Goal: Task Accomplishment & Management: Manage account settings

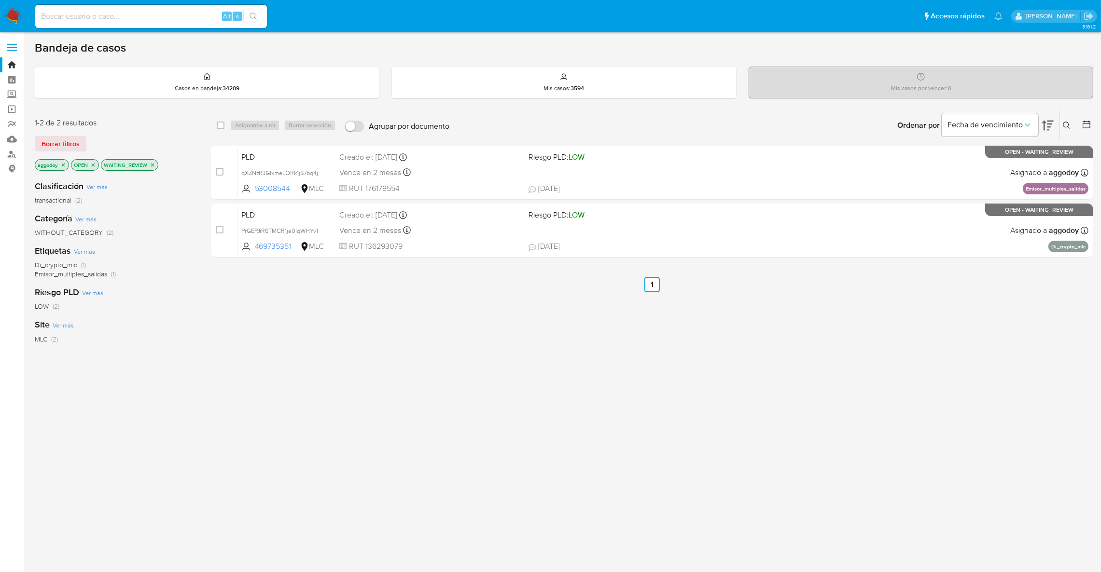
click at [155, 166] on p "WAITING_REVIEW" at bounding box center [129, 165] width 56 height 11
click at [154, 166] on icon "close-filter" at bounding box center [153, 165] width 6 height 6
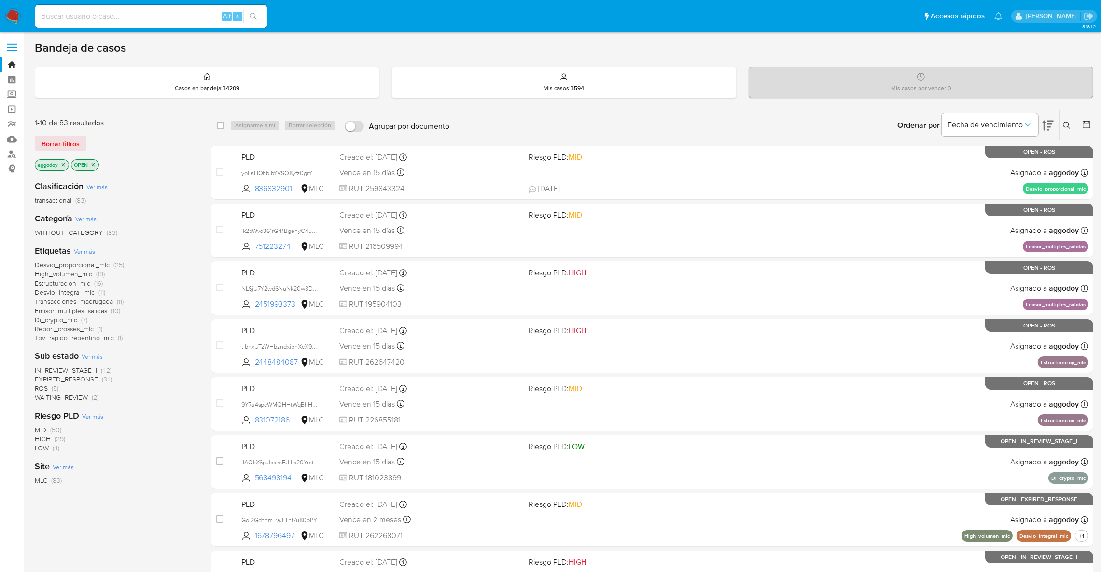
click at [54, 391] on span "(5)" at bounding box center [55, 389] width 7 height 10
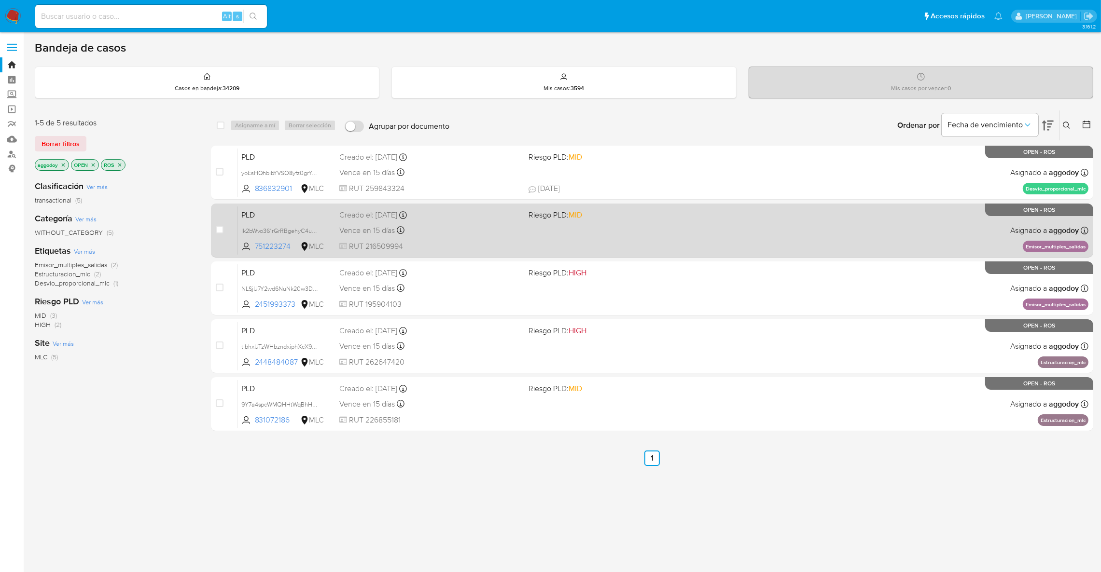
click at [509, 246] on span "RUT 216509994" at bounding box center [429, 246] width 181 height 11
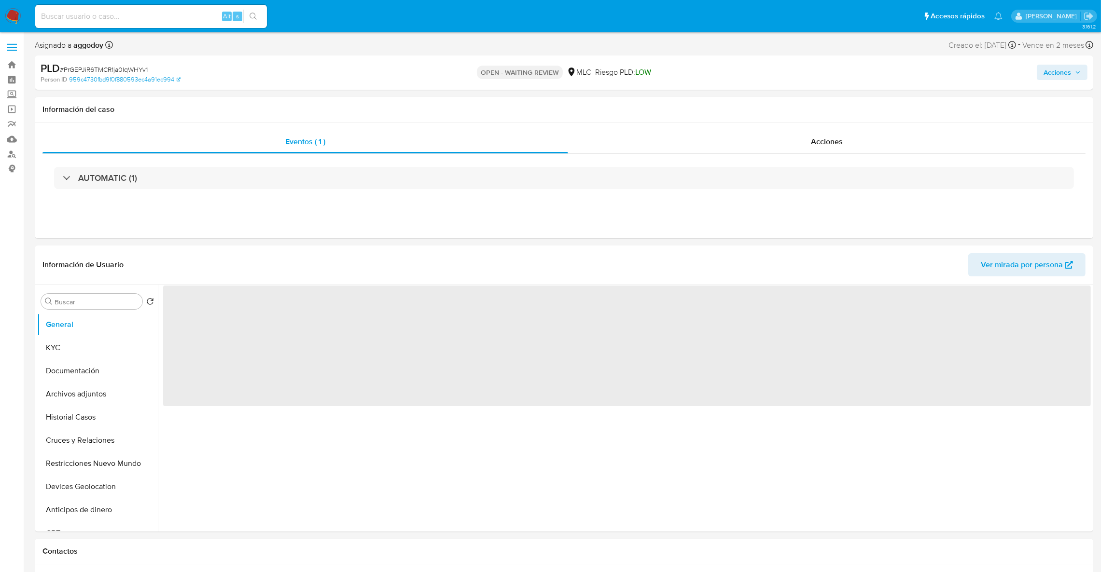
select select "10"
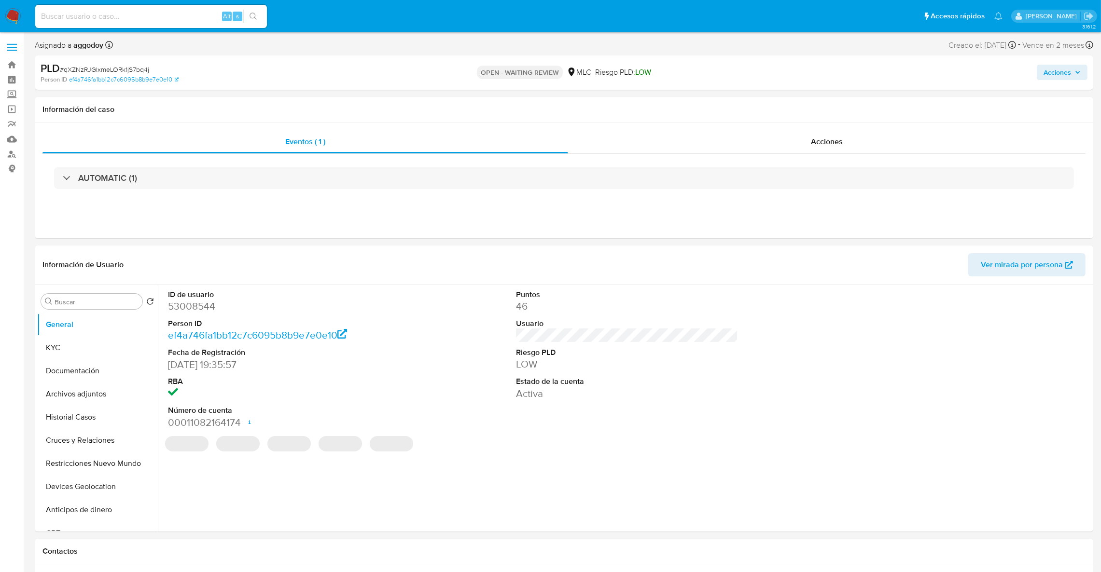
select select "10"
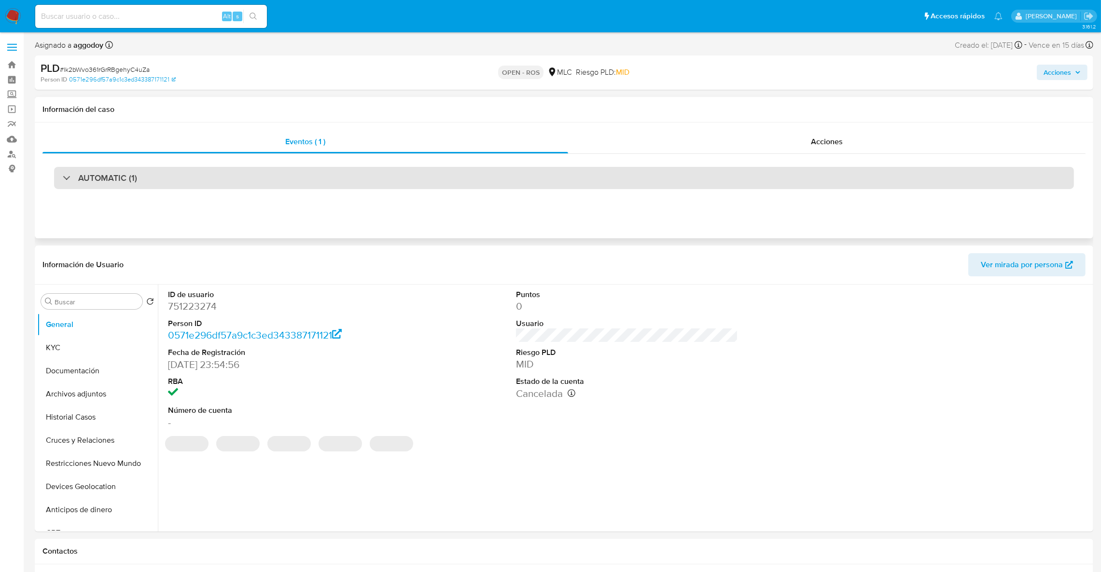
select select "10"
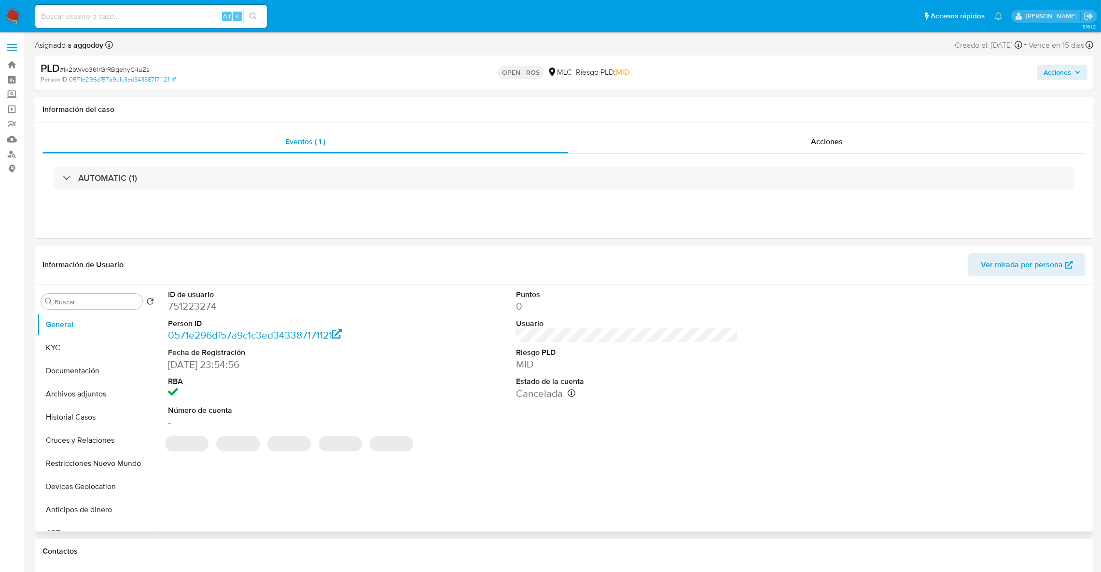
click at [191, 301] on dd "751223274" at bounding box center [279, 307] width 222 height 14
click at [190, 301] on dd "751223274" at bounding box center [279, 307] width 222 height 14
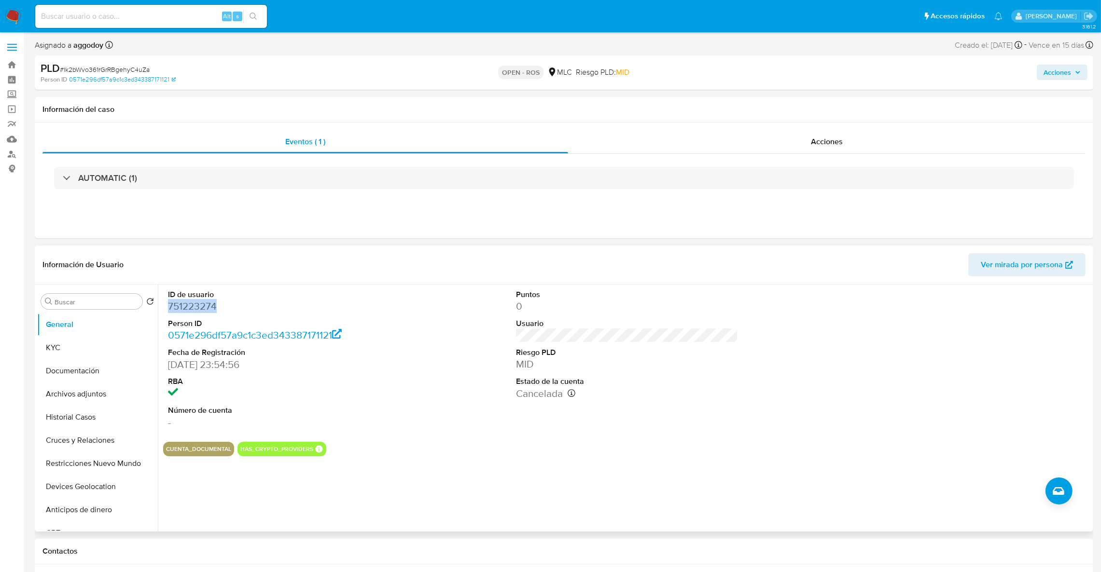
copy dd "751223274"
click at [88, 341] on button "KYC" at bounding box center [93, 347] width 113 height 23
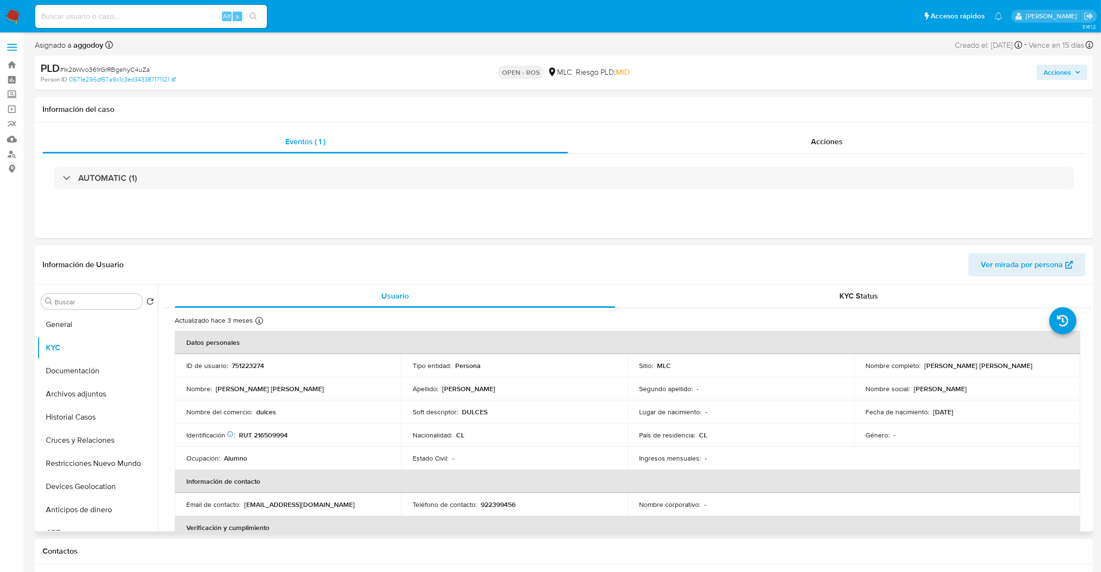
drag, startPoint x: 919, startPoint y: 368, endPoint x: 1009, endPoint y: 370, distance: 89.8
click at [1009, 370] on td "Nombre completo : Kevin Ariel Martínez Delgado" at bounding box center [967, 365] width 226 height 23
copy div "Kevin Ariel Martínez Delgado"
click at [254, 364] on p "751223274" at bounding box center [248, 365] width 32 height 9
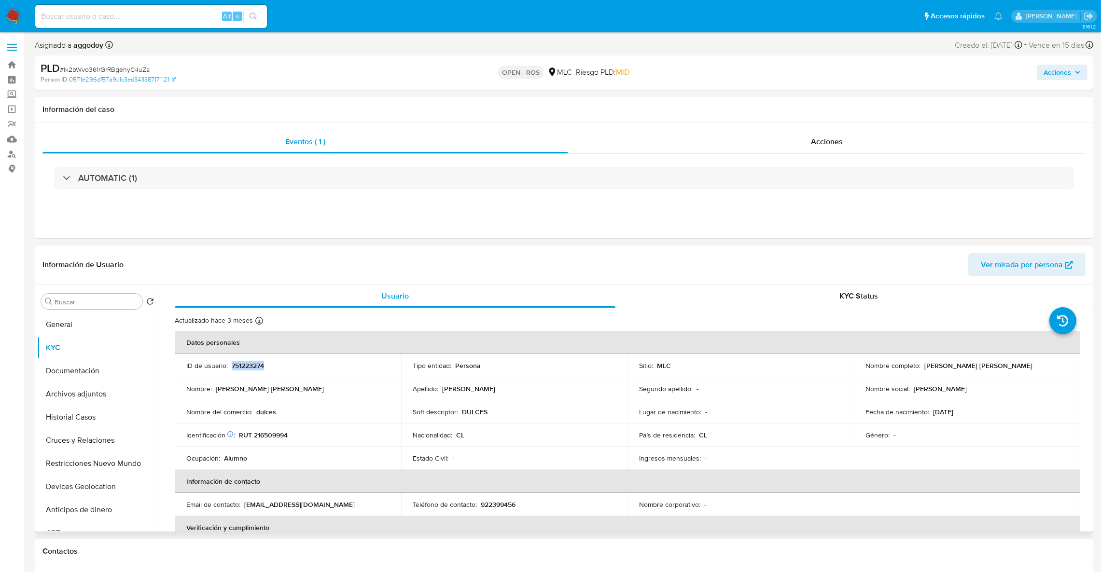
copy p "751223274"
click at [268, 432] on p "RUT 216509994" at bounding box center [263, 435] width 49 height 9
copy p "216509994"
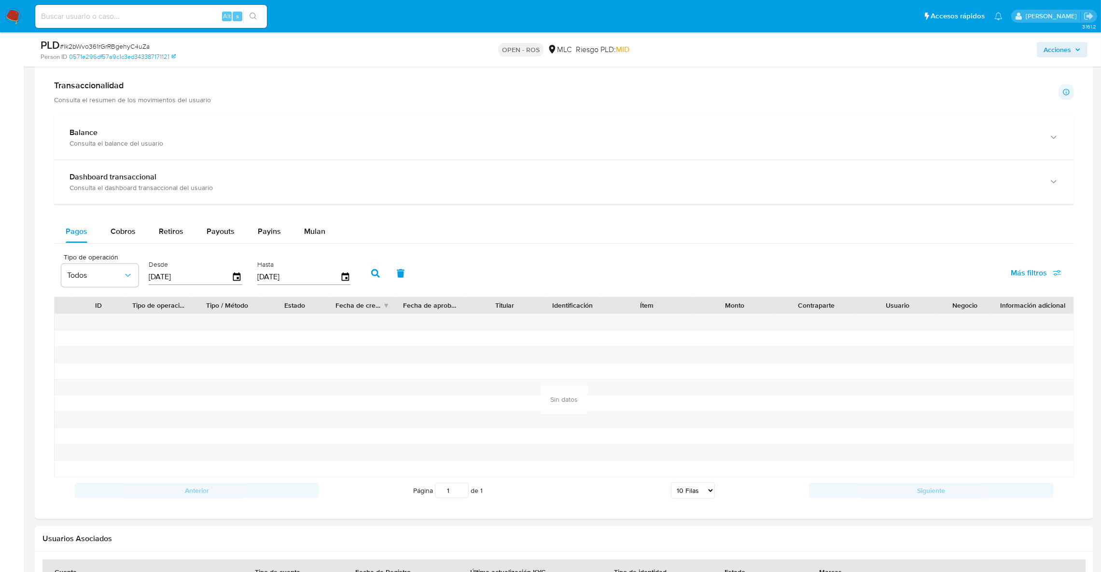
scroll to position [796, 0]
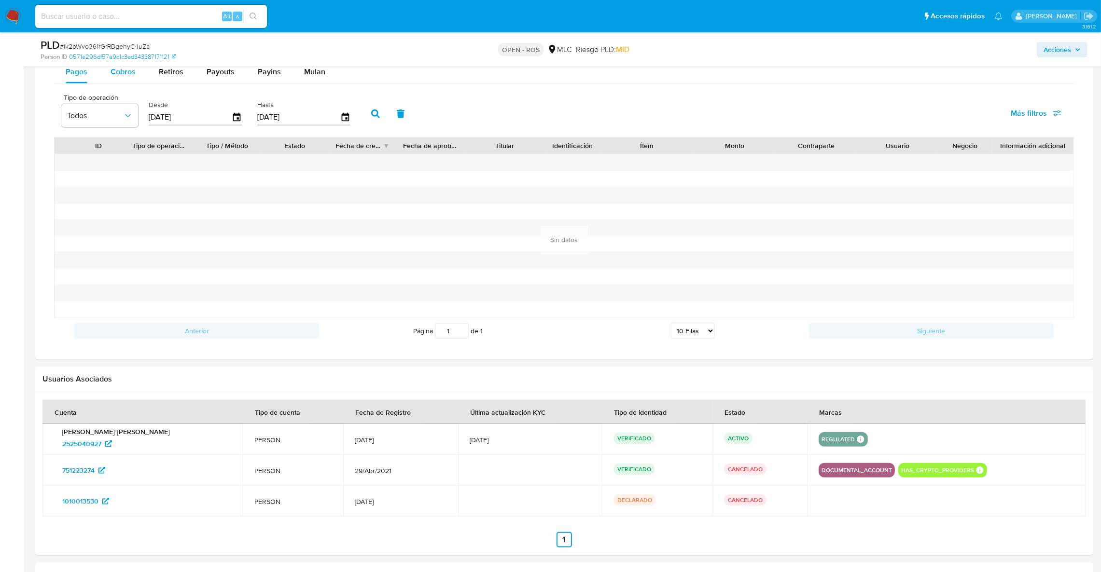
click at [134, 72] on span "Cobros" at bounding box center [123, 71] width 25 height 11
select select "10"
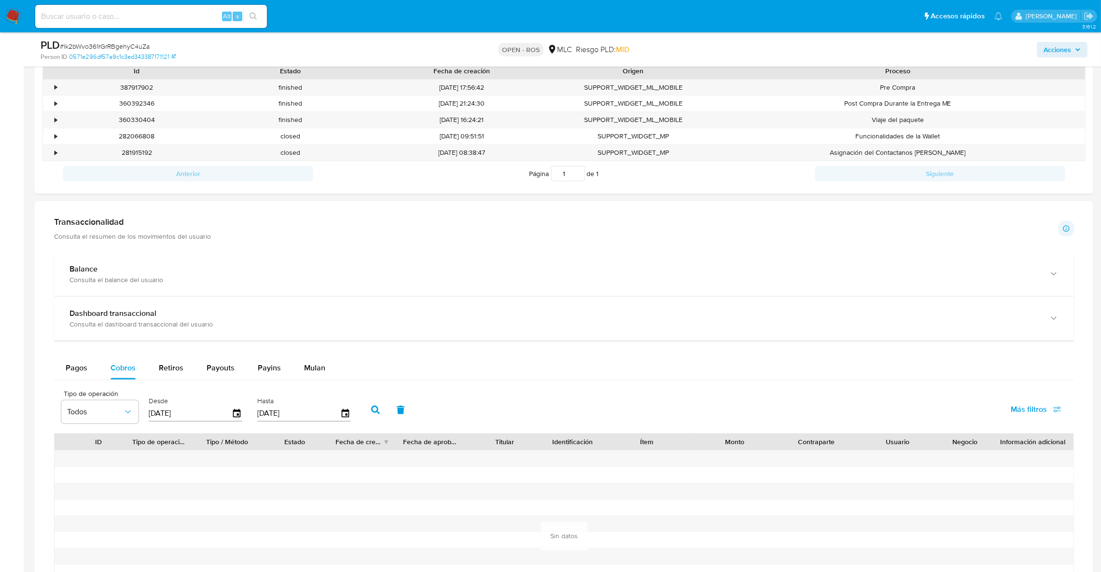
scroll to position [507, 0]
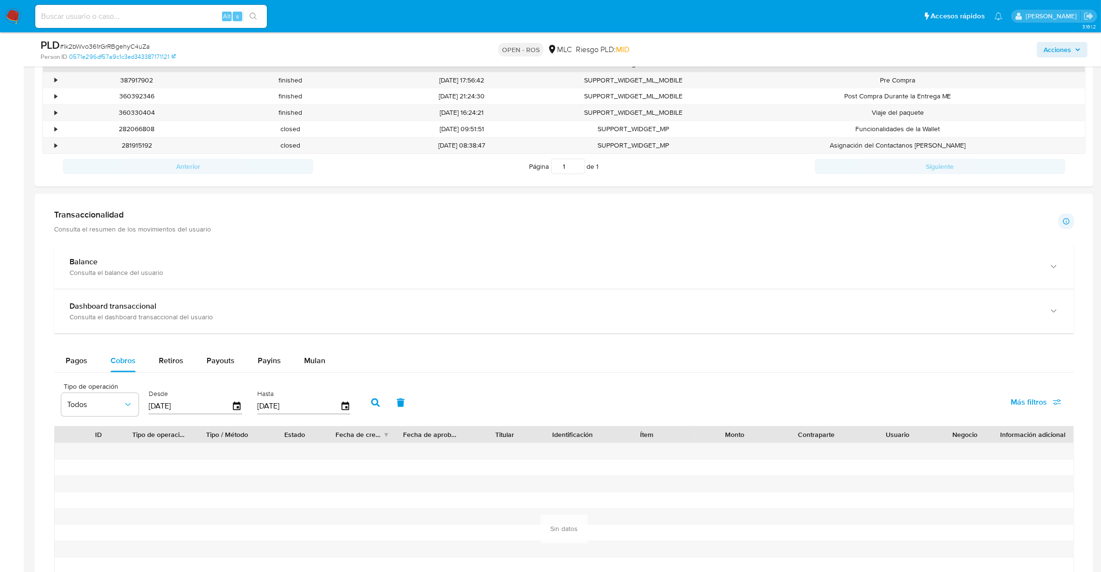
click at [216, 407] on input "28/06/2025" at bounding box center [190, 406] width 83 height 15
click at [233, 407] on icon "button" at bounding box center [237, 406] width 17 height 17
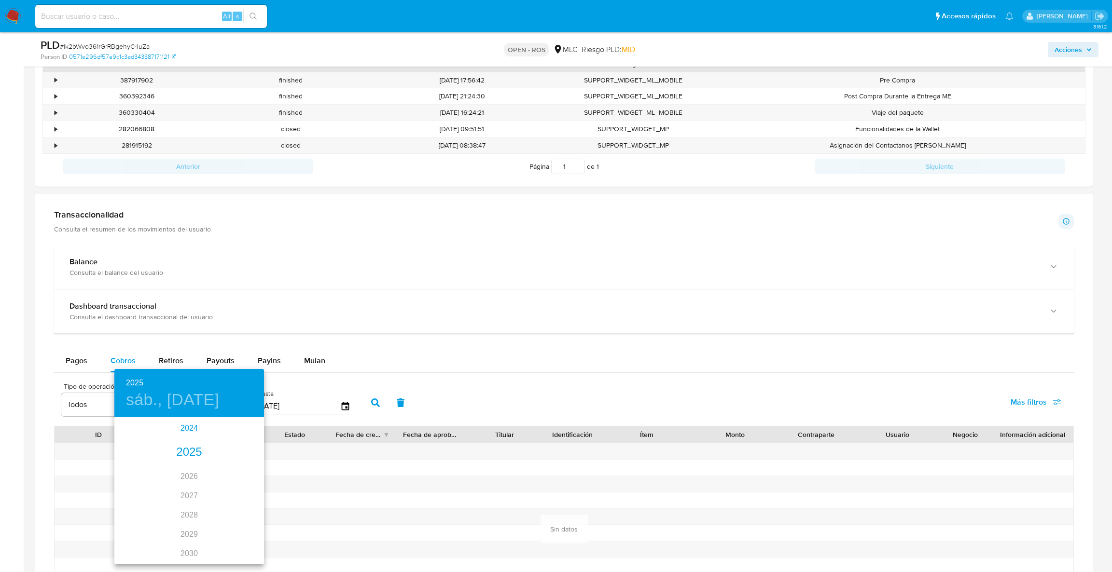
click at [179, 429] on div "2024" at bounding box center [189, 428] width 150 height 19
click at [231, 509] on div "sep." at bounding box center [239, 509] width 50 height 36
type input "28/09/2024"
click at [231, 536] on p "28" at bounding box center [228, 538] width 8 height 10
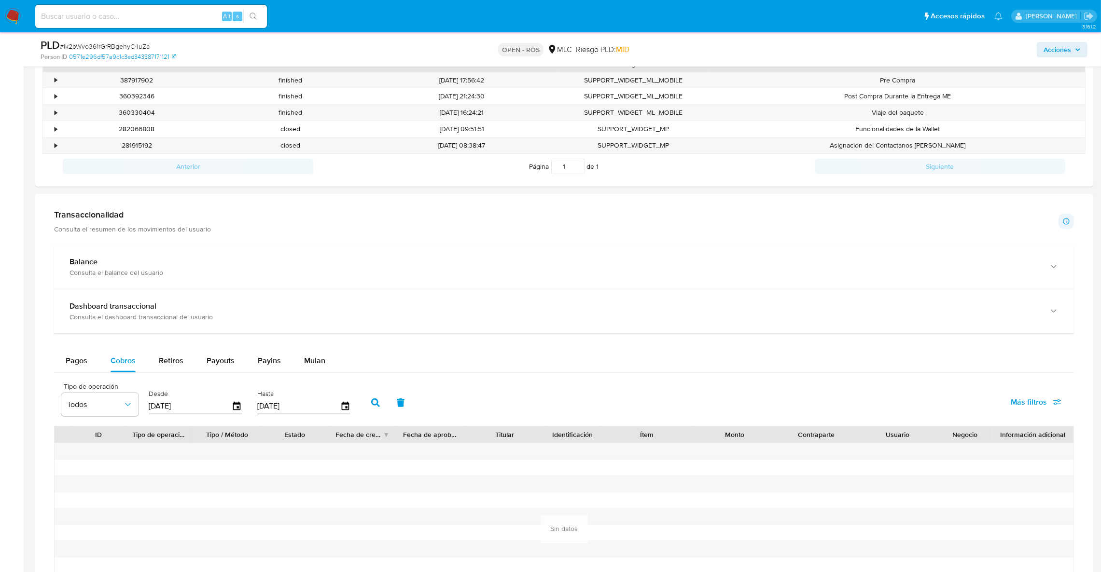
click at [371, 402] on icon "button" at bounding box center [375, 403] width 9 height 9
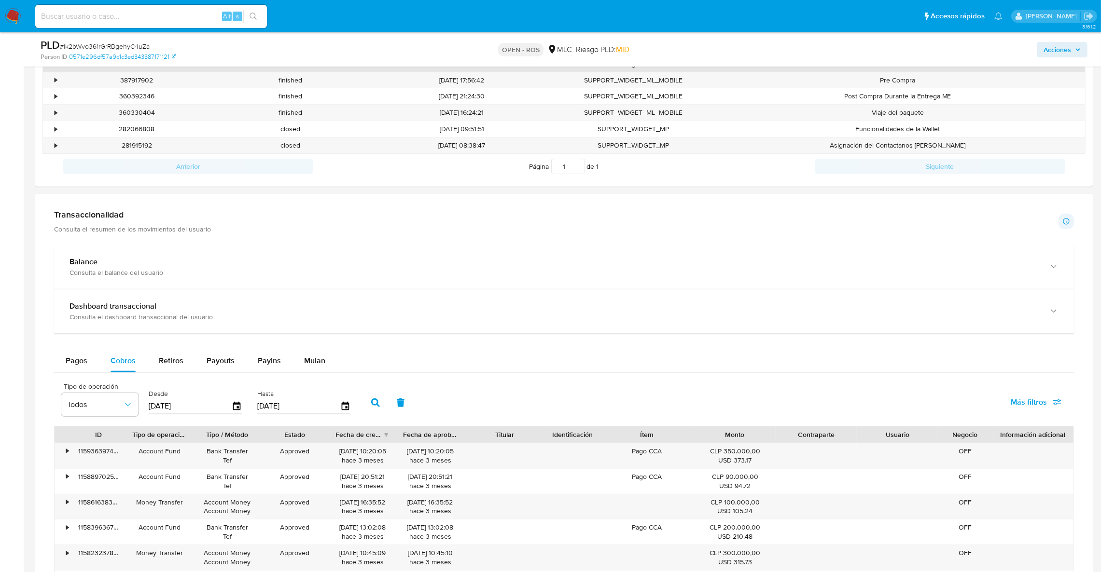
click at [371, 436] on div "Fecha de creación" at bounding box center [358, 435] width 47 height 10
drag, startPoint x: 369, startPoint y: 452, endPoint x: 302, endPoint y: 457, distance: 67.3
click at [302, 457] on div "• 89729282962 Account Fund Bank Transfer Tef Approved 05/10/2024 15:30:07 hace …" at bounding box center [564, 456] width 1019 height 25
click at [328, 451] on div "Approved" at bounding box center [295, 456] width 68 height 25
click at [333, 451] on div "05/10/2024 15:30:07 hace un año" at bounding box center [363, 456] width 68 height 25
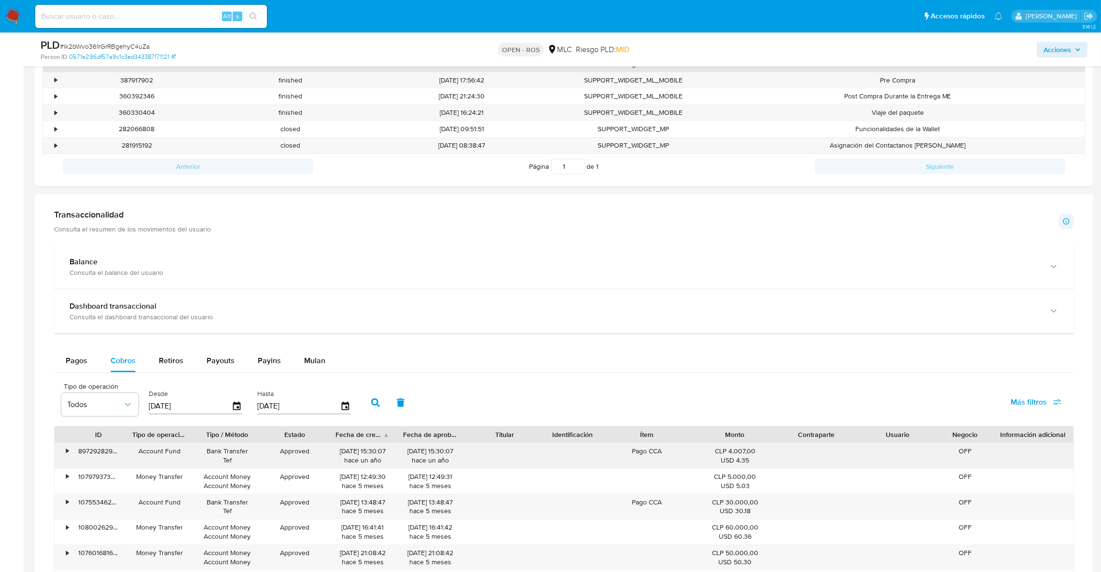
drag, startPoint x: 337, startPoint y: 452, endPoint x: 368, endPoint y: 452, distance: 31.4
click at [368, 452] on div "05/10/2024 15:30:07 hace un año" at bounding box center [362, 456] width 54 height 18
click at [354, 439] on div "Fecha de creación" at bounding box center [358, 435] width 47 height 10
click at [95, 372] on button "Pagos" at bounding box center [76, 360] width 45 height 23
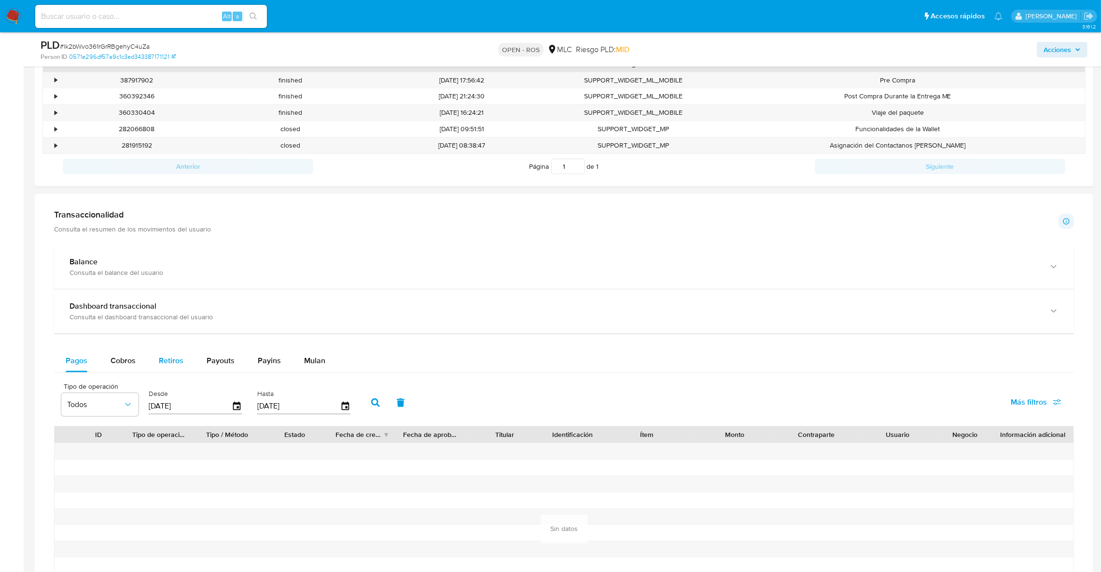
click at [184, 369] on button "Retiros" at bounding box center [171, 360] width 48 height 23
select select "10"
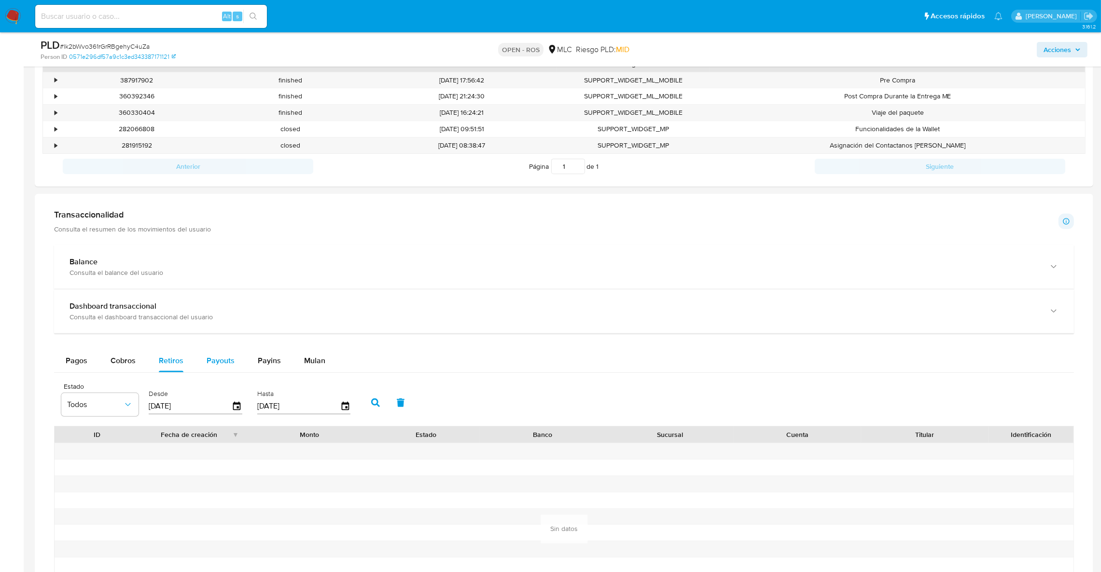
click at [212, 364] on span "Payouts" at bounding box center [221, 360] width 28 height 11
select select "10"
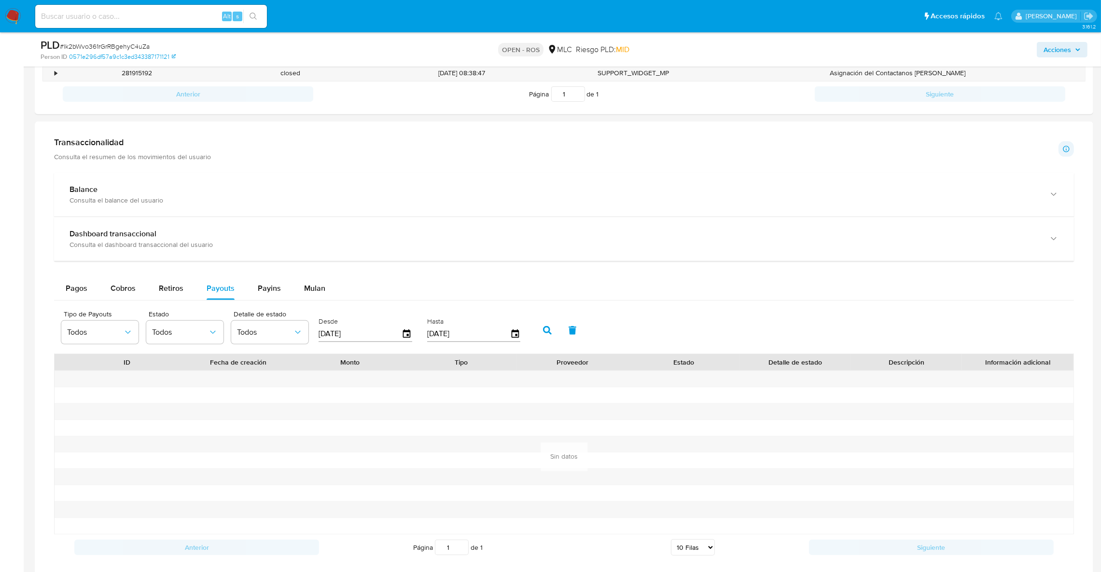
scroll to position [651, 0]
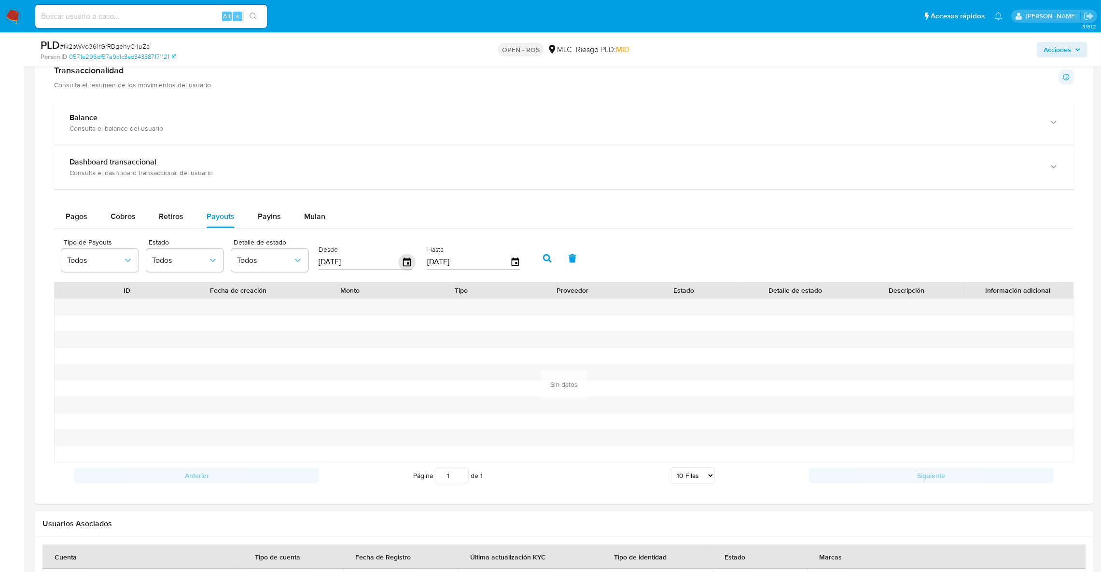
click at [404, 260] on icon "button" at bounding box center [407, 262] width 8 height 9
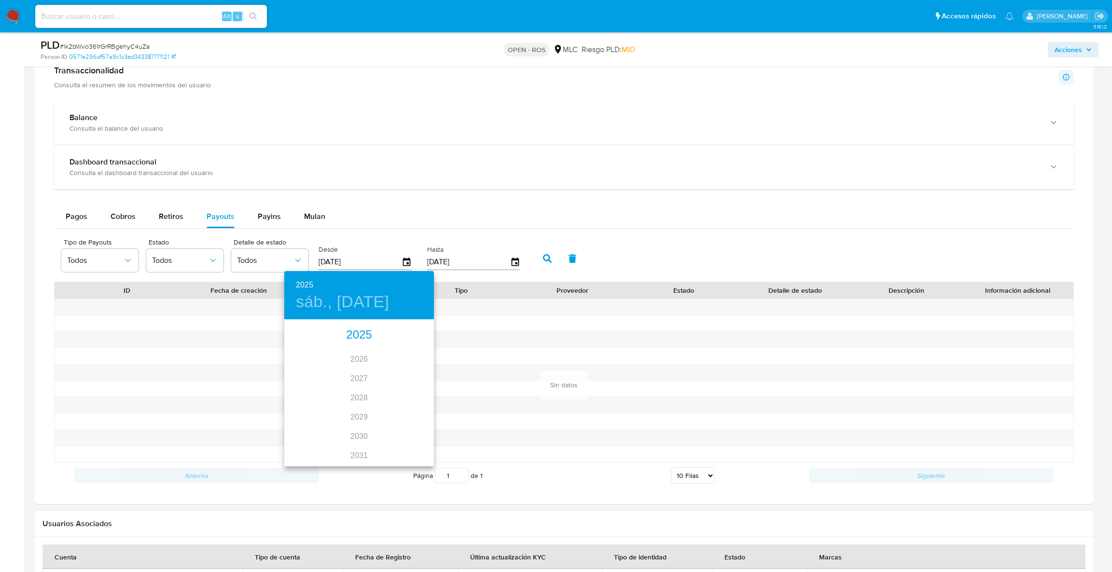
click at [355, 334] on div "2025" at bounding box center [359, 335] width 150 height 19
click at [309, 294] on h4 "sáb., [DATE]" at bounding box center [342, 302] width 93 height 20
click at [482, 374] on div at bounding box center [556, 286] width 1112 height 572
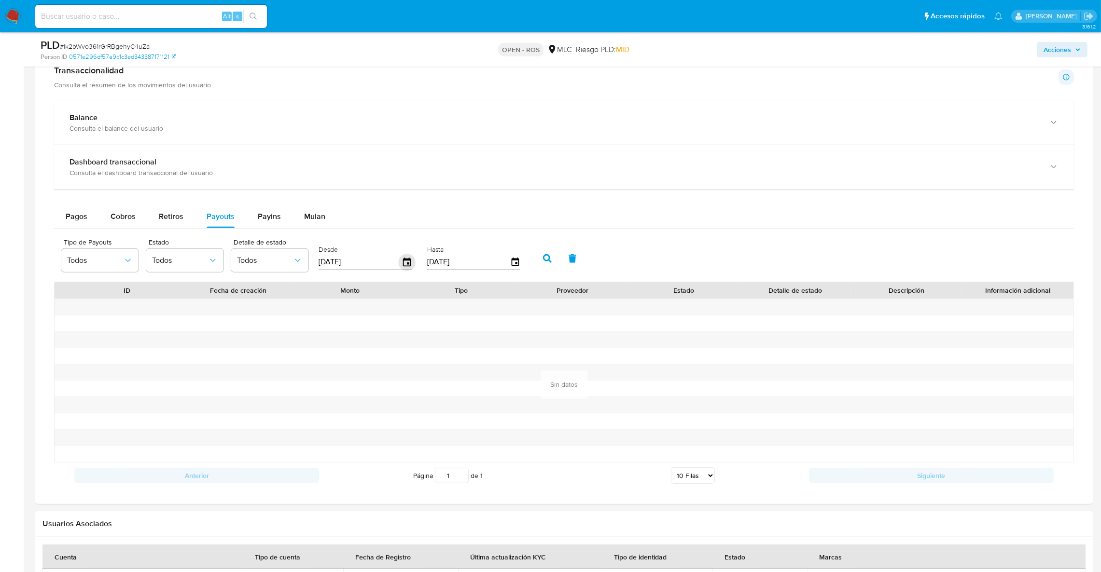
click at [406, 265] on icon "button" at bounding box center [407, 262] width 8 height 9
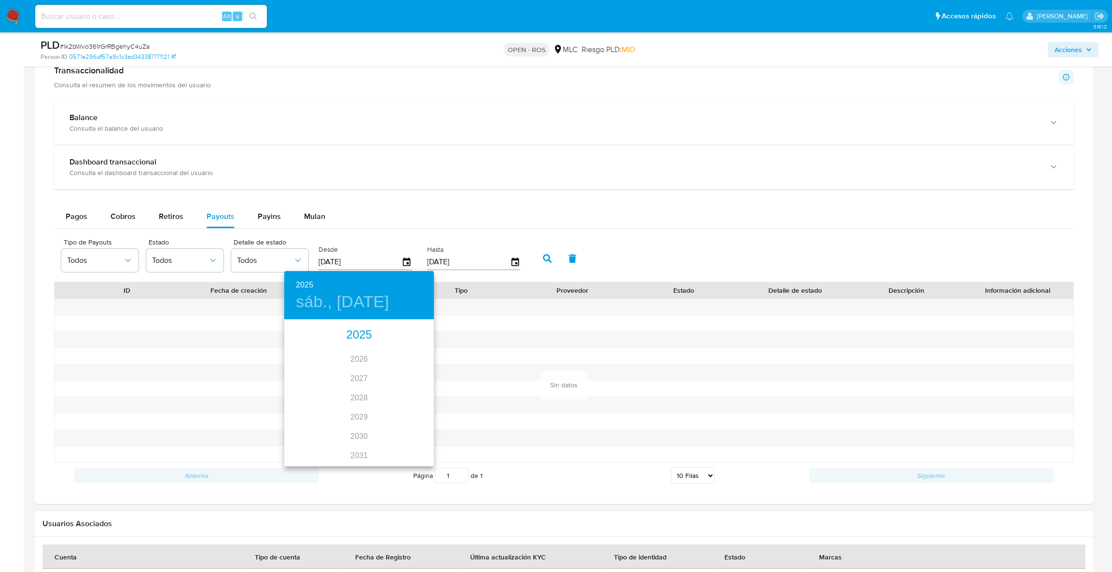
click at [358, 334] on div "2025" at bounding box center [359, 335] width 150 height 19
click at [412, 341] on div "mar." at bounding box center [409, 339] width 50 height 36
click at [366, 438] on span "27" at bounding box center [358, 440] width 17 height 10
type input "27/03/2025"
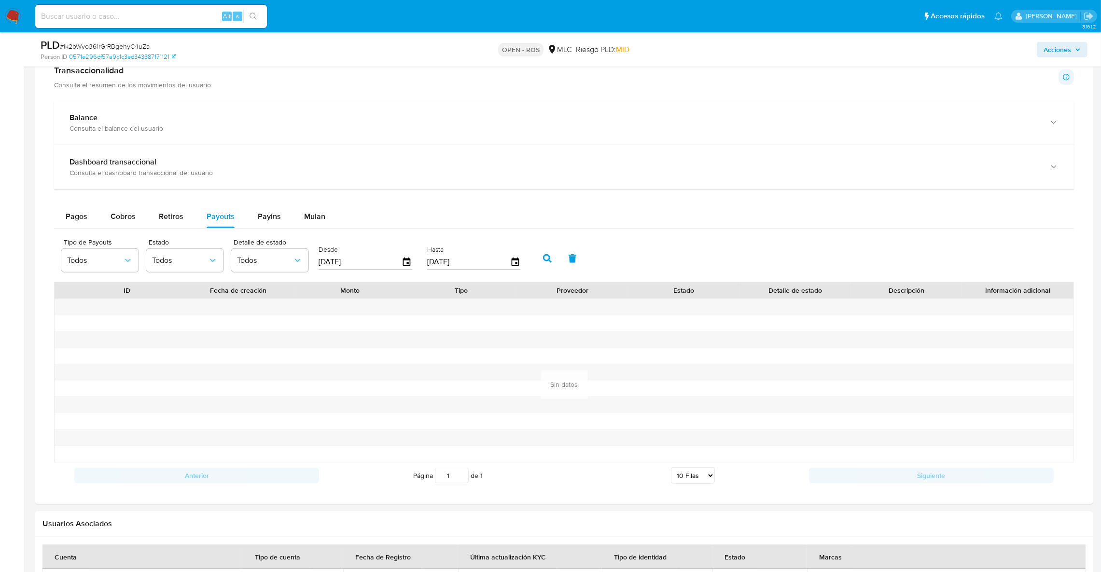
click at [543, 258] on icon "button" at bounding box center [547, 258] width 9 height 9
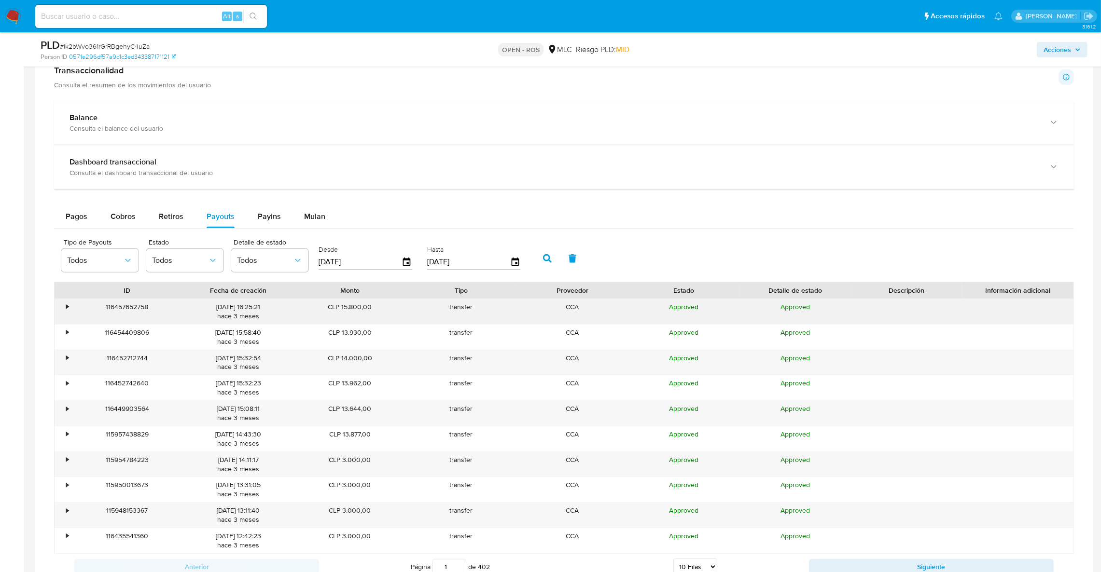
drag, startPoint x: 244, startPoint y: 308, endPoint x: 201, endPoint y: 311, distance: 43.0
click at [201, 311] on div "26/06/2025 16:25:21 hace 3 meses" at bounding box center [239, 312] width 98 height 18
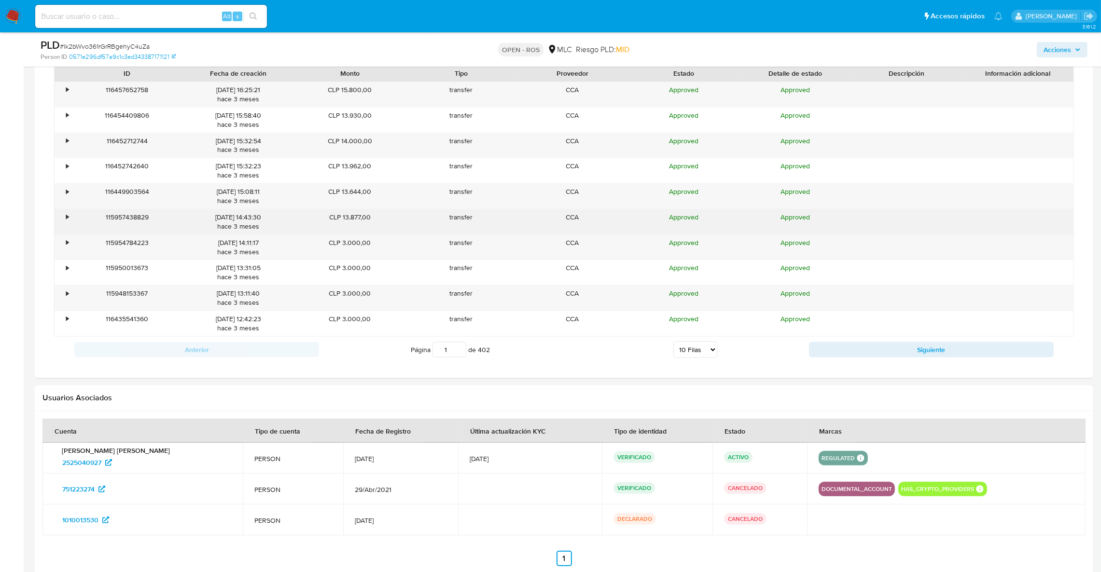
scroll to position [796, 0]
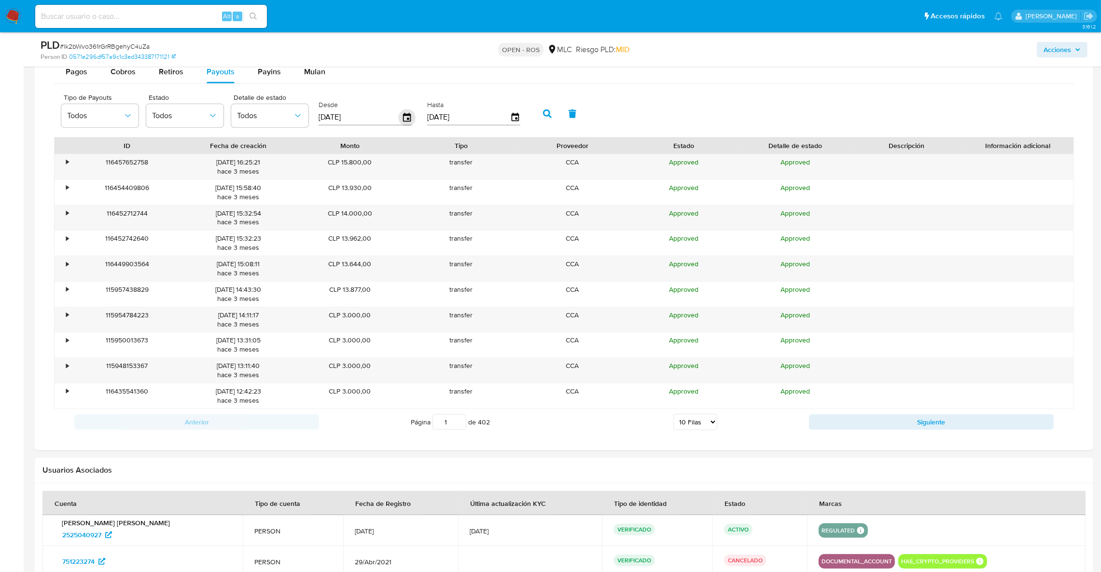
click at [403, 120] on icon "button" at bounding box center [407, 117] width 8 height 9
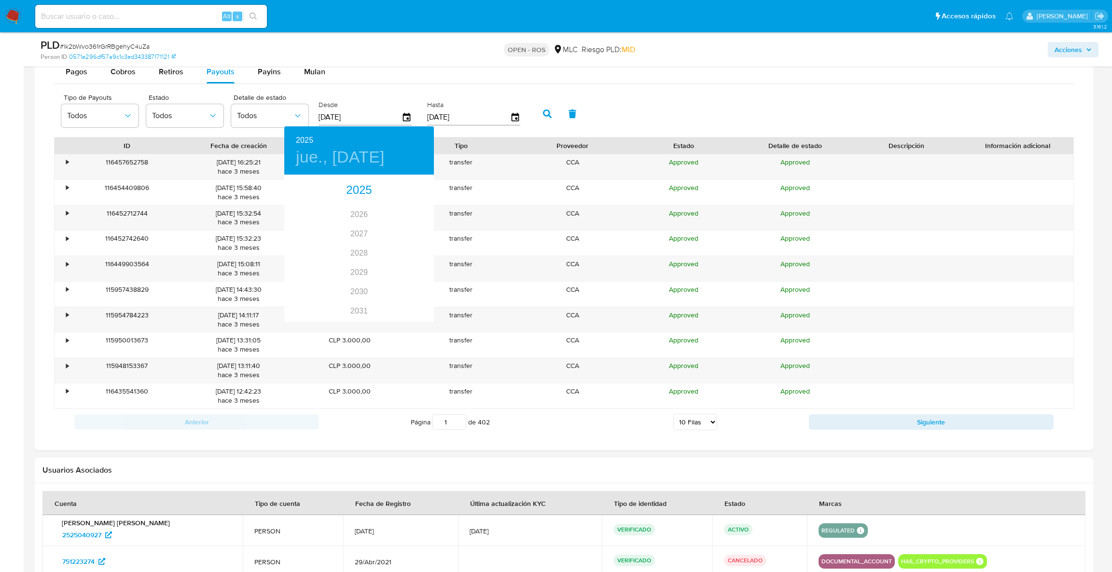
click at [503, 345] on div at bounding box center [556, 286] width 1112 height 572
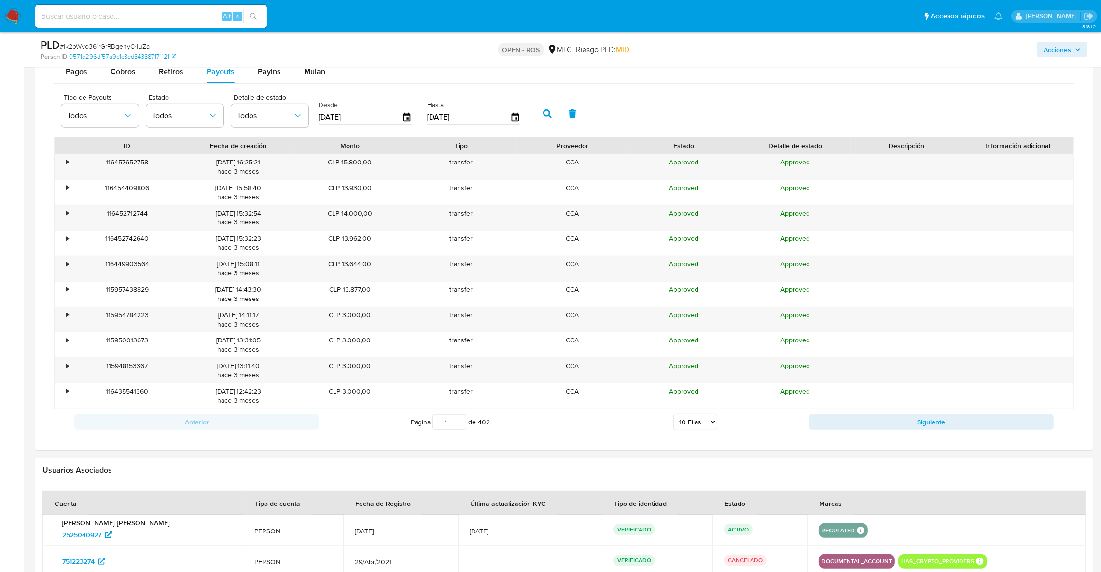
click at [398, 124] on input "27/03/2025" at bounding box center [360, 117] width 83 height 15
click at [406, 118] on icon "button" at bounding box center [407, 117] width 17 height 17
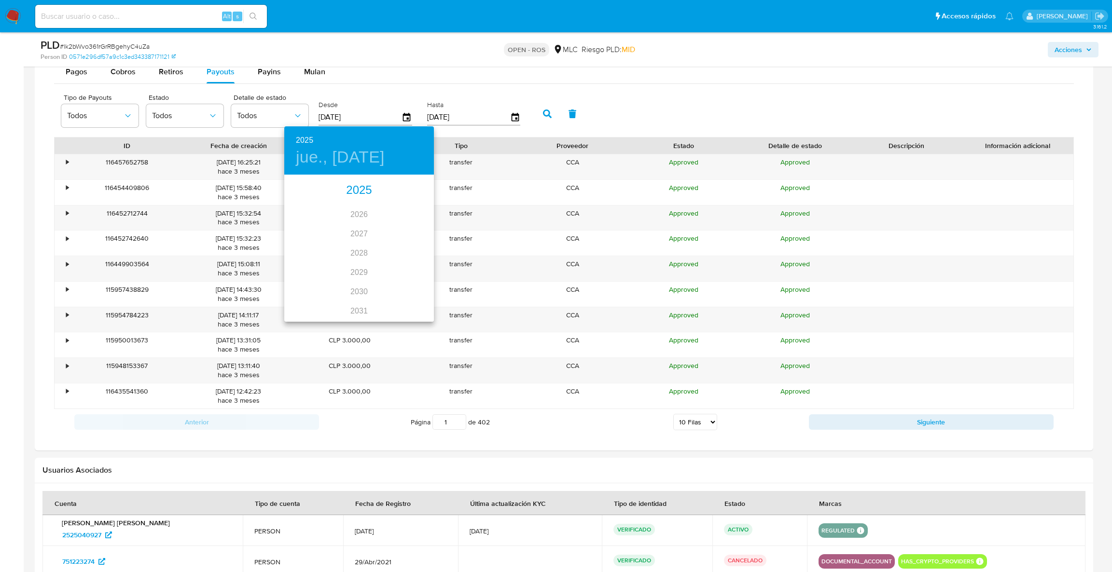
click at [358, 191] on div "2025" at bounding box center [359, 190] width 150 height 19
click at [251, 298] on div at bounding box center [556, 286] width 1112 height 572
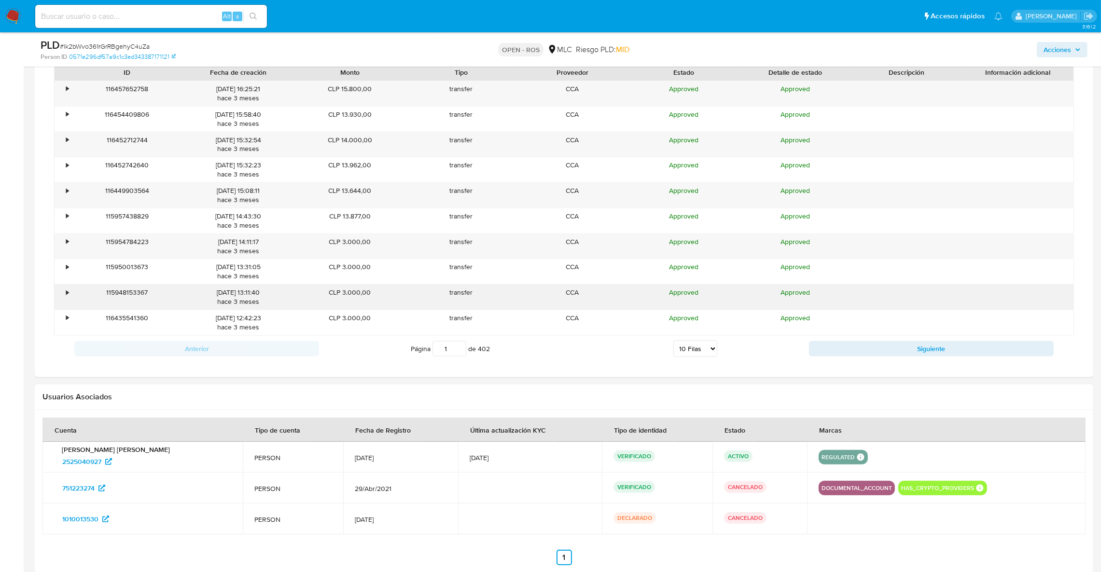
scroll to position [868, 0]
click at [857, 361] on div "Anterior Página 1 de 402 5 Filas 10 Filas 20 Filas 25 Filas 50 Filas 100 Filas …" at bounding box center [564, 350] width 1020 height 26
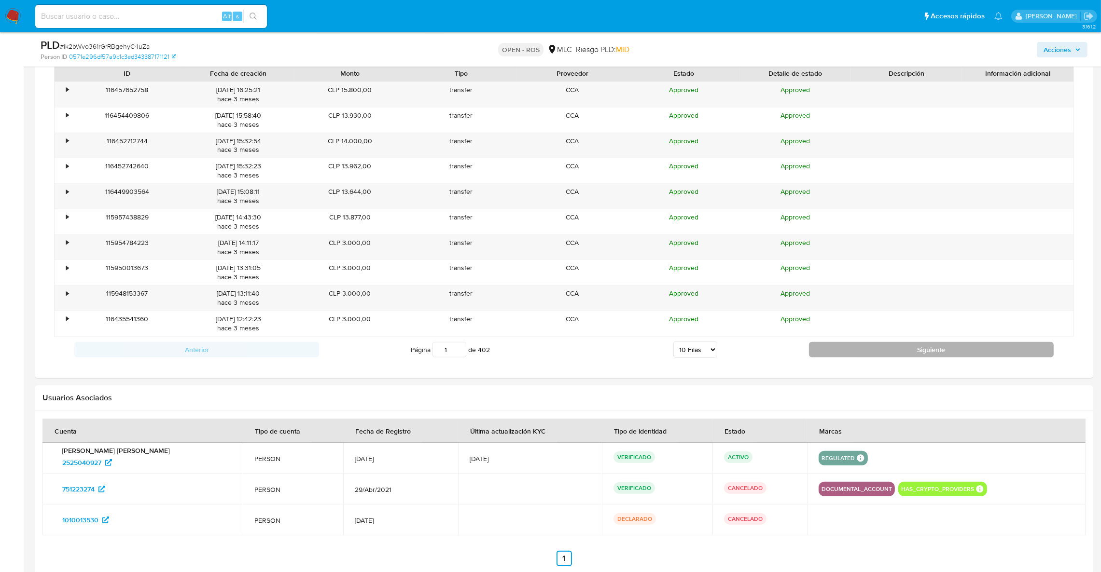
click at [856, 357] on button "Siguiente" at bounding box center [931, 349] width 245 height 15
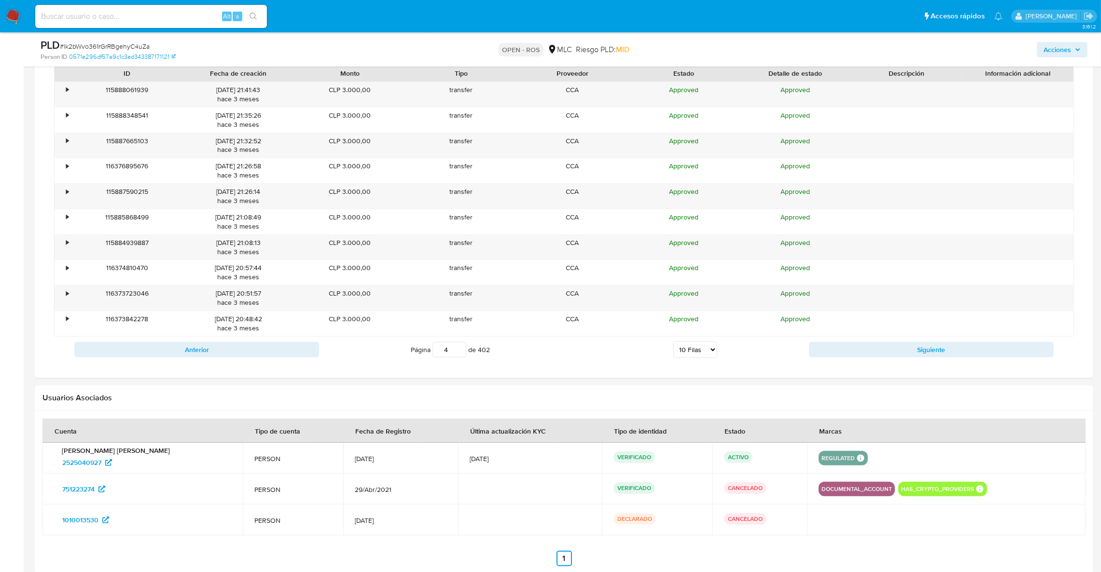
click at [857, 356] on button "Siguiente" at bounding box center [931, 349] width 245 height 15
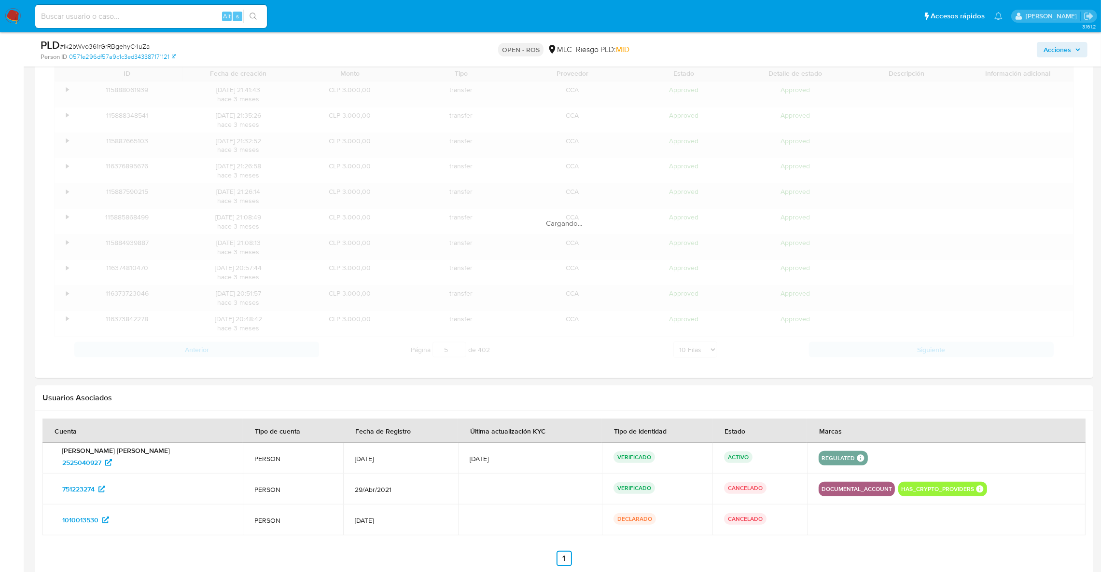
click at [857, 356] on div "Cargando..." at bounding box center [564, 214] width 1020 height 298
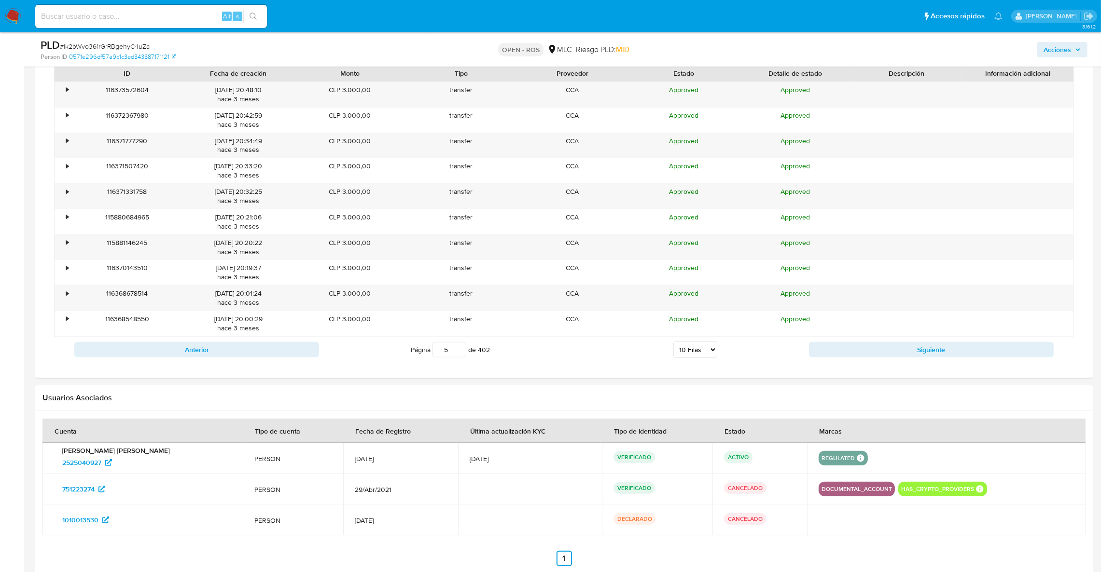
click at [857, 356] on div "ID Fecha de creación Monto Tipo Proveedor Estado Detalle de estado Descripción …" at bounding box center [564, 214] width 1020 height 298
click at [857, 356] on button "Siguiente" at bounding box center [931, 349] width 245 height 15
click at [857, 356] on div "ID Fecha de creación Monto Tipo Proveedor Estado Detalle de estado Descripción …" at bounding box center [564, 214] width 1020 height 298
click at [857, 356] on button "Siguiente" at bounding box center [931, 349] width 245 height 15
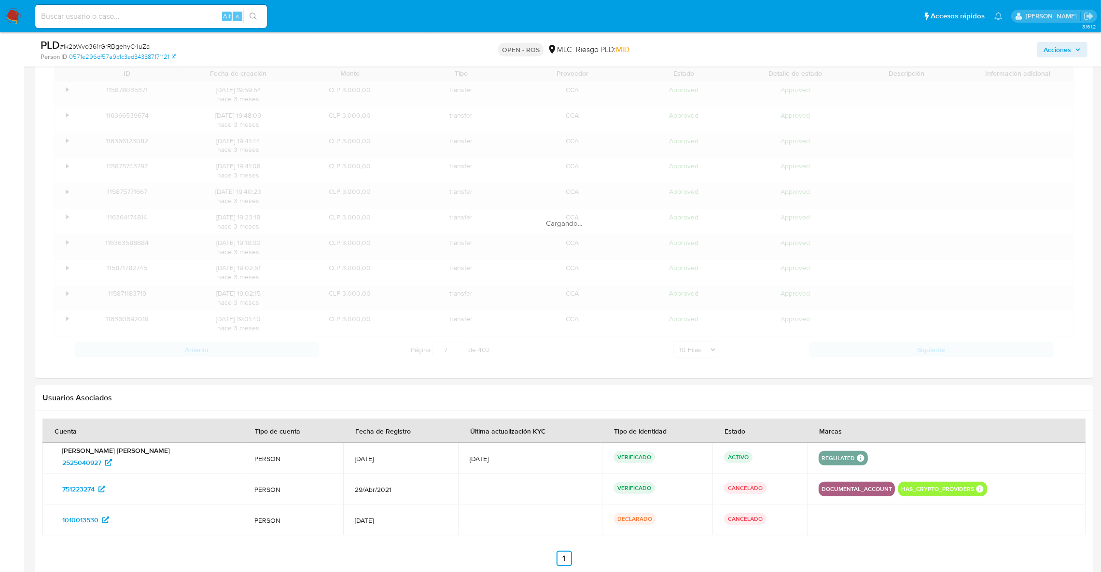
click at [857, 356] on div "Cargando..." at bounding box center [564, 214] width 1020 height 298
click at [857, 356] on button "Siguiente" at bounding box center [931, 349] width 245 height 15
click at [857, 356] on div "Cargando..." at bounding box center [564, 214] width 1020 height 298
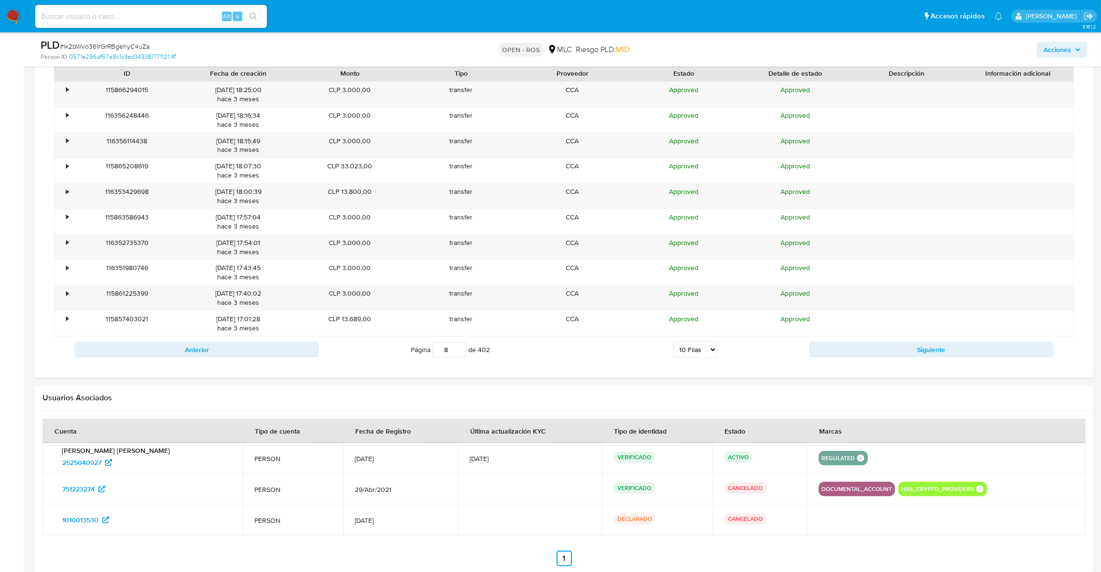
click at [857, 356] on div "ID Fecha de creación Monto Tipo Proveedor Estado Detalle de estado Descripción …" at bounding box center [564, 214] width 1020 height 298
click at [855, 358] on button "Siguiente" at bounding box center [931, 349] width 245 height 15
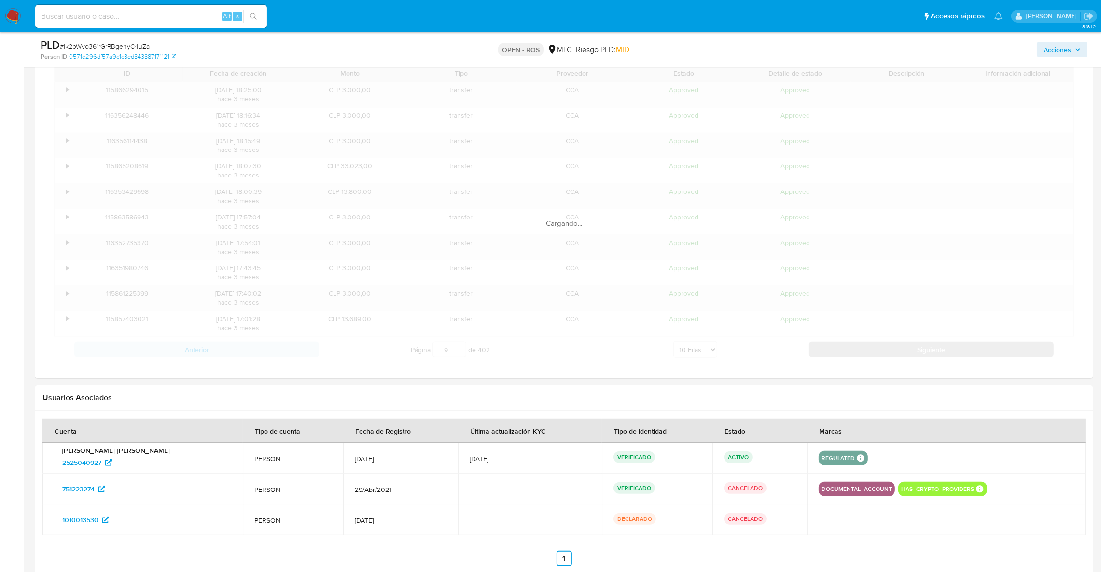
click at [855, 358] on div "Cargando..." at bounding box center [564, 214] width 1020 height 298
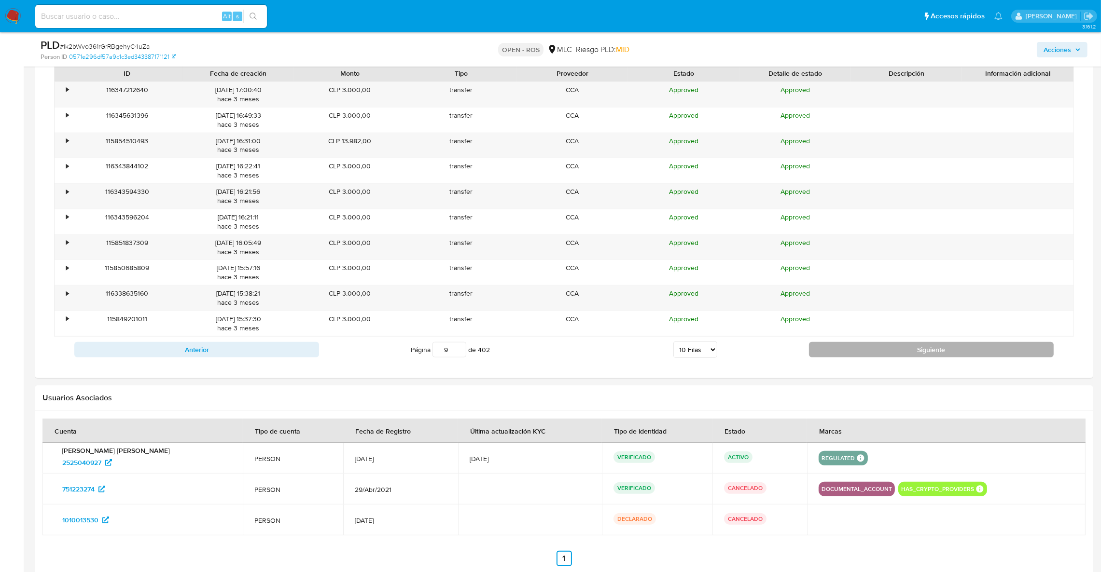
click at [855, 358] on button "Siguiente" at bounding box center [931, 349] width 245 height 15
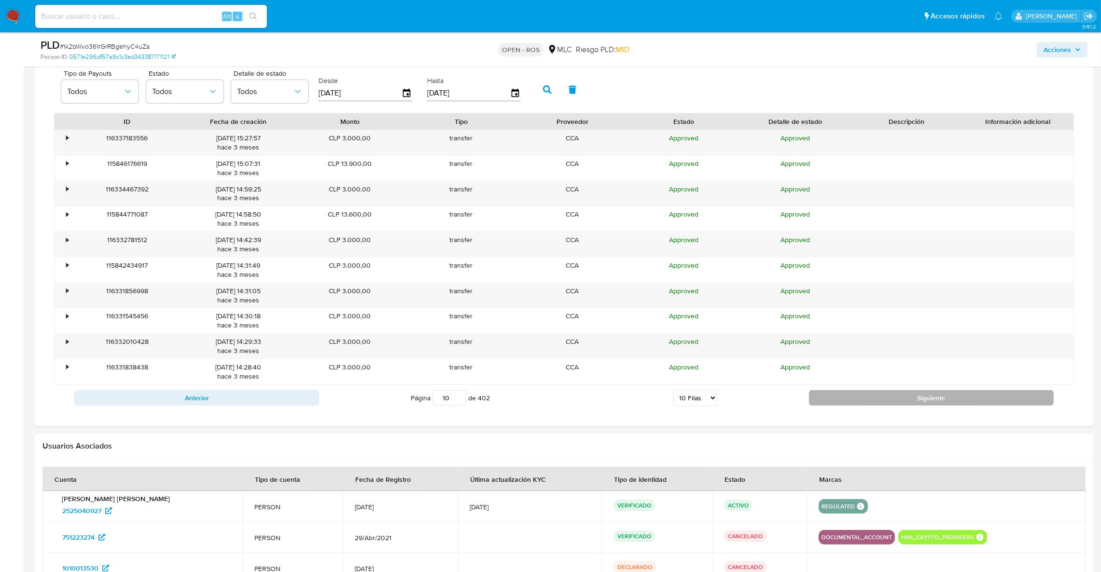
scroll to position [796, 0]
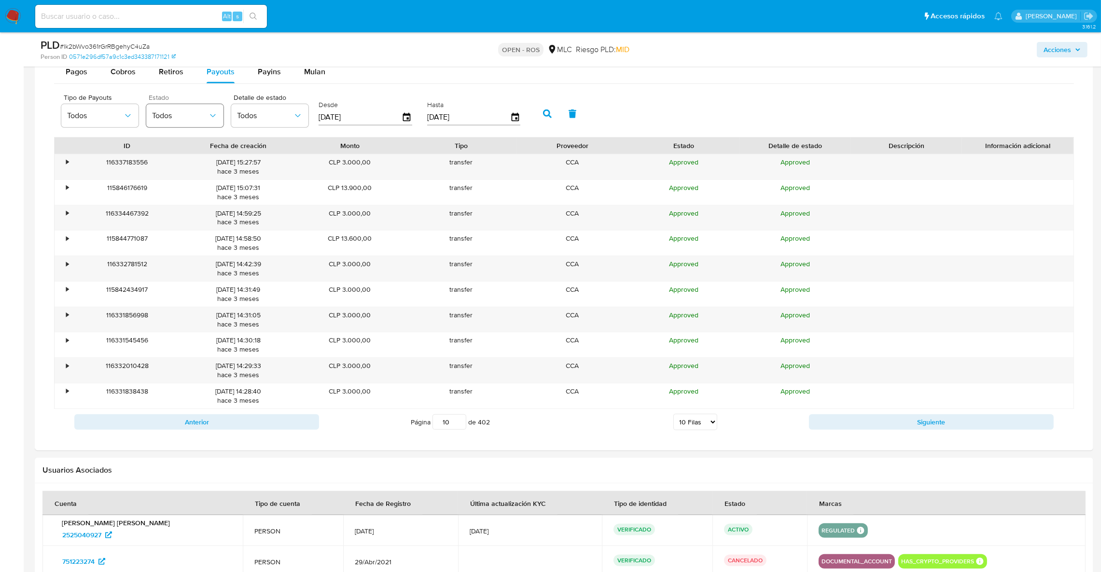
click at [209, 125] on button "Todos" at bounding box center [184, 115] width 77 height 23
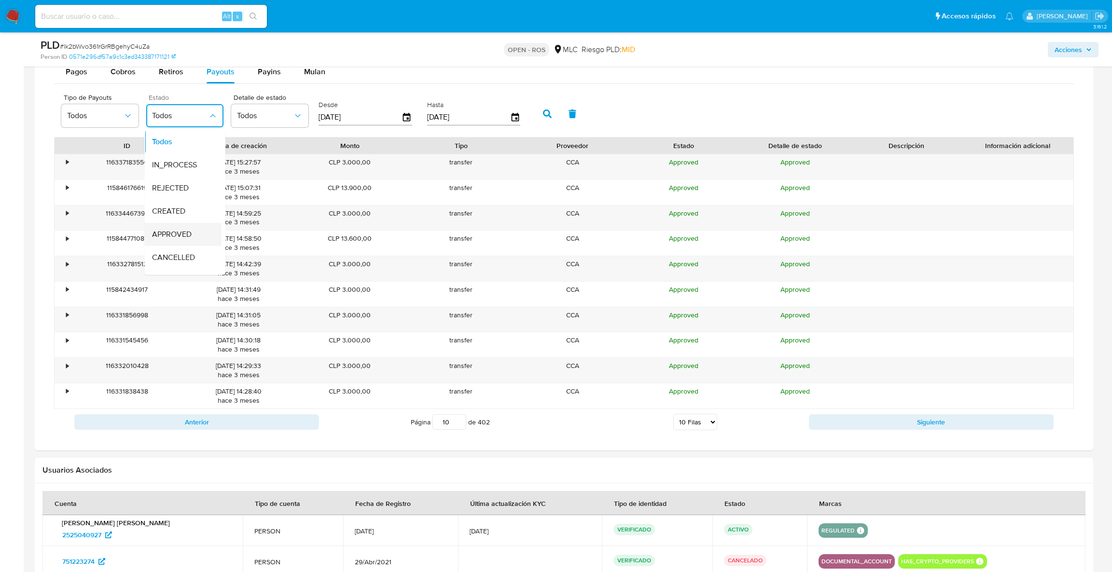
click at [182, 233] on span "APPROVED" at bounding box center [172, 235] width 40 height 10
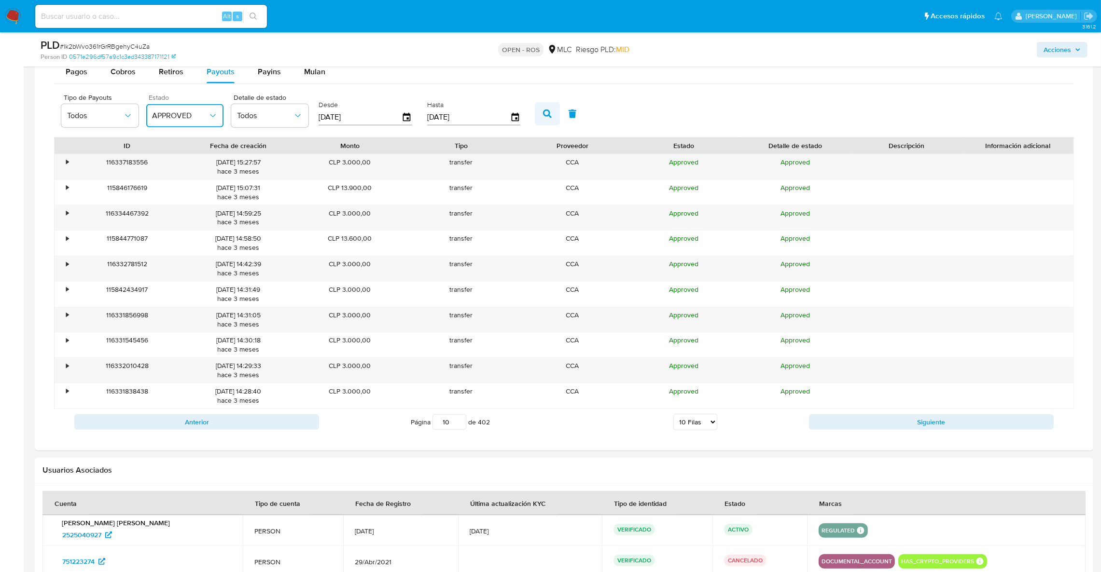
click at [535, 117] on button "button" at bounding box center [547, 113] width 25 height 23
click at [82, 126] on button "Todos" at bounding box center [99, 115] width 77 height 23
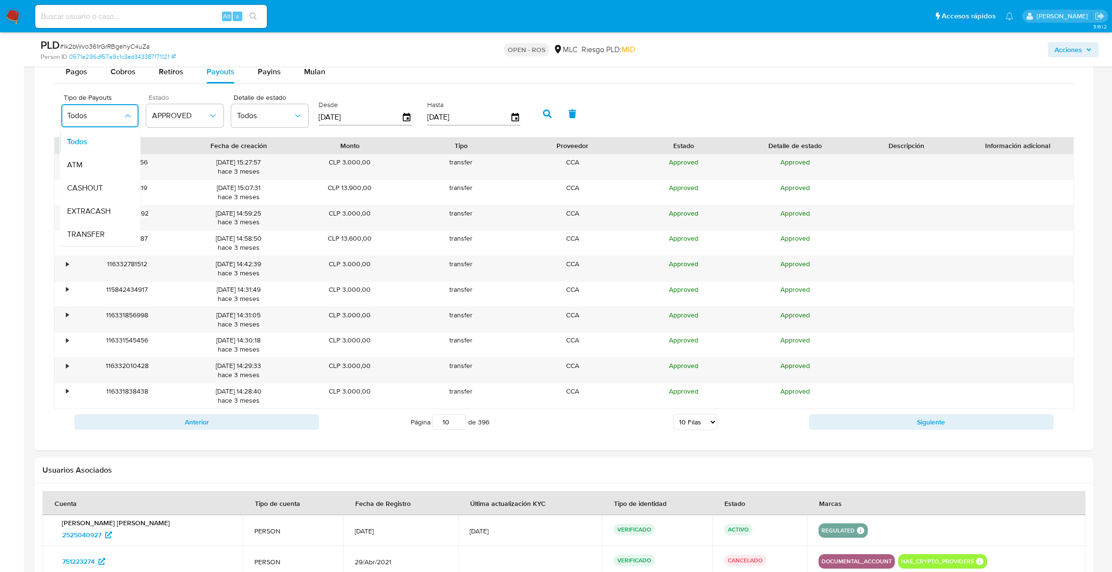
click at [389, 102] on label "Desde" at bounding box center [366, 104] width 94 height 9
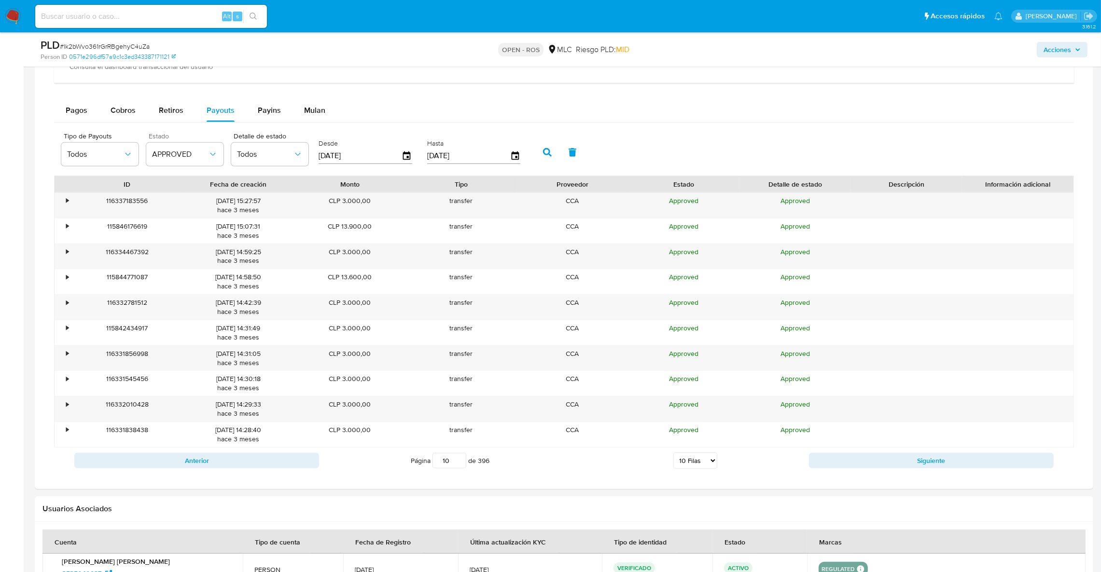
scroll to position [868, 0]
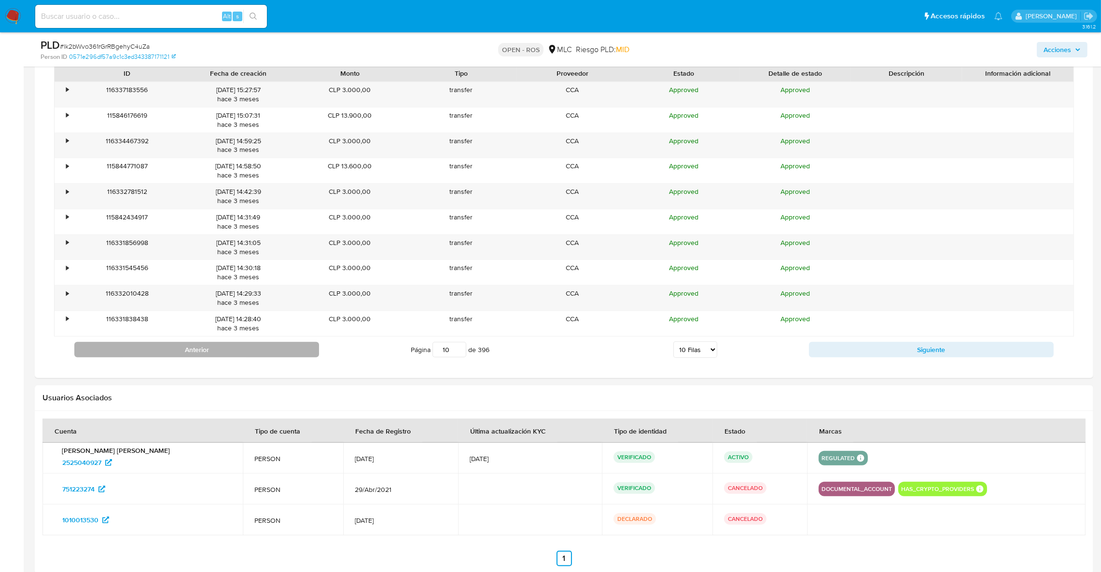
click at [195, 355] on button "Anterior" at bounding box center [196, 349] width 245 height 15
click at [195, 355] on div "ID Fecha de creación Monto Tipo Proveedor Estado Detalle de estado Descripción …" at bounding box center [564, 214] width 1020 height 298
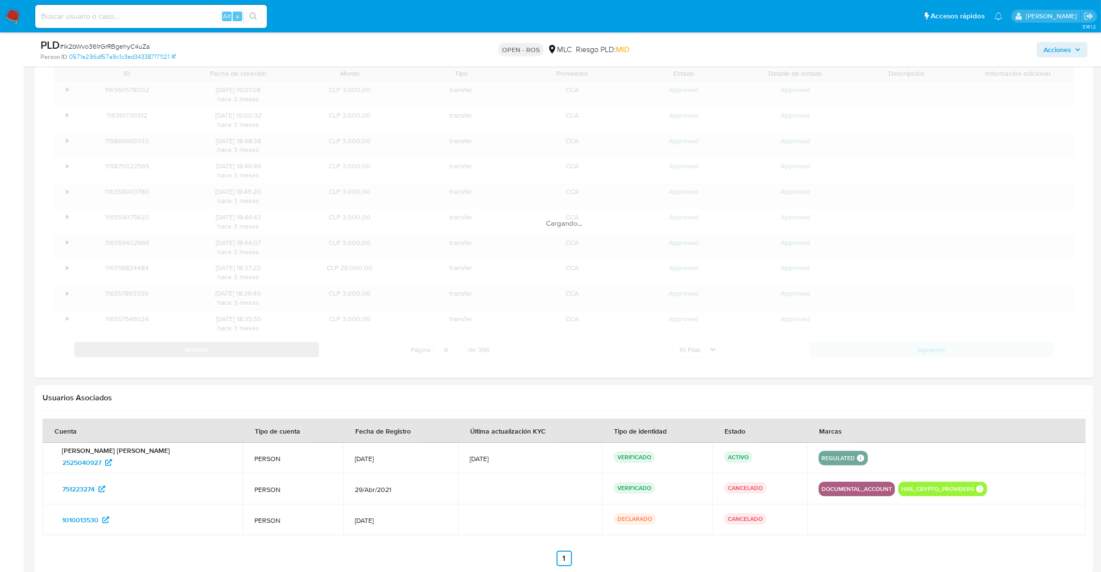
click at [195, 355] on div "ID Fecha de creación Monto Tipo Proveedor Estado Detalle de estado Descripción …" at bounding box center [564, 214] width 1020 height 298
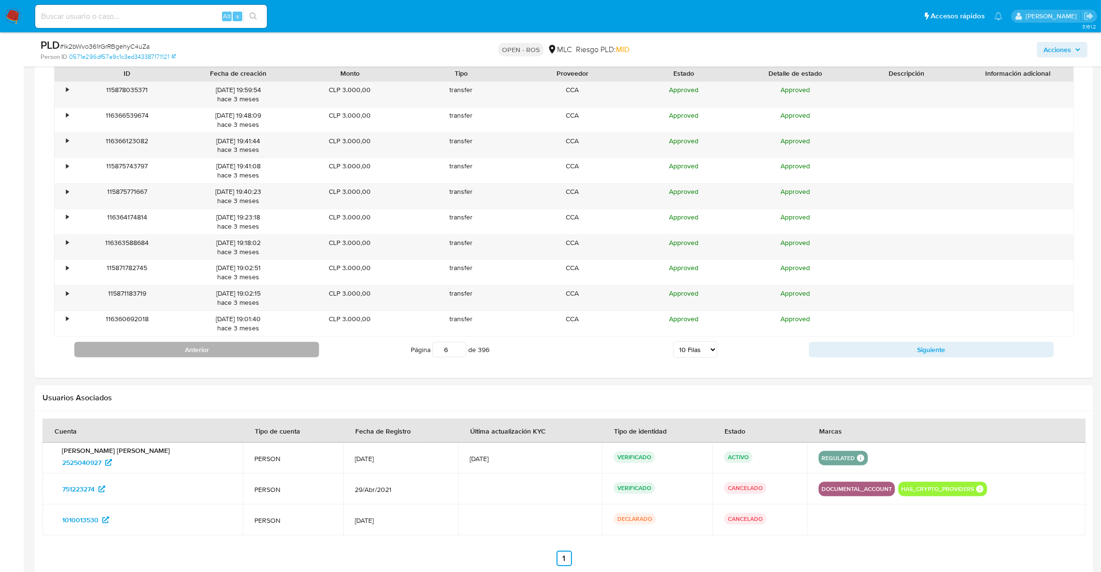
click at [195, 355] on button "Anterior" at bounding box center [196, 349] width 245 height 15
type input "5"
click at [195, 355] on div "Cargando..." at bounding box center [564, 214] width 1020 height 298
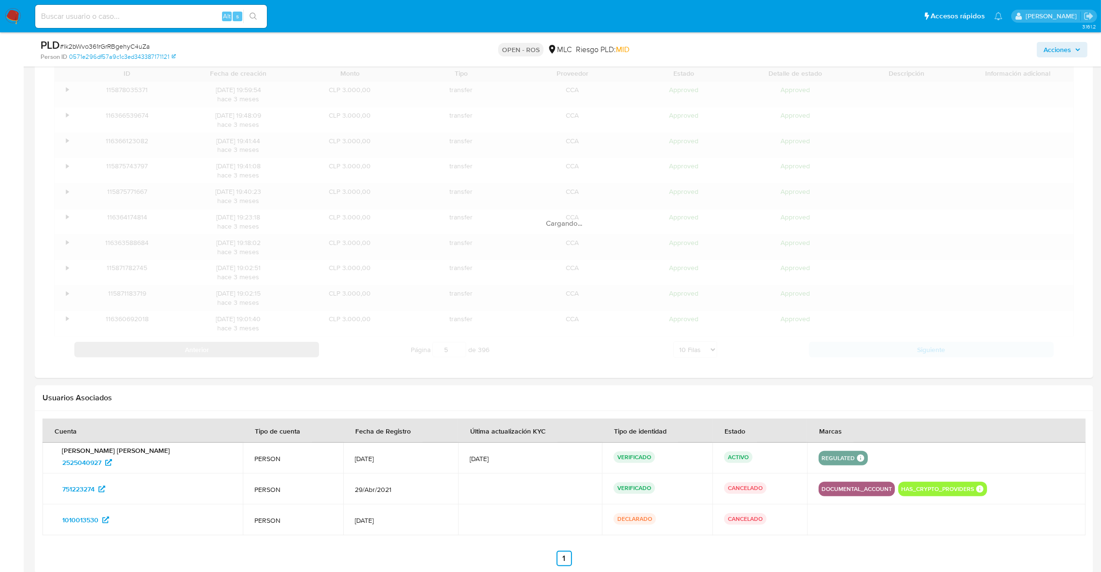
click at [195, 355] on div "ID Fecha de creación Monto Tipo Proveedor Estado Detalle de estado Descripción …" at bounding box center [564, 214] width 1020 height 298
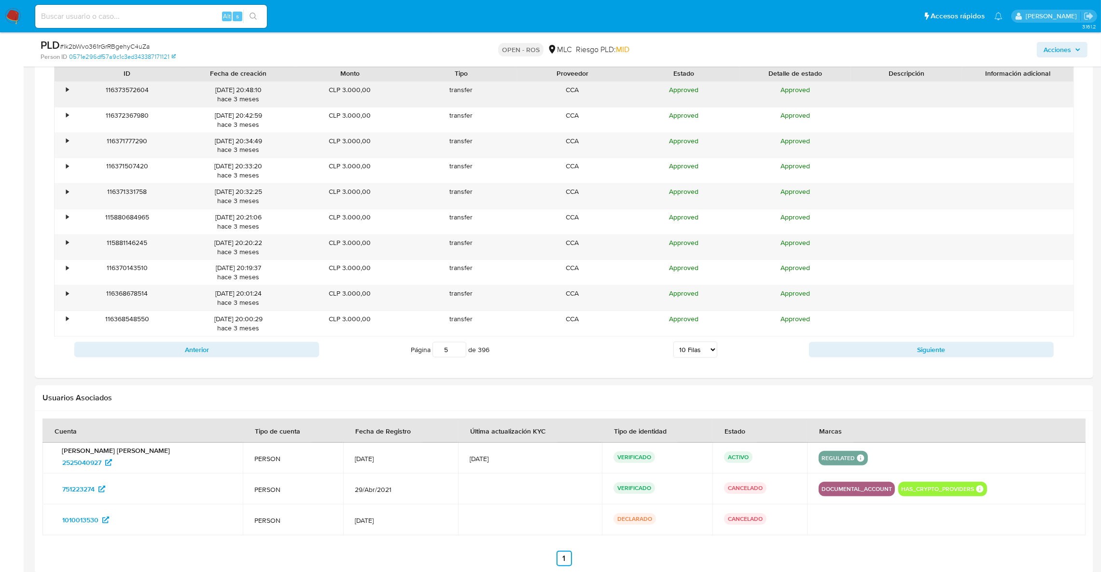
drag, startPoint x: 241, startPoint y: 92, endPoint x: 195, endPoint y: 92, distance: 45.4
click at [195, 92] on div "25/06/2025 20:48:10 hace 3 meses" at bounding box center [239, 94] width 98 height 18
click at [207, 92] on div "25/06/2025 20:48:10 hace 3 meses" at bounding box center [239, 94] width 98 height 18
drag, startPoint x: 207, startPoint y: 92, endPoint x: 241, endPoint y: 93, distance: 33.8
click at [241, 93] on div "25/06/2025 20:48:10 hace 3 meses" at bounding box center [239, 94] width 98 height 18
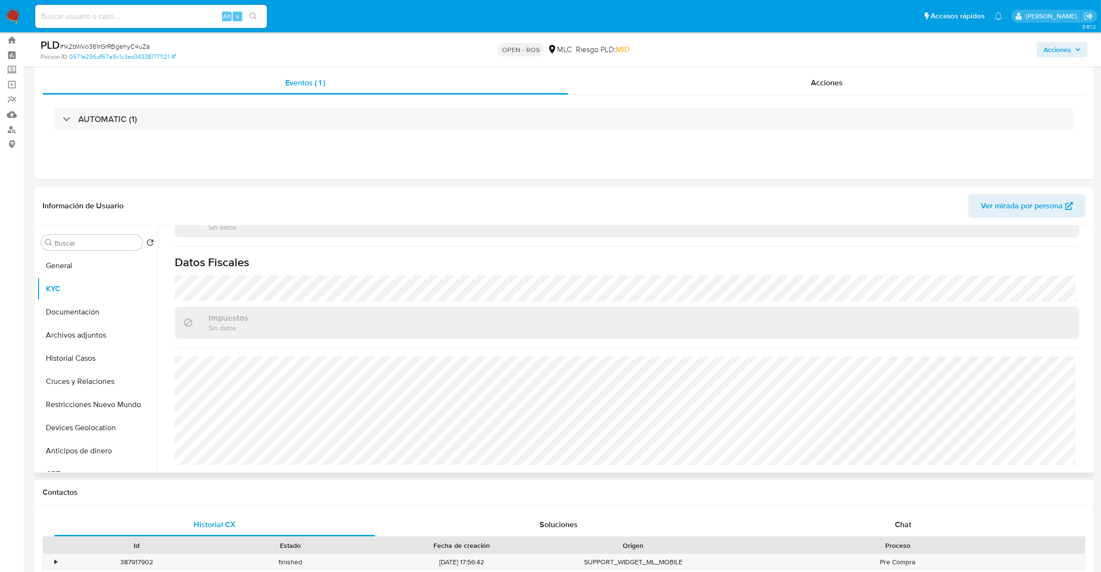
scroll to position [0, 0]
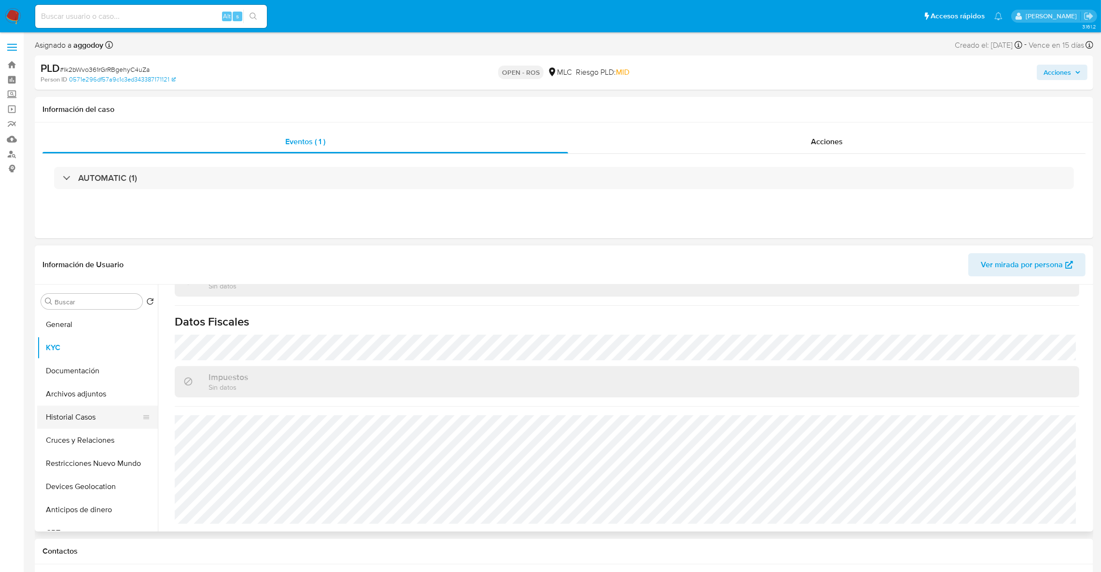
click at [77, 407] on button "Historial Casos" at bounding box center [93, 417] width 113 height 23
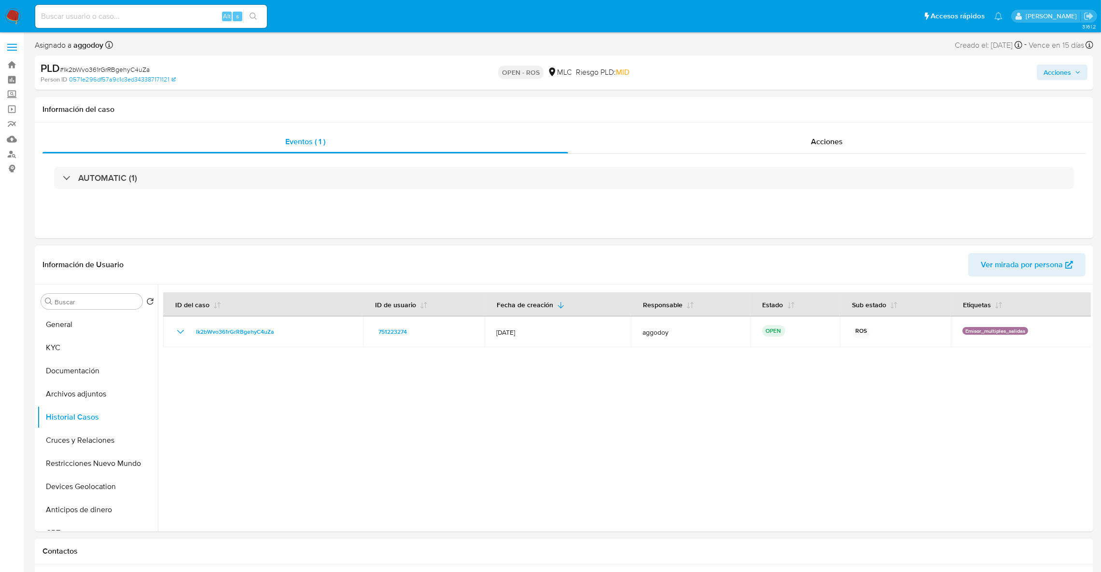
click at [117, 73] on span "# lk2bWvo361rGrRBgehyC4uZa" at bounding box center [105, 70] width 90 height 10
copy span "lk2bWvo361rGrRBgehyC4uZa"
click at [76, 351] on button "KYC" at bounding box center [93, 347] width 113 height 23
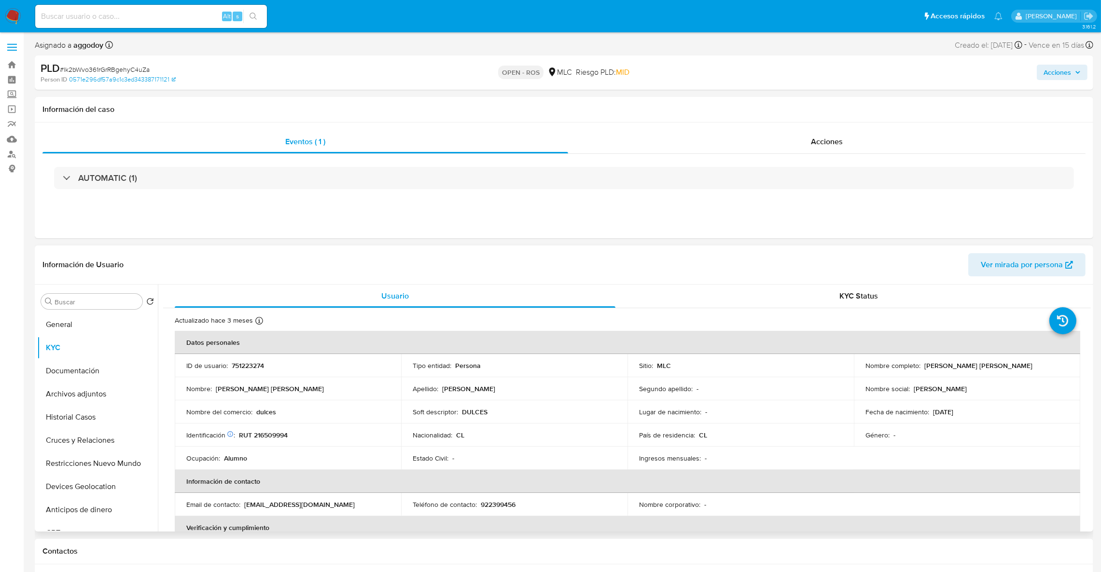
drag, startPoint x: 923, startPoint y: 365, endPoint x: 1004, endPoint y: 359, distance: 81.3
click at [1004, 359] on td "Nombre completo : Kevin Ariel Martínez Delgado" at bounding box center [967, 365] width 226 height 23
drag, startPoint x: 925, startPoint y: 363, endPoint x: 1009, endPoint y: 367, distance: 83.6
click at [1009, 367] on div "Nombre completo : Kevin Ariel Martínez Delgado" at bounding box center [966, 365] width 203 height 9
copy div "Kevin Ariel Martínez Delgado"
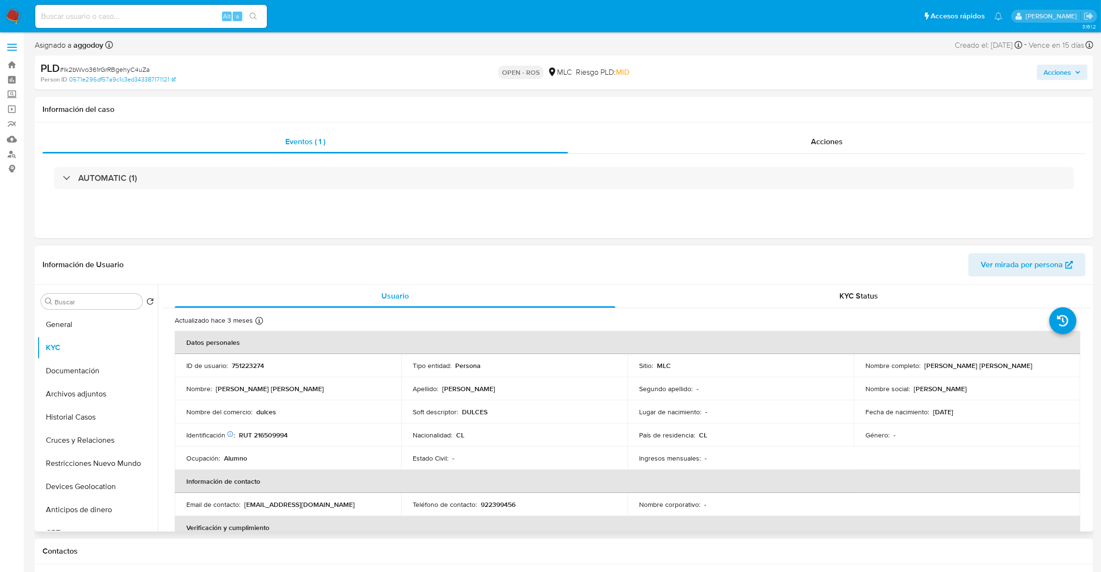
click at [273, 433] on p "RUT 216509994" at bounding box center [263, 435] width 49 height 9
click at [274, 435] on p "RUT 216509994" at bounding box center [263, 435] width 49 height 9
click at [276, 428] on td "Identificación Nº de serie: 521477080 : RUT 216509994" at bounding box center [288, 435] width 226 height 23
click at [277, 439] on p "RUT 216509994" at bounding box center [263, 435] width 49 height 9
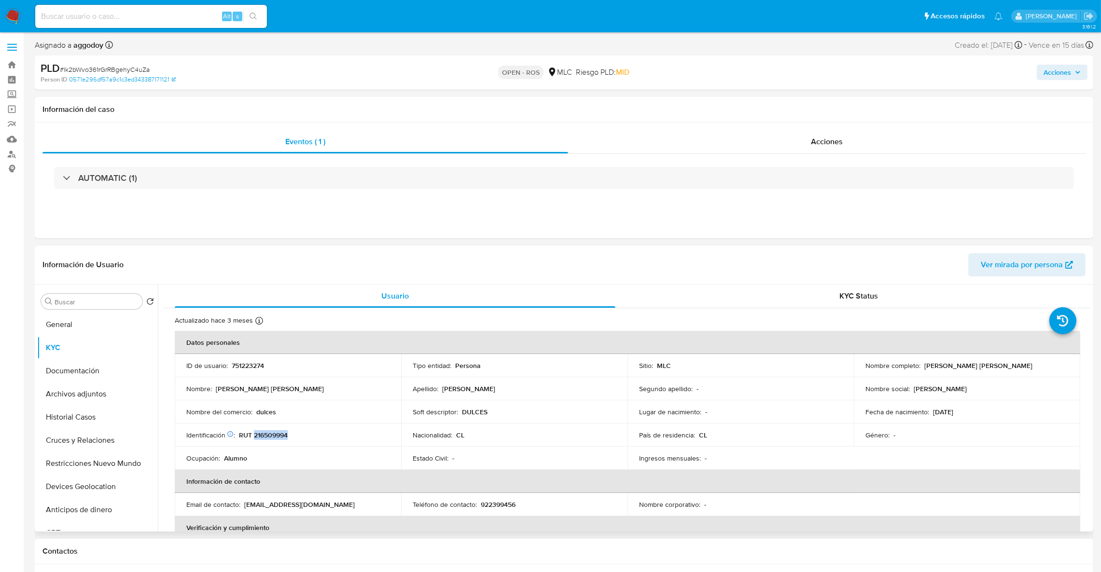
click at [277, 439] on p "RUT 216509994" at bounding box center [263, 435] width 49 height 9
copy p "216509994"
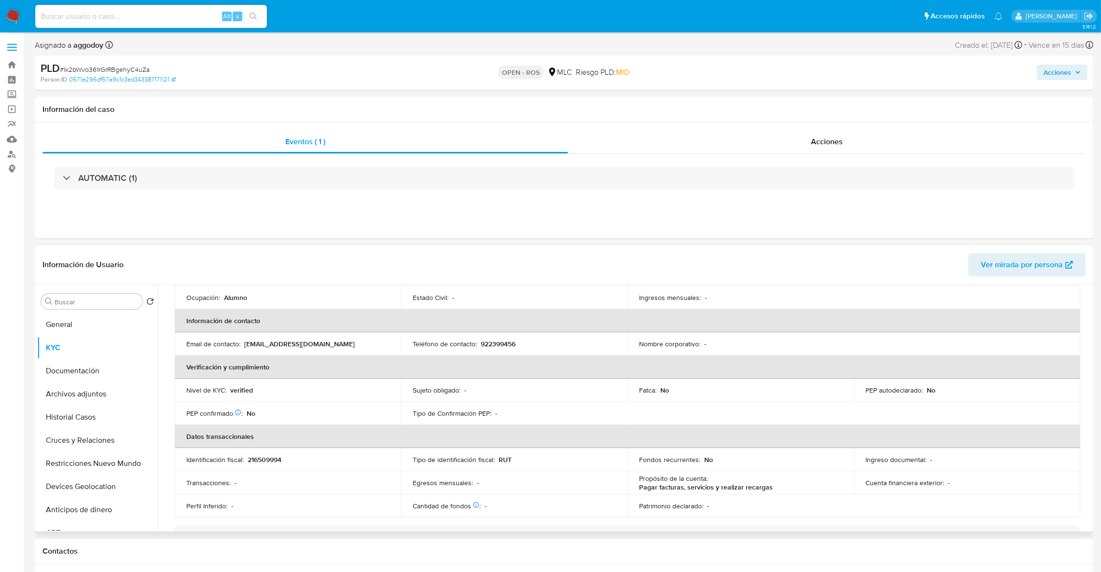
scroll to position [88, 0]
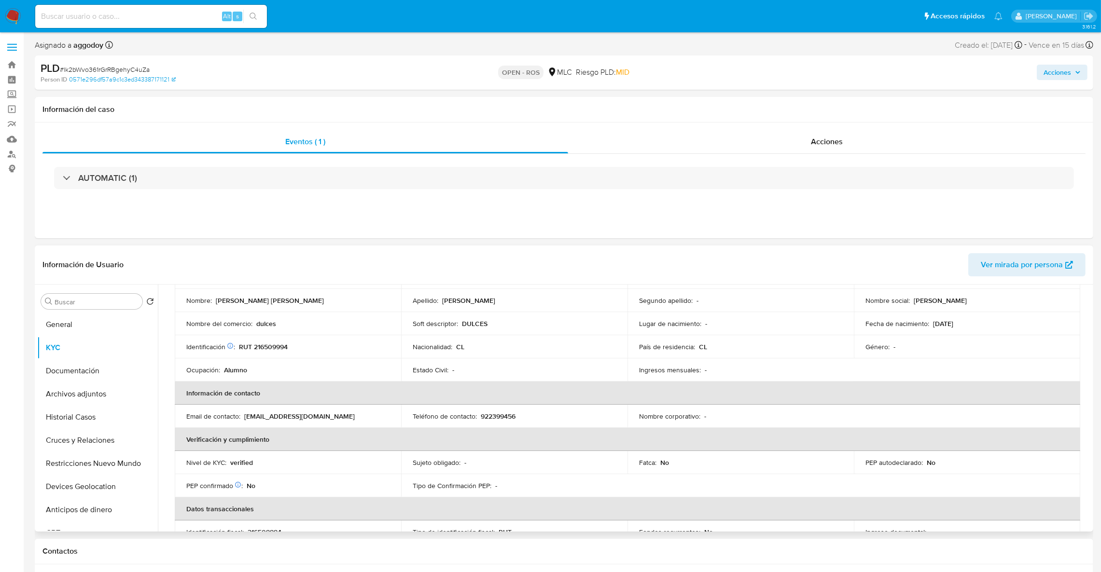
click at [487, 412] on p "922399456" at bounding box center [498, 416] width 35 height 9
copy p "922399456"
drag, startPoint x: 311, startPoint y: 421, endPoint x: 245, endPoint y: 419, distance: 65.7
click at [245, 419] on td "Email de contacto : km2572661@gmail.com" at bounding box center [288, 416] width 226 height 23
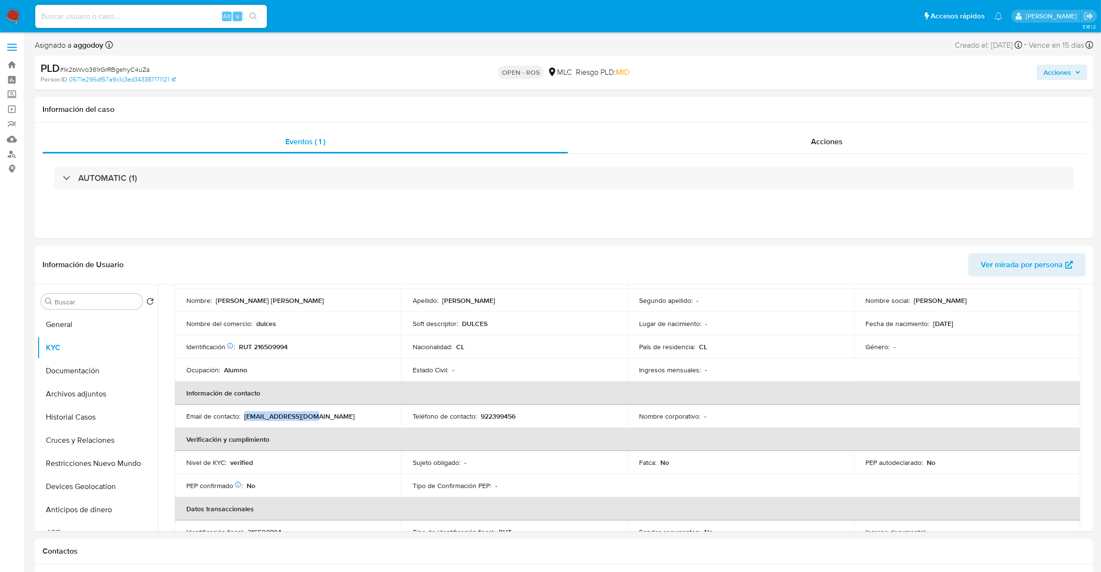
copy p "km2572661@gmail.com"
click at [89, 69] on span "# lk2bWvo361rGrRBgehyC4uZa" at bounding box center [105, 70] width 90 height 10
copy span "lk2bWvo361rGrRBgehyC4uZa"
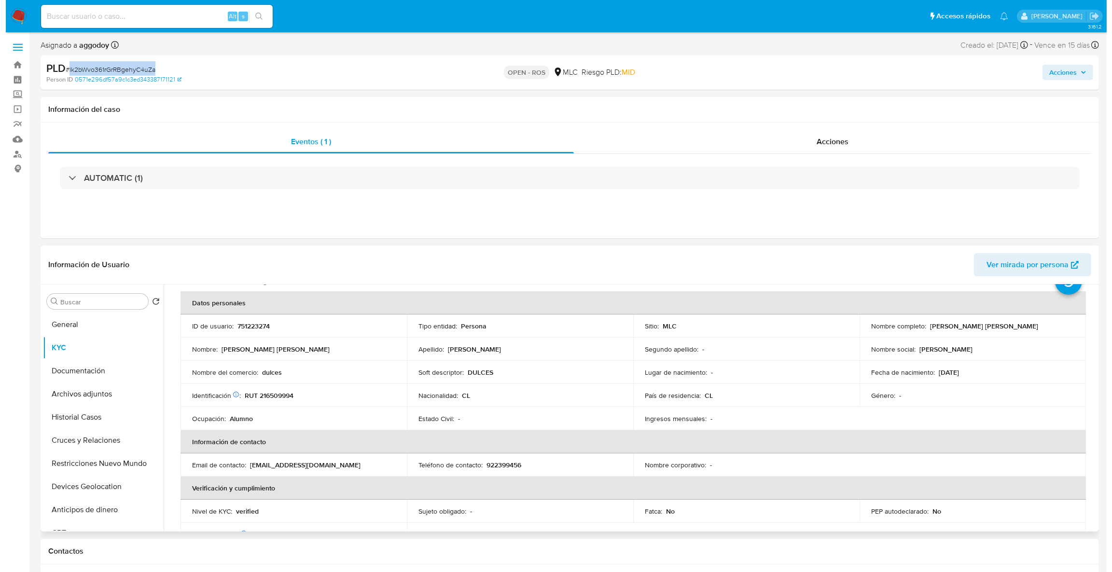
scroll to position [0, 0]
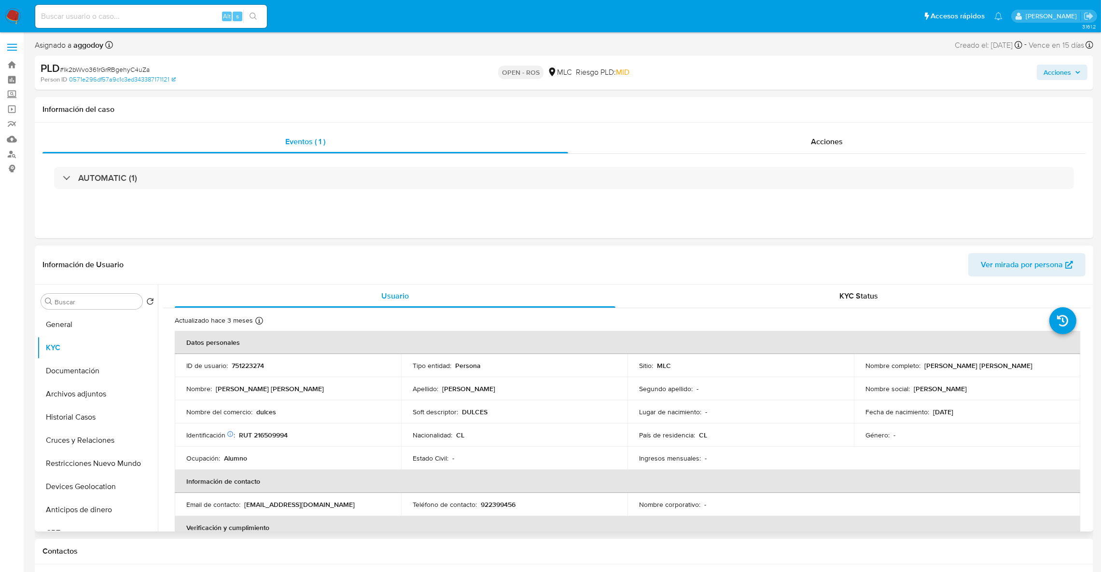
click at [239, 364] on p "751223274" at bounding box center [248, 365] width 32 height 9
click at [87, 422] on button "Historial Casos" at bounding box center [93, 417] width 113 height 23
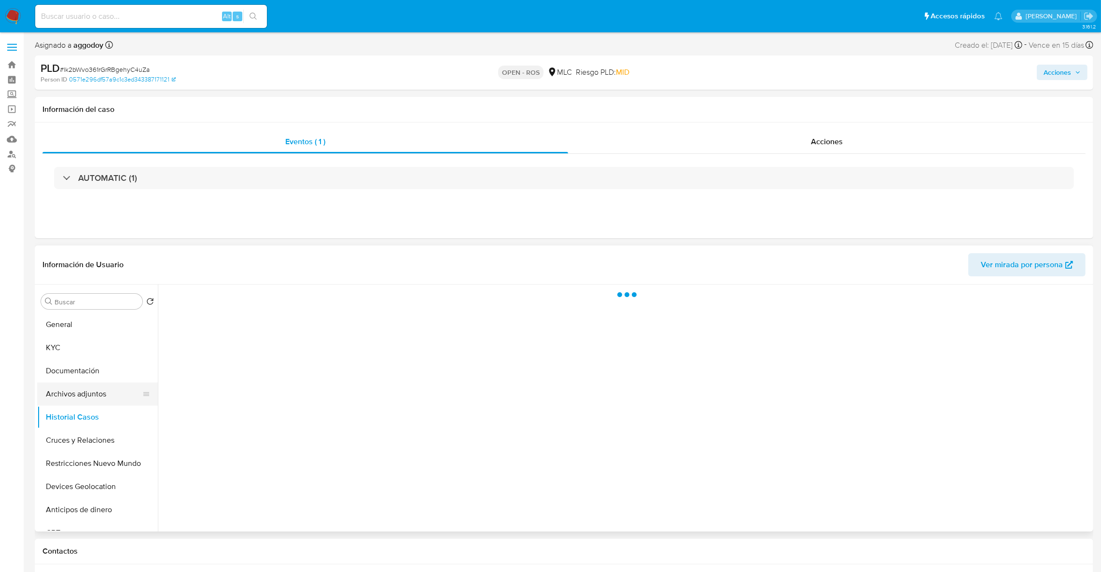
click at [87, 402] on button "Archivos adjuntos" at bounding box center [93, 394] width 113 height 23
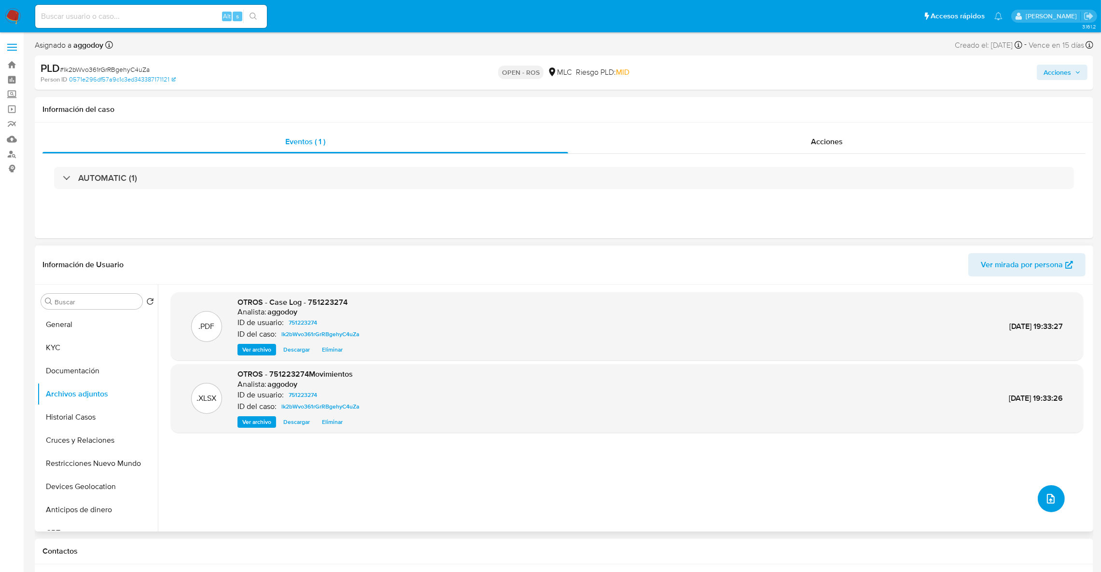
click at [1045, 500] on icon "upload-file" at bounding box center [1051, 499] width 12 height 12
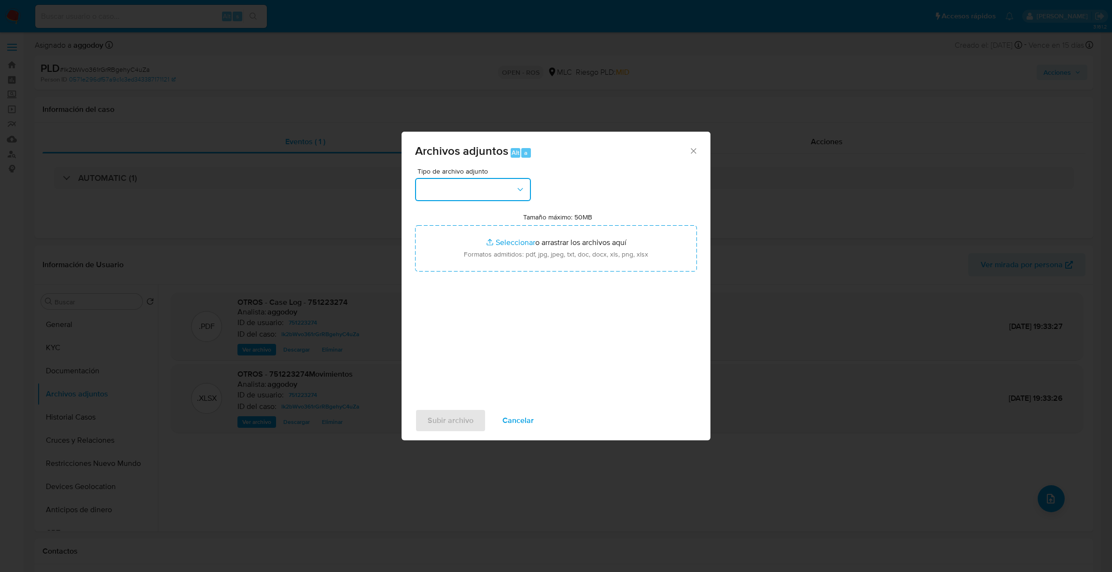
click at [509, 197] on button "button" at bounding box center [473, 189] width 116 height 23
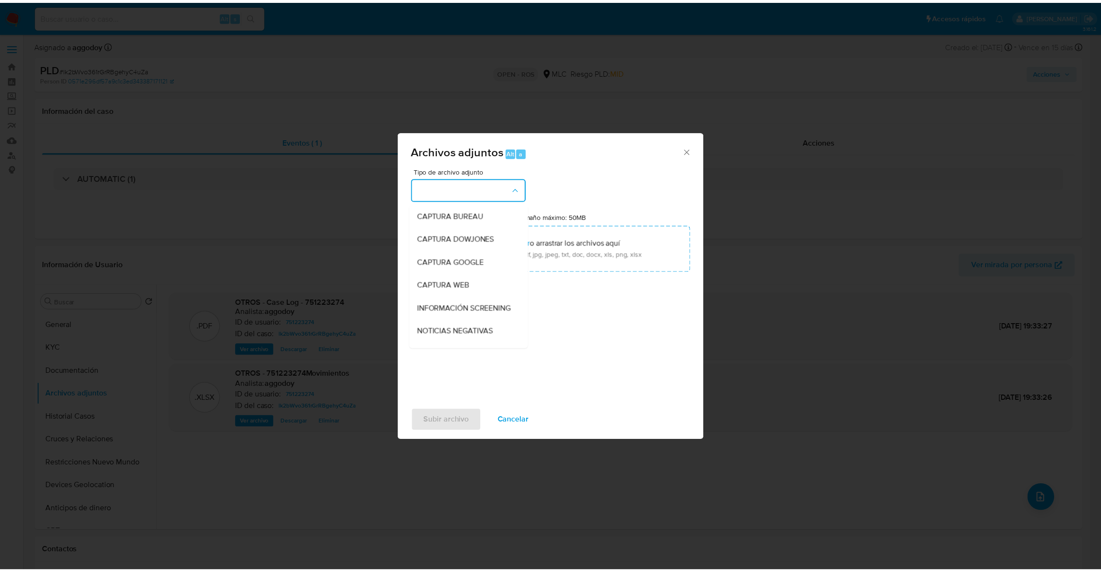
scroll to position [126, 0]
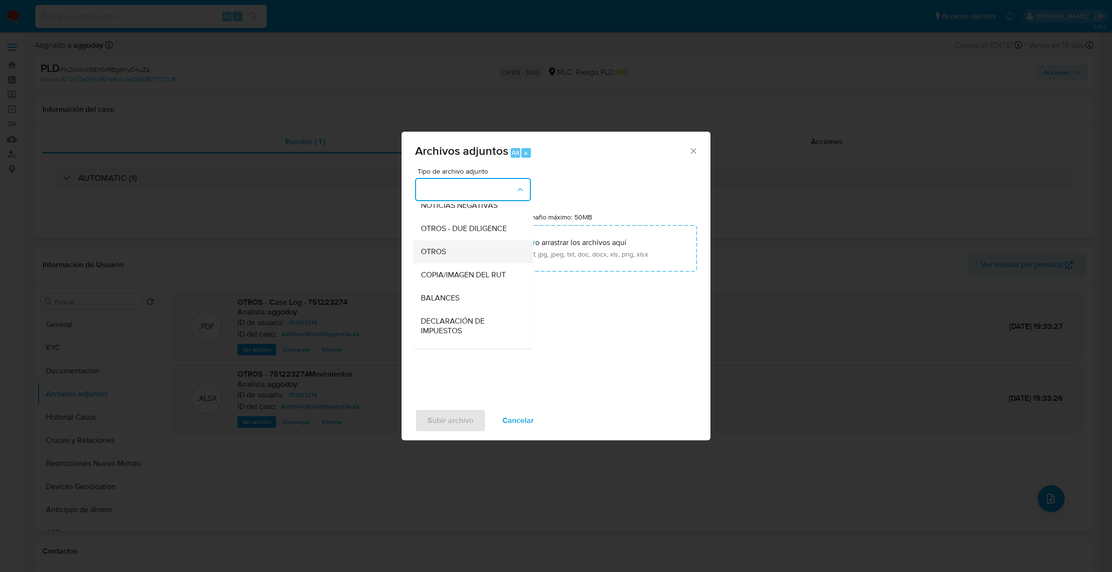
click at [482, 264] on div "OTROS" at bounding box center [470, 251] width 98 height 23
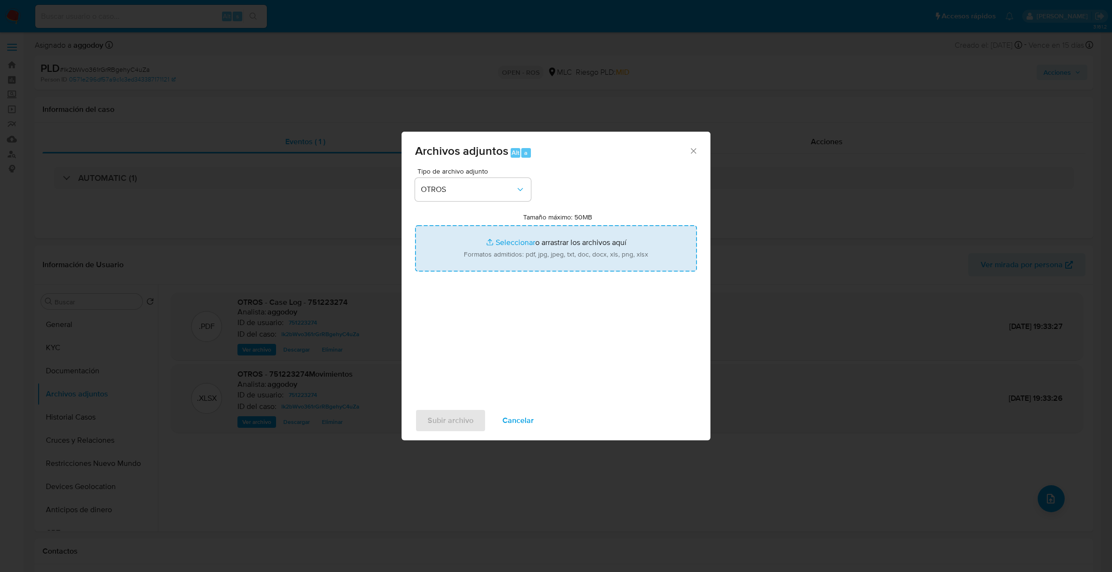
click at [506, 256] on input "Tamaño máximo: 50MB Seleccionar archivos" at bounding box center [556, 248] width 282 height 46
type input "C:\fakepath\UAF #1311.pdf"
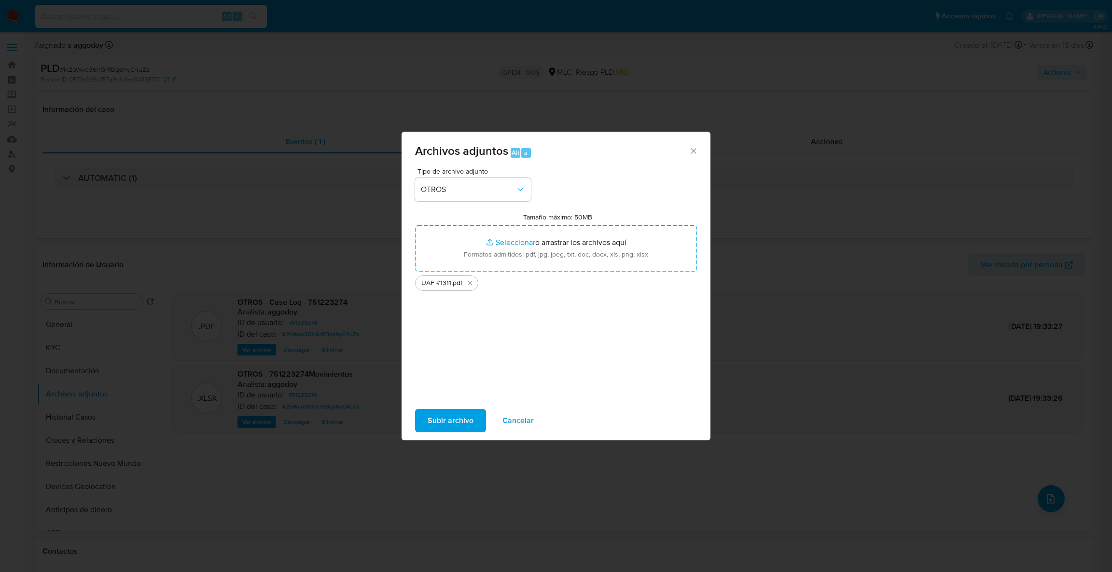
click at [416, 428] on button "Subir archivo" at bounding box center [450, 420] width 71 height 23
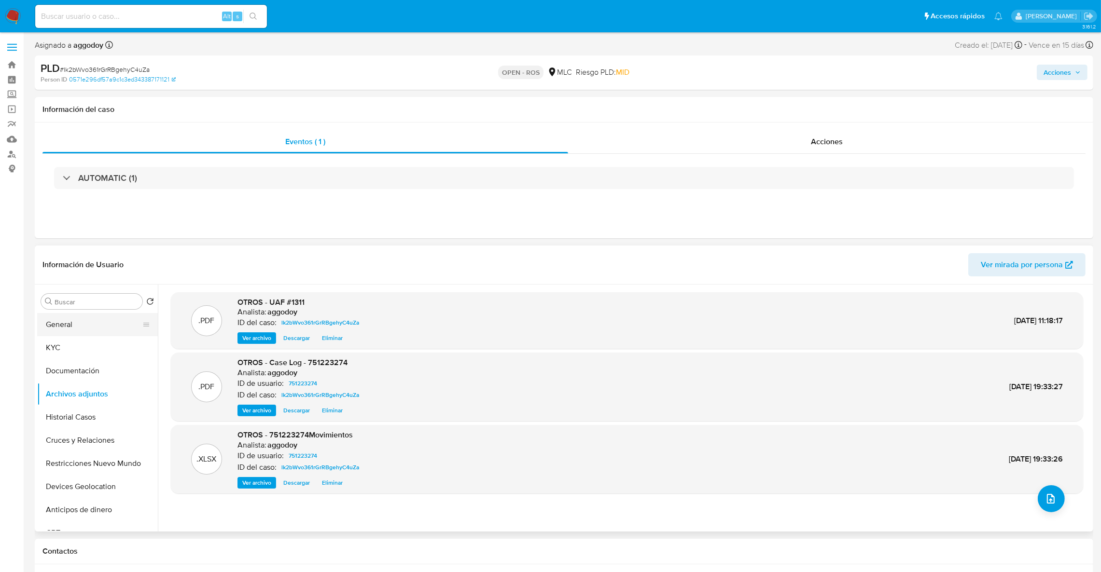
click at [84, 332] on button "General" at bounding box center [93, 324] width 113 height 23
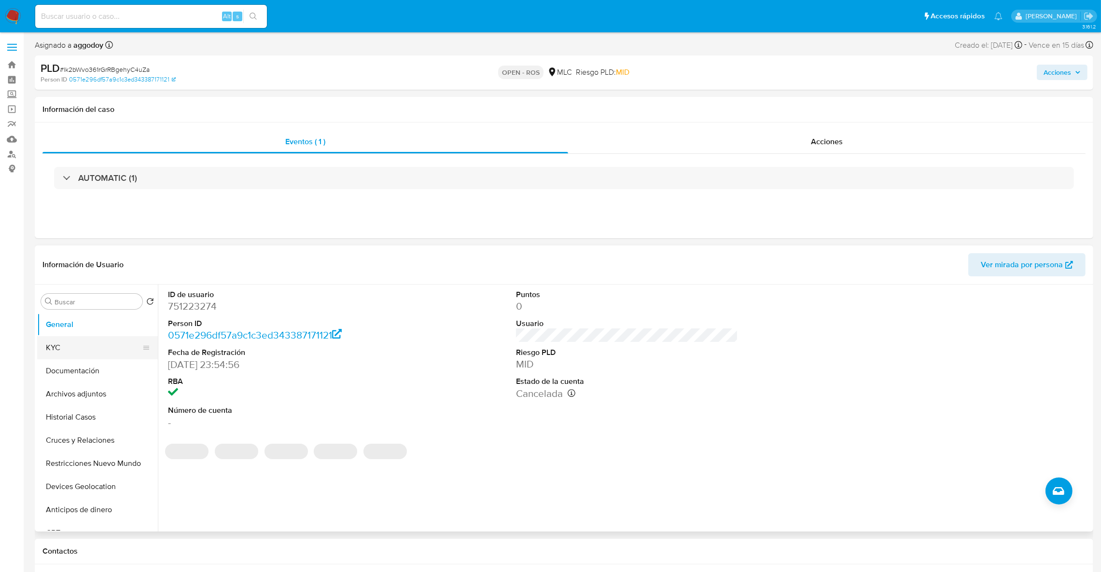
click at [55, 346] on button "KYC" at bounding box center [93, 347] width 113 height 23
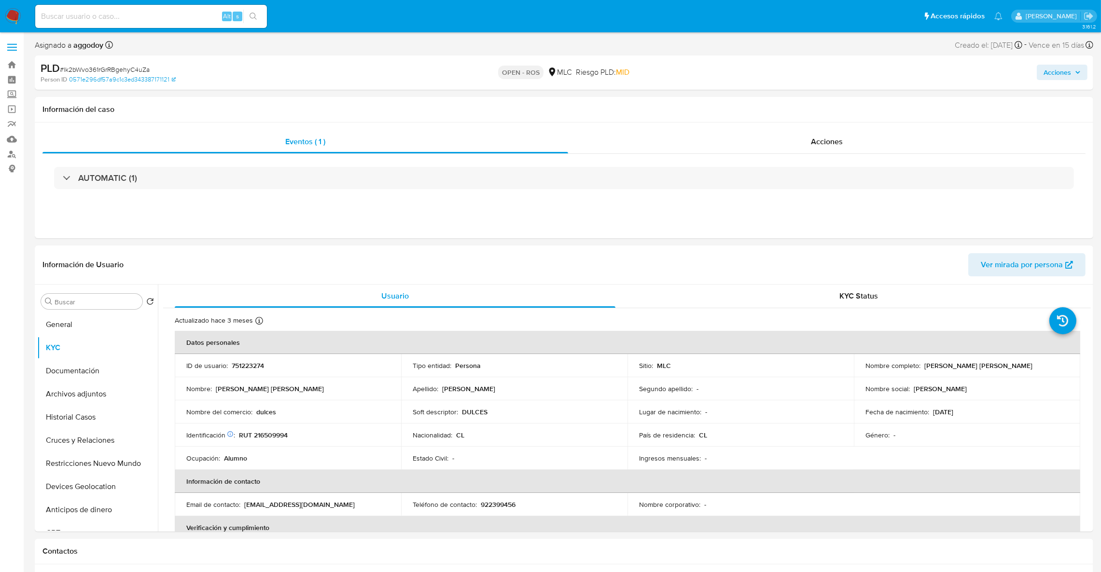
click at [1049, 80] on span "Acciones" at bounding box center [1057, 72] width 28 height 15
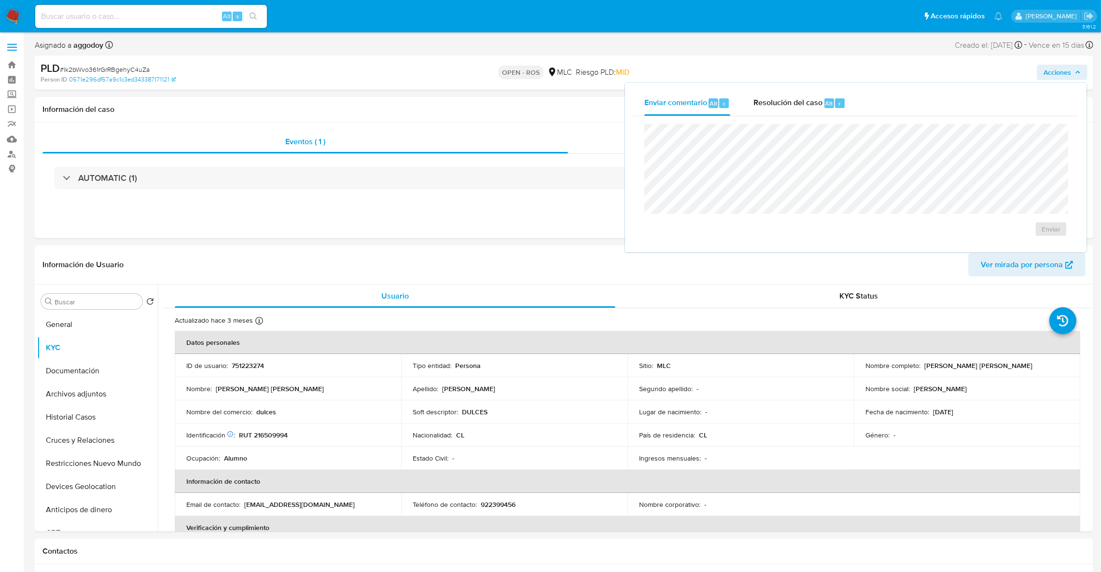
click at [785, 116] on div "Enviar" at bounding box center [856, 180] width 446 height 128
click at [758, 102] on span "Resolución del caso" at bounding box center [787, 102] width 69 height 11
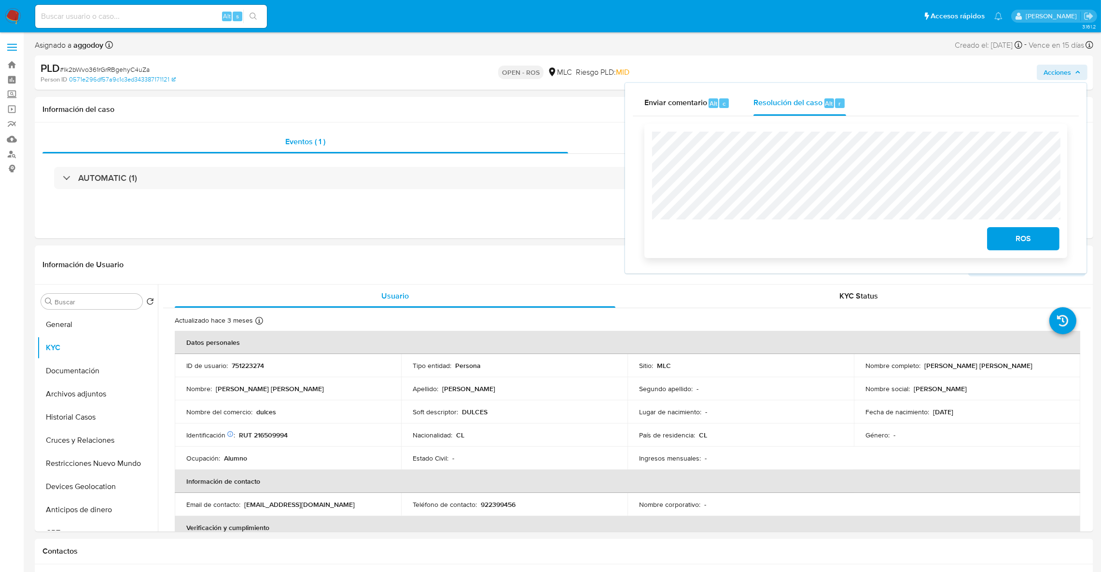
click at [1036, 236] on span "ROS" at bounding box center [1022, 238] width 47 height 21
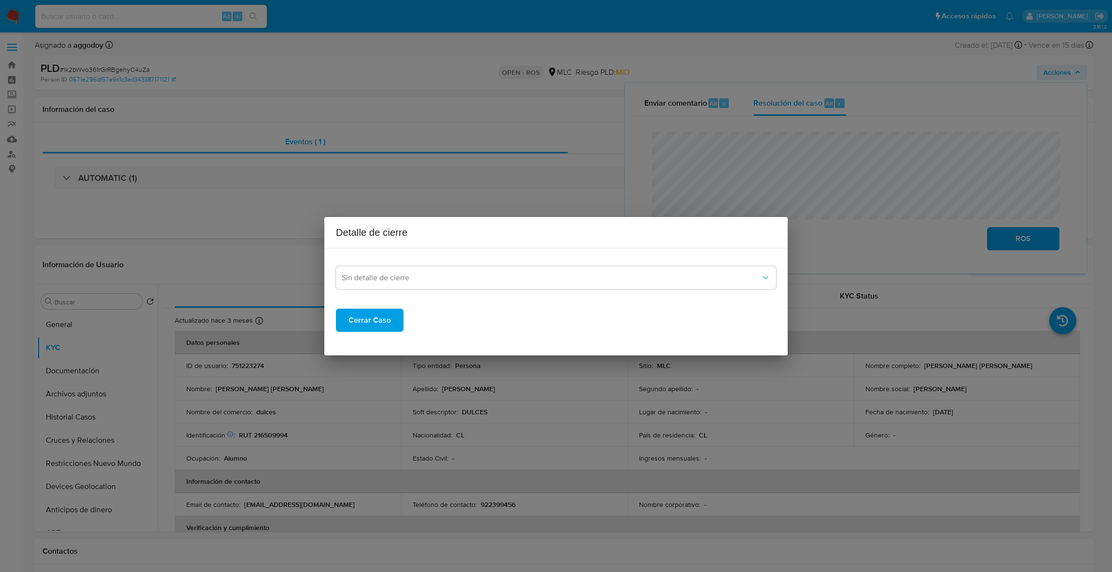
click at [563, 236] on h2 "Detalle de cierre" at bounding box center [556, 232] width 440 height 15
click at [557, 249] on div "Sin detalle de cierre Cerrar Caso" at bounding box center [555, 302] width 463 height 108
click at [552, 260] on div "Sin detalle de cierre" at bounding box center [556, 272] width 440 height 33
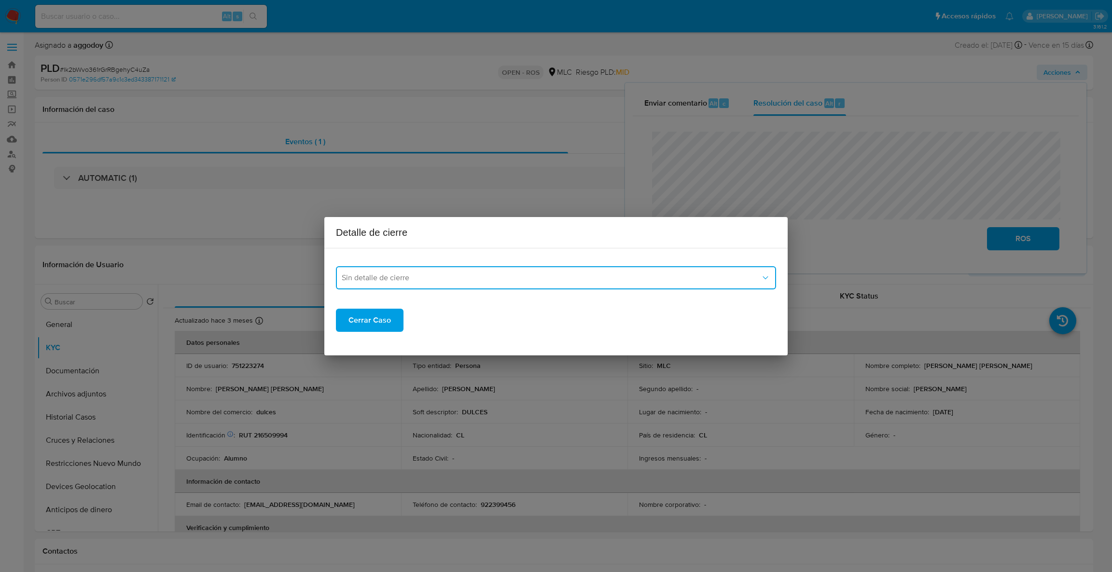
click at [544, 283] on button "Sin detalle de cierre" at bounding box center [556, 277] width 440 height 23
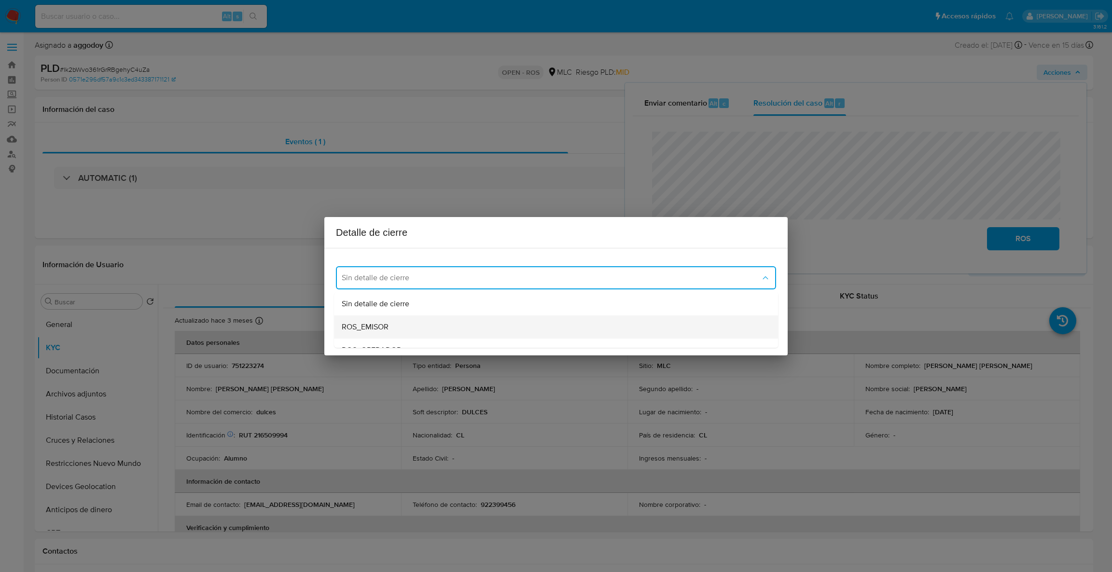
click at [404, 332] on div "ROS_EMISOR" at bounding box center [556, 327] width 429 height 23
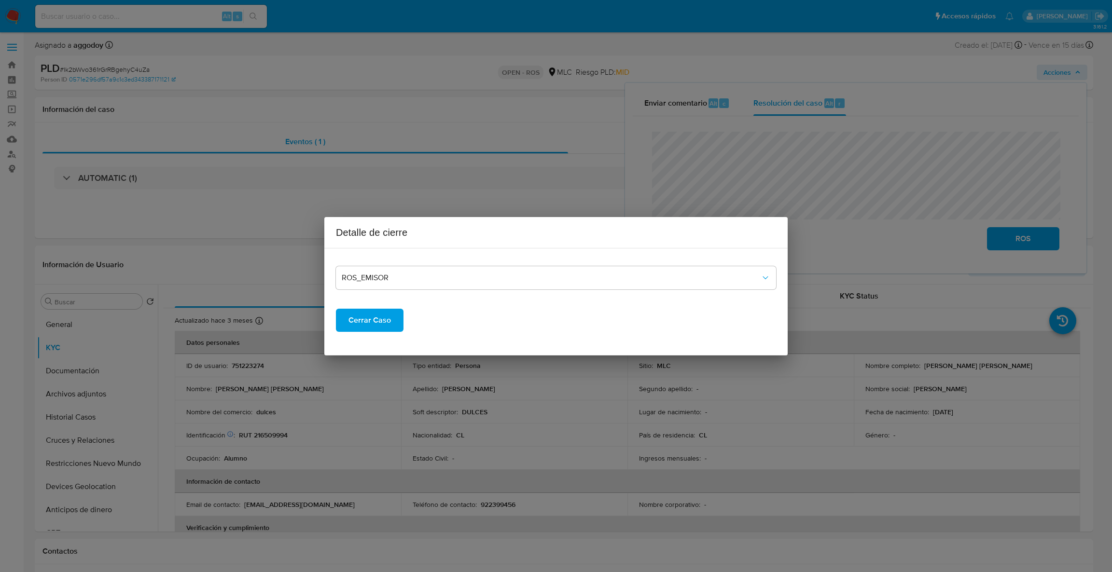
click at [364, 313] on span "Cerrar Caso" at bounding box center [369, 320] width 42 height 21
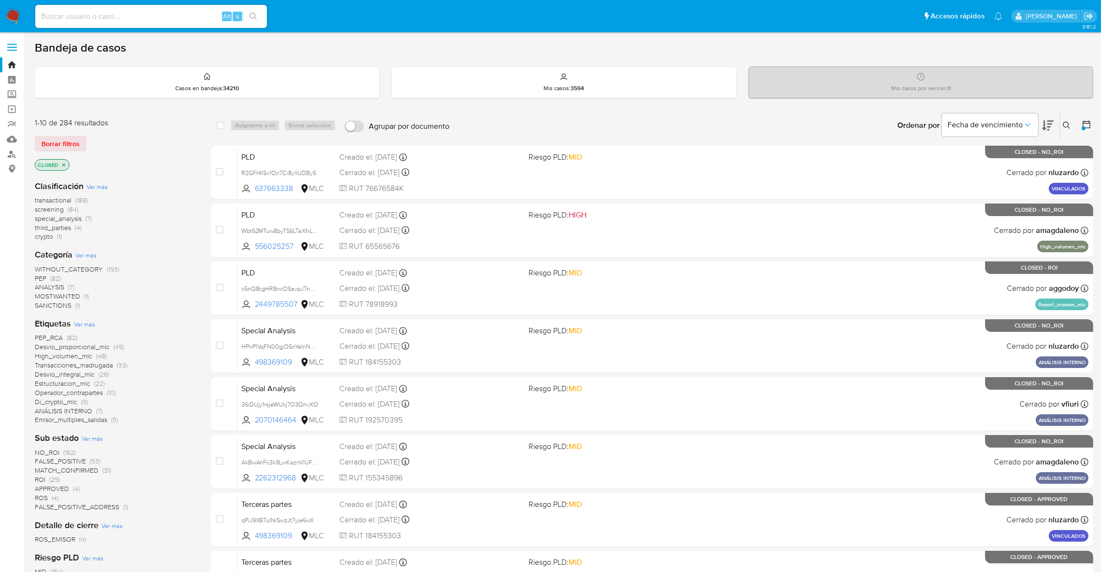
click at [64, 165] on icon "close-filter" at bounding box center [63, 164] width 3 height 3
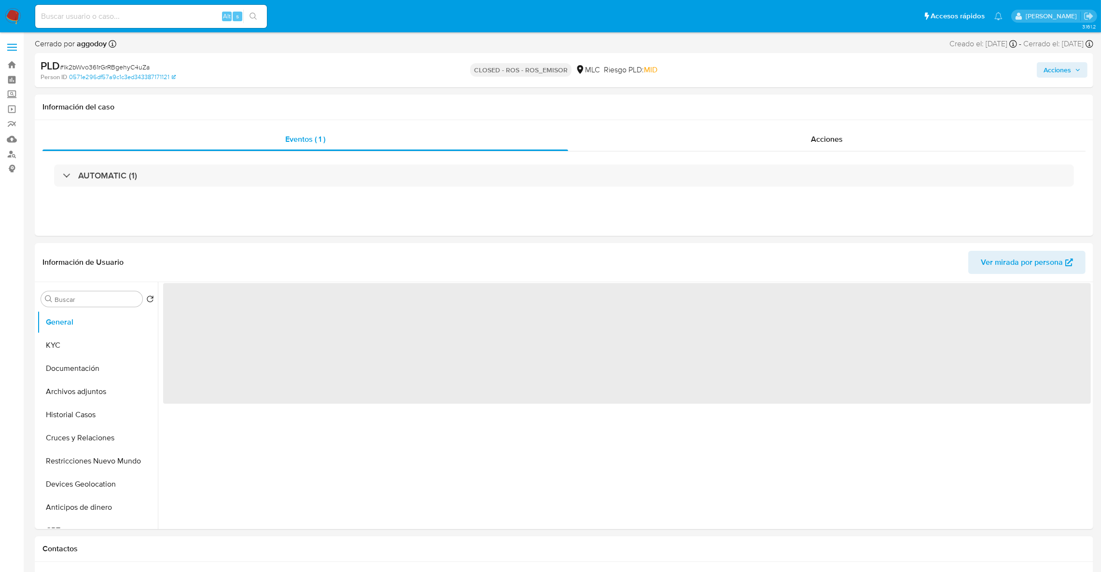
select select "10"
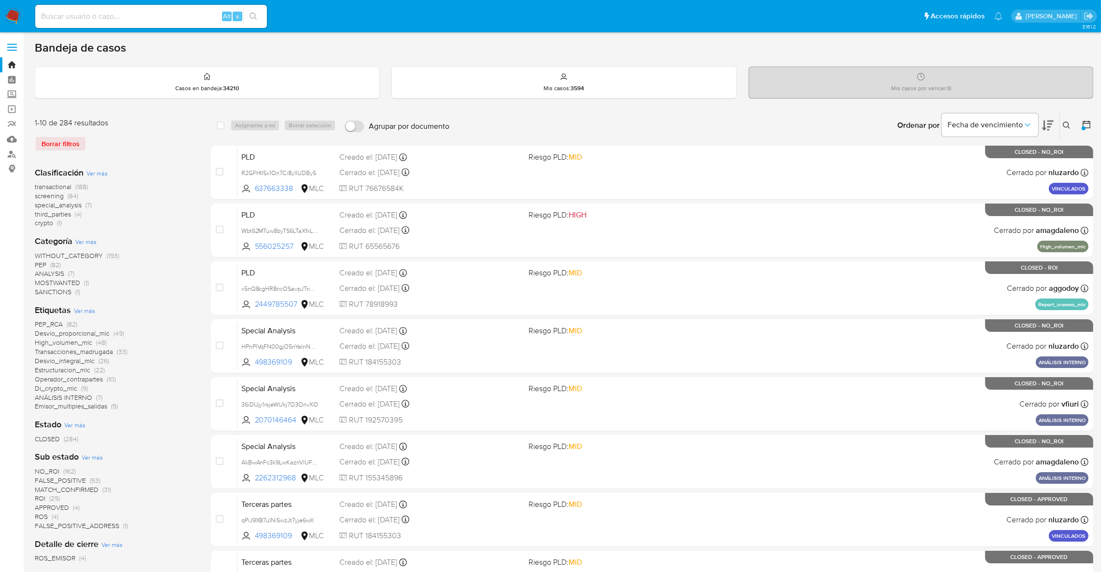
click at [1068, 123] on icon at bounding box center [1067, 126] width 8 height 8
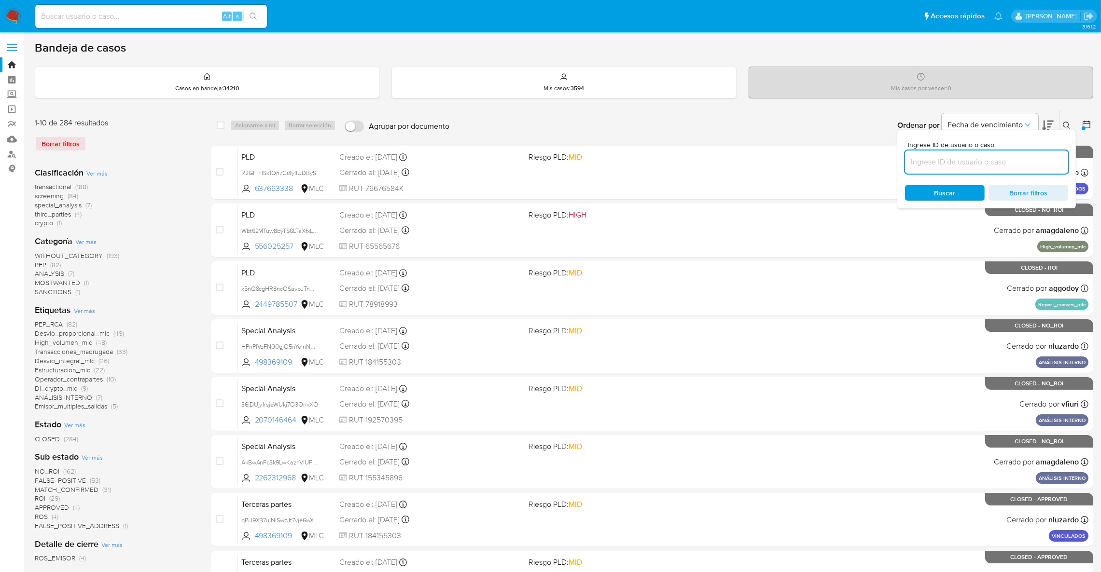
click at [963, 157] on input at bounding box center [986, 162] width 163 height 13
type input "NLSjU7Y2wd6NuNk20w3DnBAn"
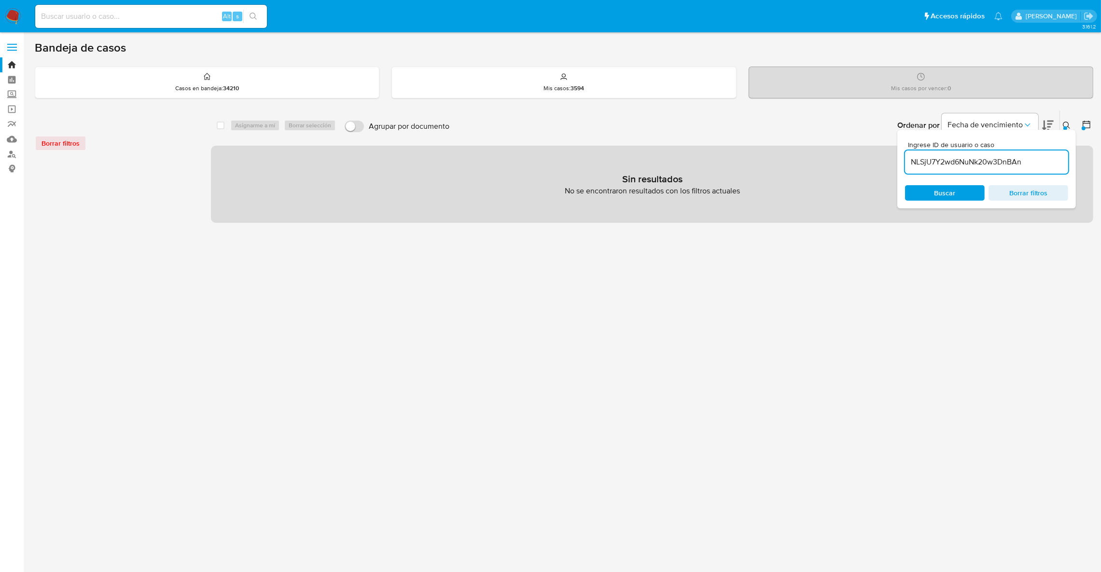
click at [1069, 122] on icon at bounding box center [1067, 126] width 8 height 8
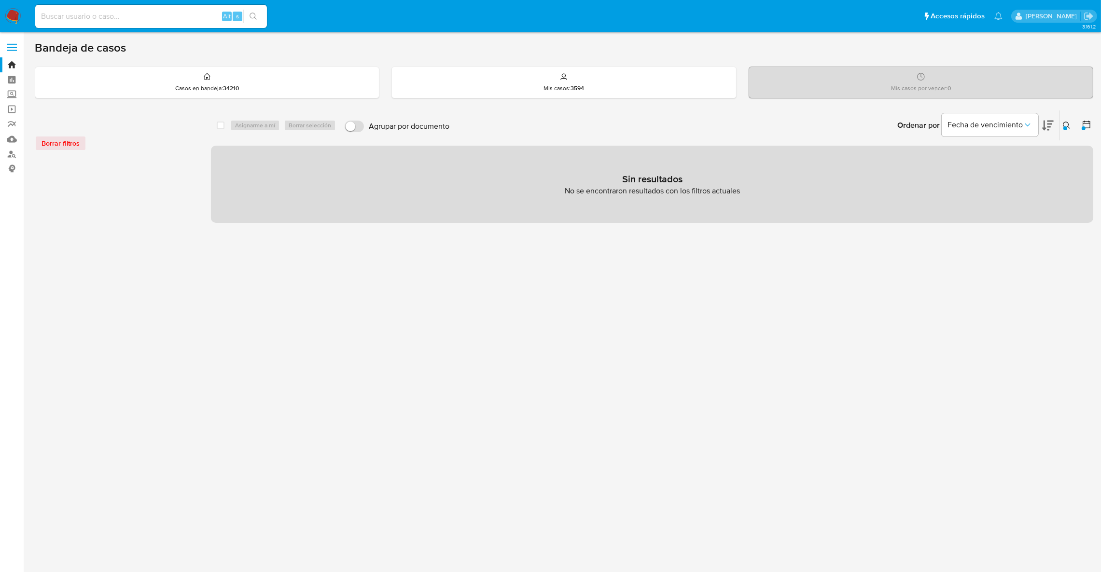
click at [1064, 127] on div at bounding box center [1065, 128] width 4 height 4
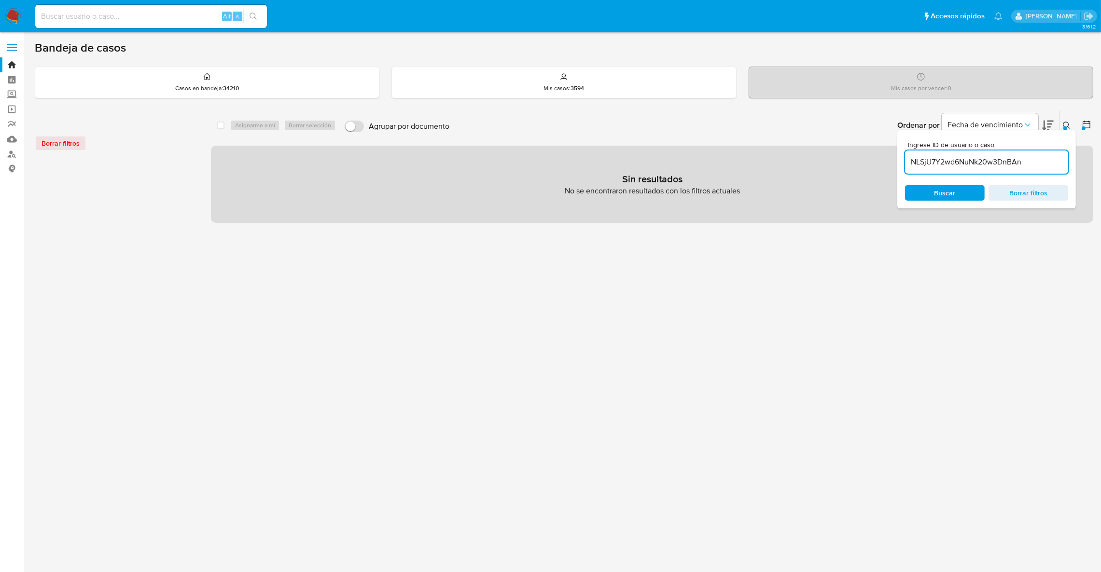
click at [1084, 132] on div at bounding box center [1084, 126] width 17 height 30
click at [1082, 126] on icon at bounding box center [1087, 125] width 10 height 10
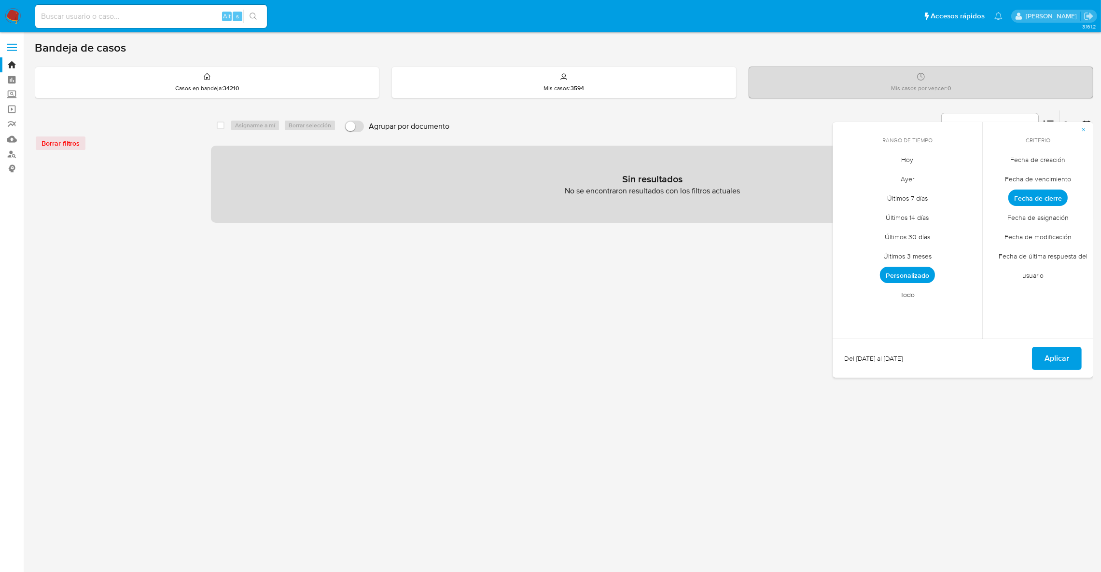
click at [919, 297] on span "Todo" at bounding box center [907, 295] width 35 height 20
click at [1062, 362] on span "Aplicar" at bounding box center [1056, 358] width 25 height 21
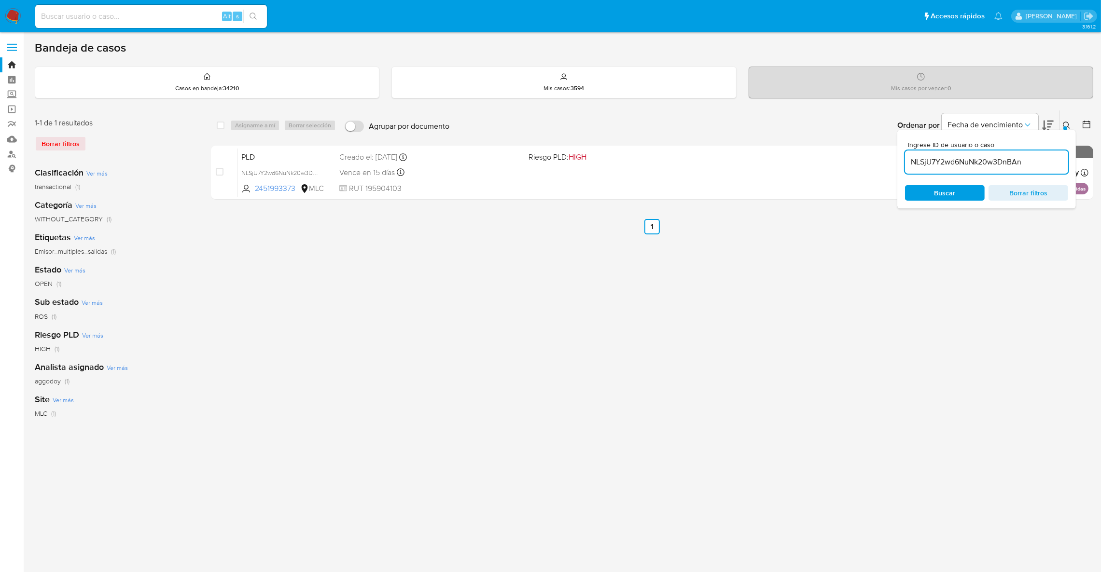
click at [1064, 126] on div at bounding box center [1065, 128] width 4 height 4
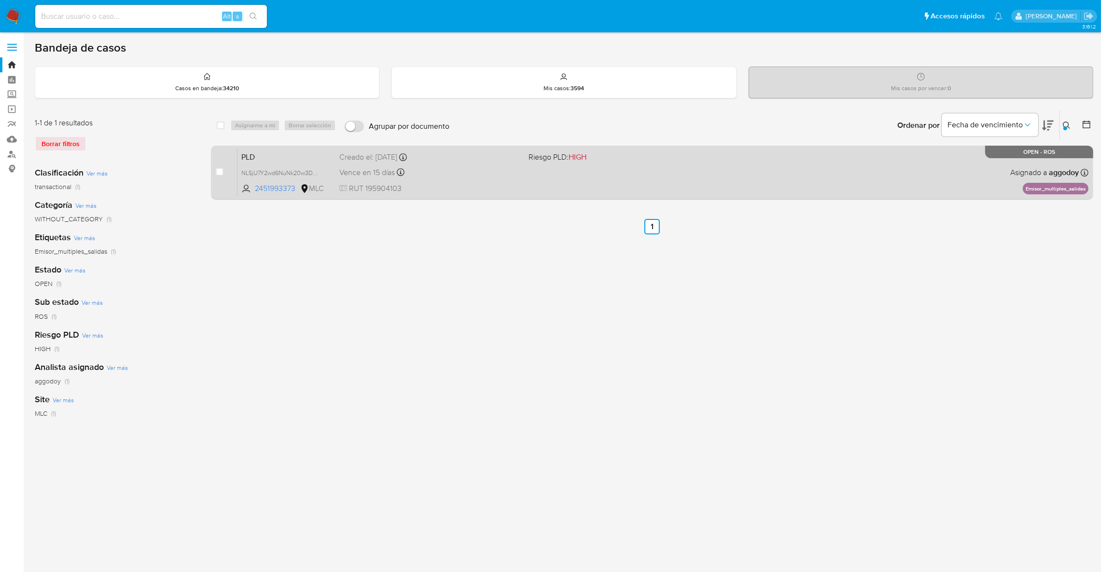
click at [717, 184] on div "PLD NLSjU7Y2wd6NuNk20w3DnBAn 2451993373 MLC Riesgo PLD: HIGH Creado el: 12/07/2…" at bounding box center [662, 172] width 851 height 49
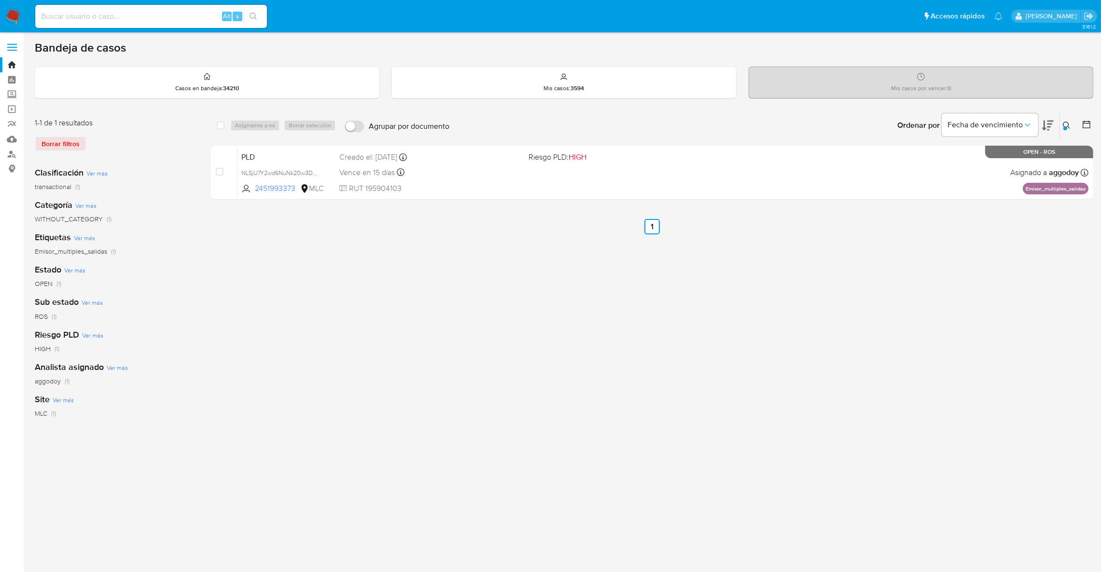
click at [112, 5] on div "Alt s" at bounding box center [151, 16] width 232 height 23
click at [117, 15] on input at bounding box center [151, 16] width 232 height 13
paste input "751223274"
type input "751223274"
click at [234, 14] on div "s" at bounding box center [238, 17] width 10 height 10
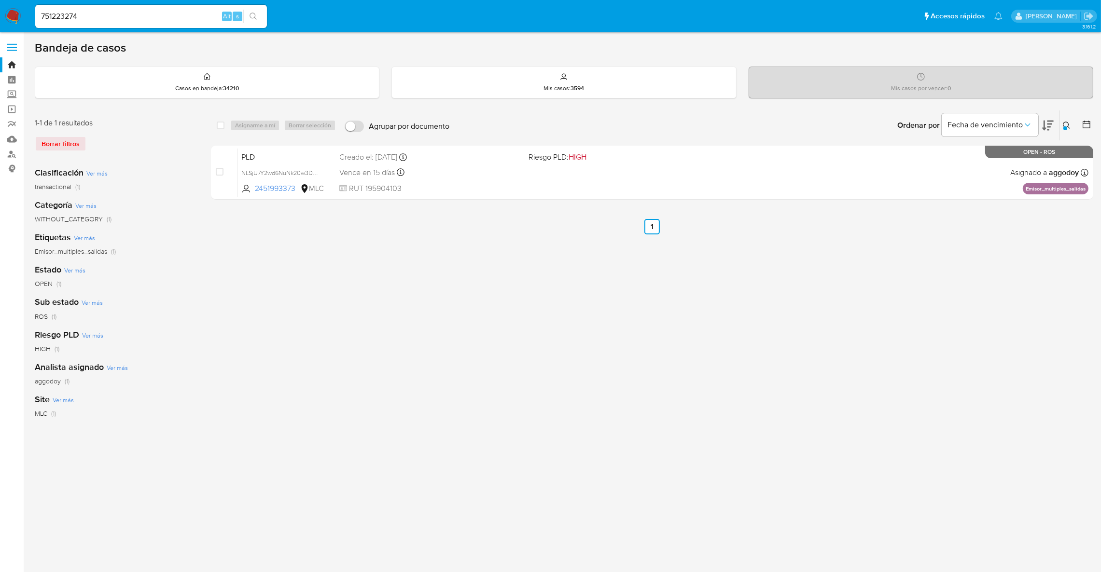
click at [253, 14] on icon "search-icon" at bounding box center [254, 17] width 8 height 8
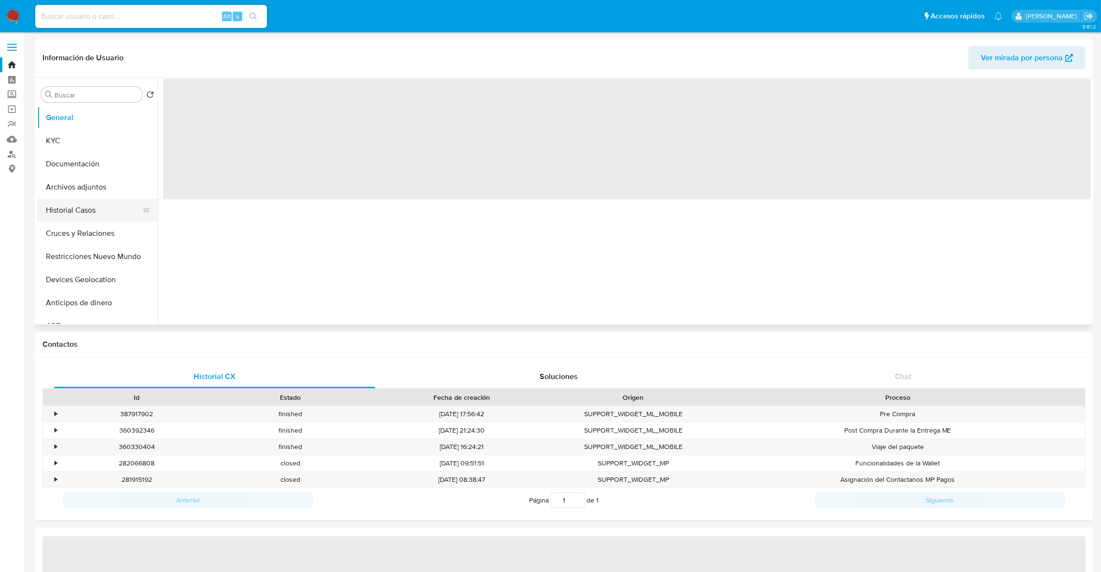
select select "10"
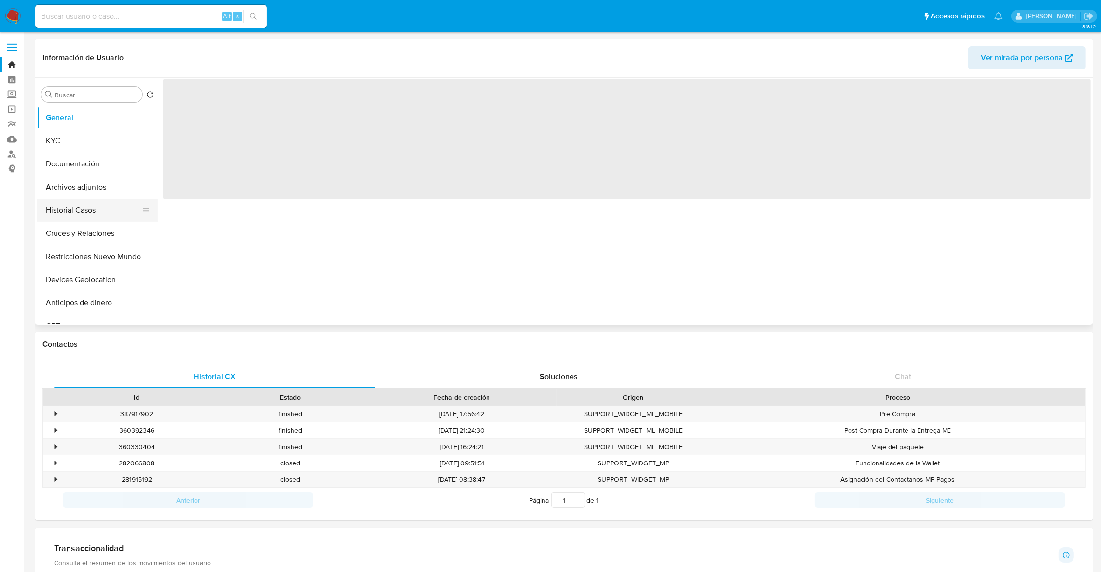
click at [92, 213] on button "Historial Casos" at bounding box center [93, 210] width 113 height 23
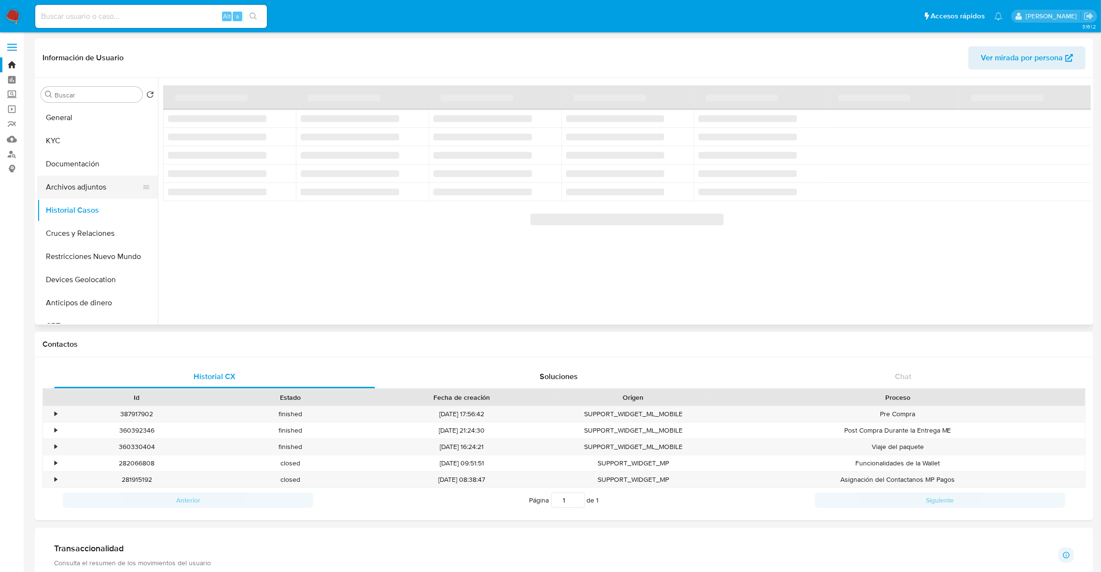
click at [70, 194] on button "Archivos adjuntos" at bounding box center [93, 187] width 113 height 23
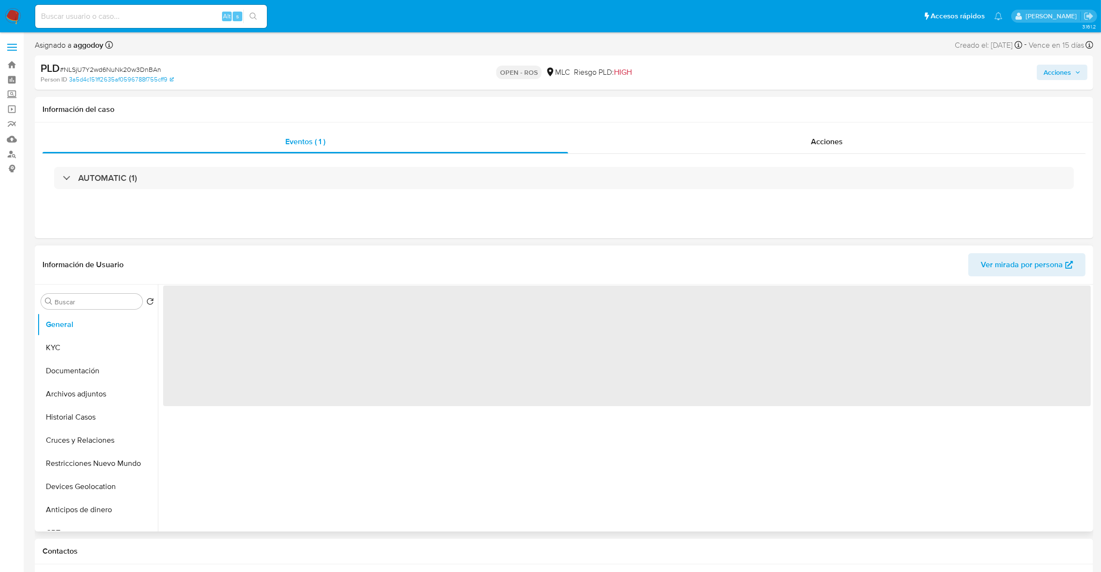
select select "10"
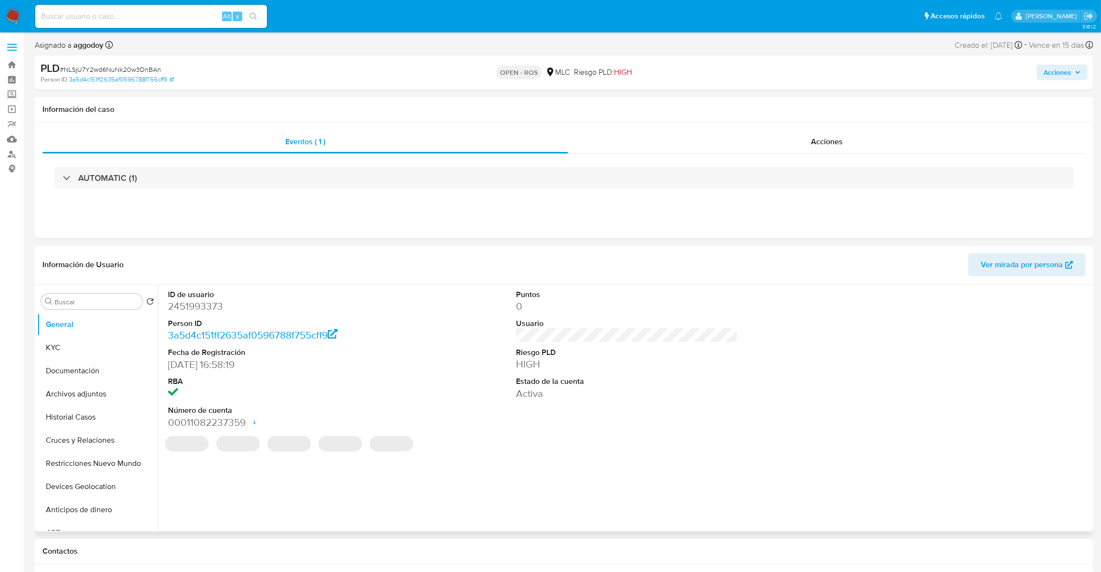
click at [214, 313] on dd "2451993373" at bounding box center [279, 307] width 222 height 14
copy dd "2451993373"
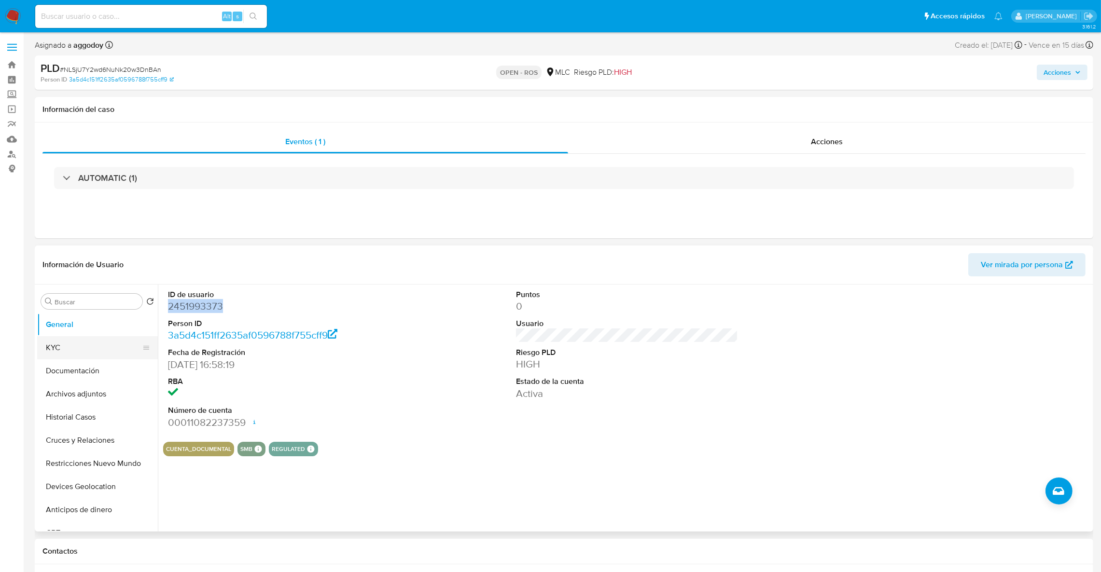
click at [76, 350] on button "KYC" at bounding box center [93, 347] width 113 height 23
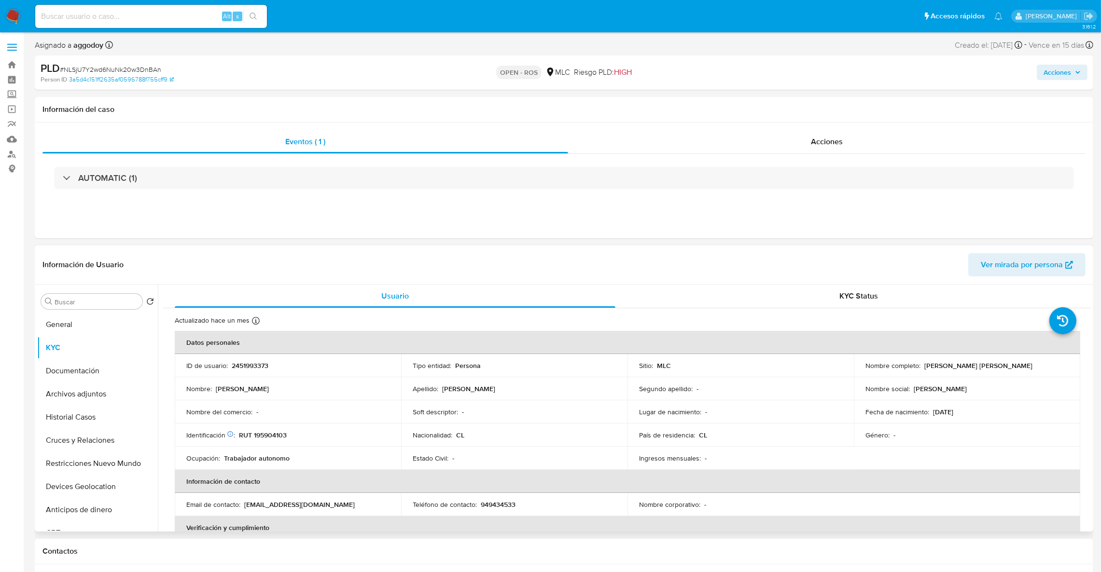
click at [241, 366] on p "2451993373" at bounding box center [250, 365] width 37 height 9
copy p "2451993373"
drag, startPoint x: 919, startPoint y: 363, endPoint x: 1035, endPoint y: 367, distance: 115.9
click at [1035, 367] on div "Nombre completo : Claudia Francesca Hernández Soto" at bounding box center [966, 365] width 203 height 9
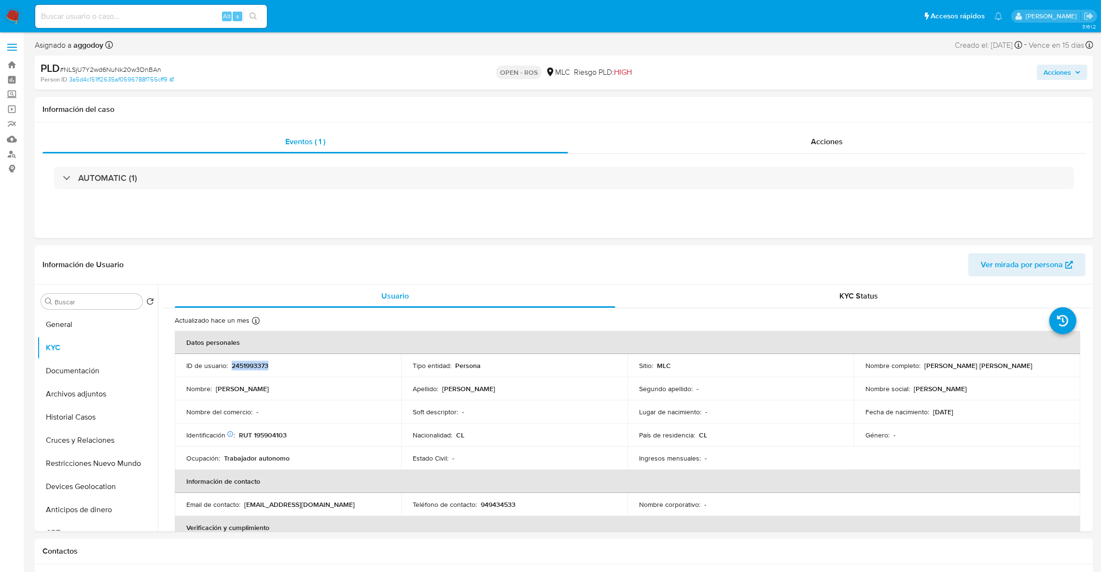
copy div "Claudia Francesca Hernández Soto"
click at [266, 435] on p "RUT 195904103" at bounding box center [263, 435] width 48 height 9
copy p "195904103"
click at [256, 368] on p "2451993373" at bounding box center [250, 365] width 37 height 9
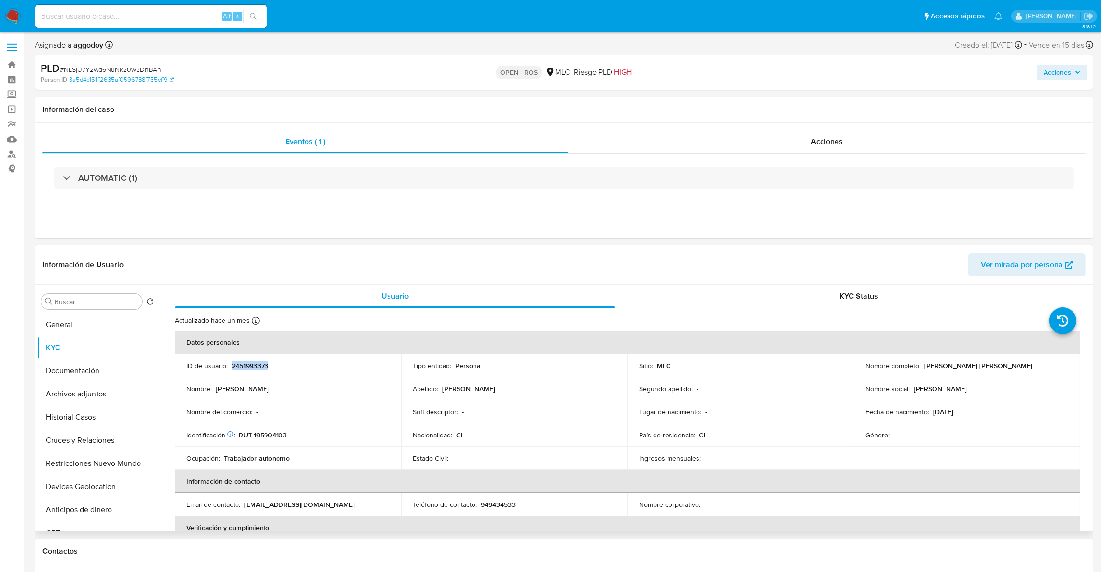
click at [256, 368] on p "2451993373" at bounding box center [250, 365] width 37 height 9
copy p "2451993373"
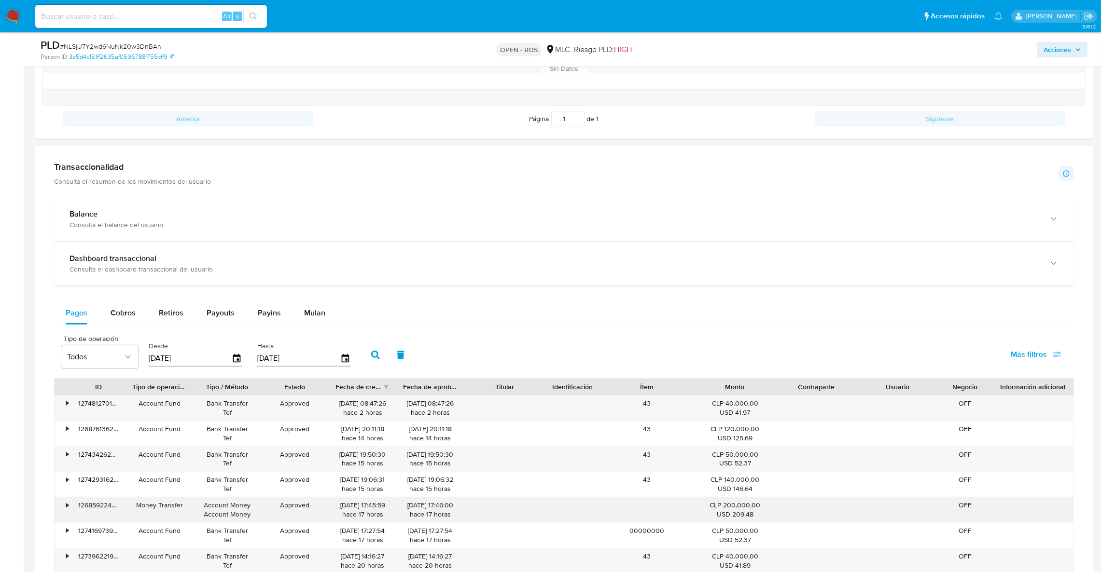
scroll to position [651, 0]
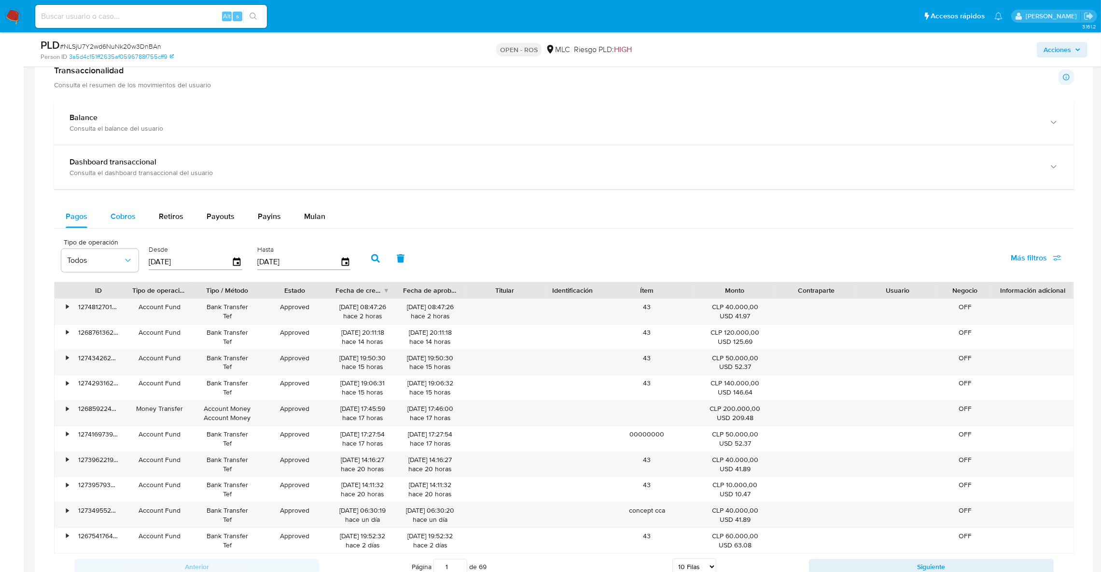
click at [117, 224] on div "Cobros" at bounding box center [123, 216] width 25 height 23
select select "10"
click at [232, 266] on icon "button" at bounding box center [237, 262] width 17 height 17
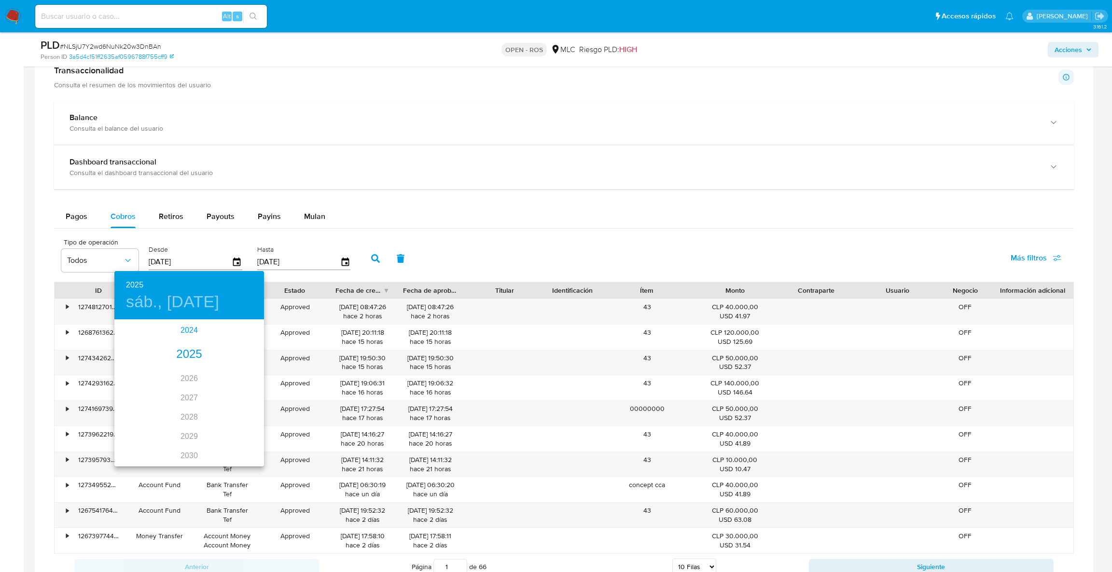
click at [189, 337] on div "2024" at bounding box center [189, 330] width 150 height 19
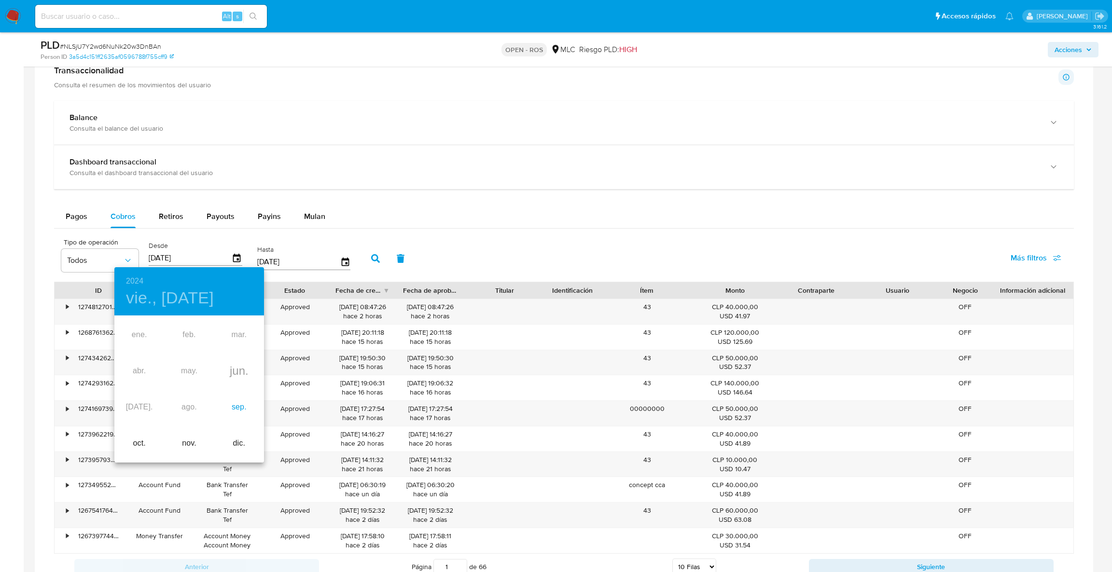
click at [234, 411] on div "sep." at bounding box center [239, 407] width 50 height 36
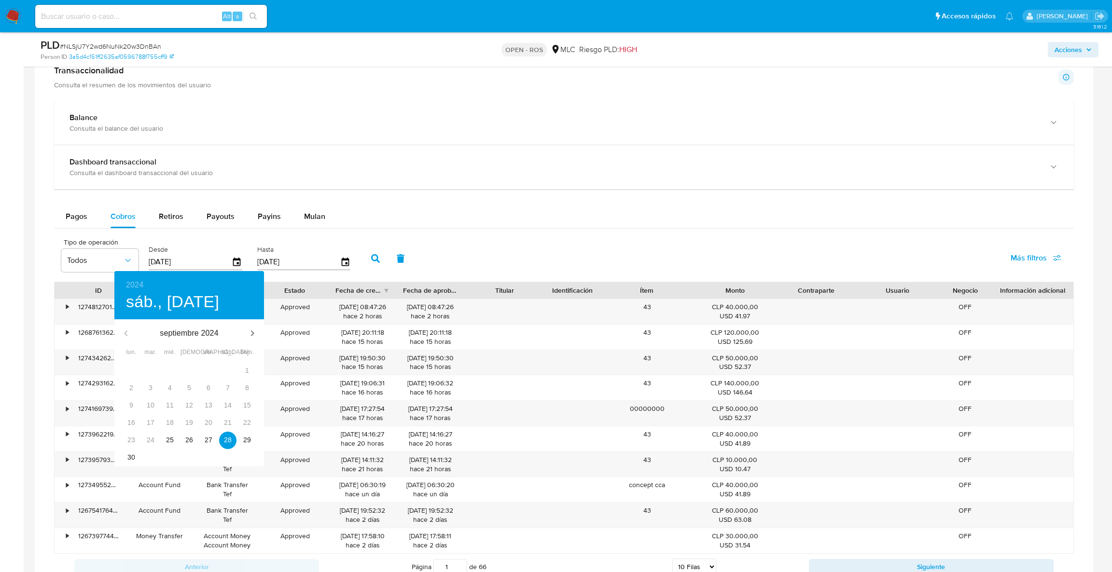
type input "[DATE]"
click at [234, 424] on div "21" at bounding box center [227, 423] width 19 height 17
click at [231, 437] on span "28" at bounding box center [227, 440] width 17 height 10
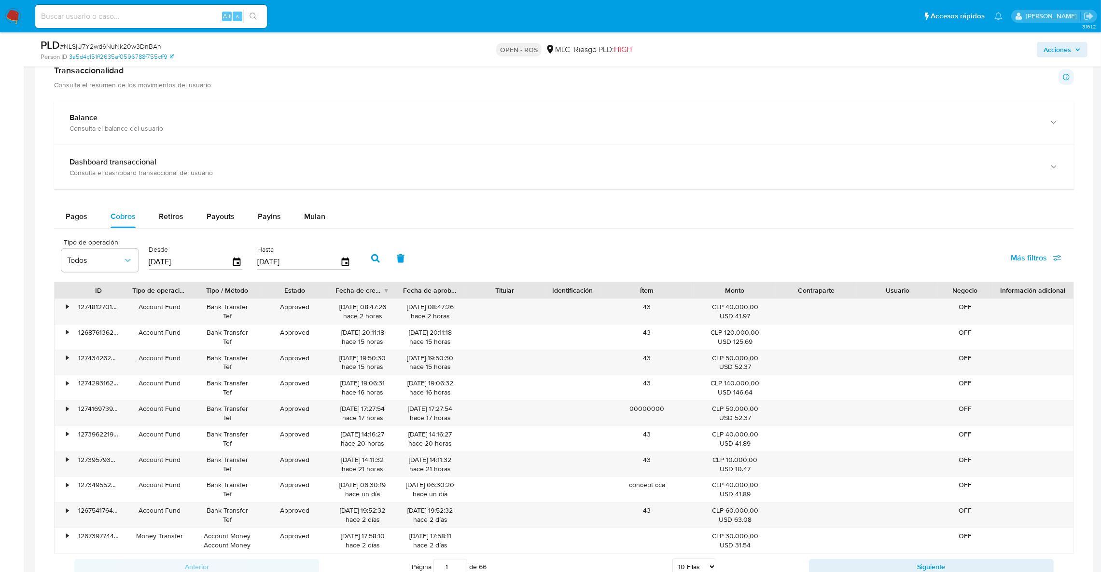
click at [377, 263] on button "button" at bounding box center [375, 258] width 25 height 23
click at [378, 292] on div "Fecha de creación" at bounding box center [358, 291] width 47 height 10
drag, startPoint x: 372, startPoint y: 309, endPoint x: 320, endPoint y: 309, distance: 51.6
click at [320, 309] on div "• 112615787606 Money Transfer Account Money Account Money Approved 23/05/2025 1…" at bounding box center [564, 311] width 1019 height 25
click at [213, 222] on span "Payouts" at bounding box center [221, 216] width 28 height 11
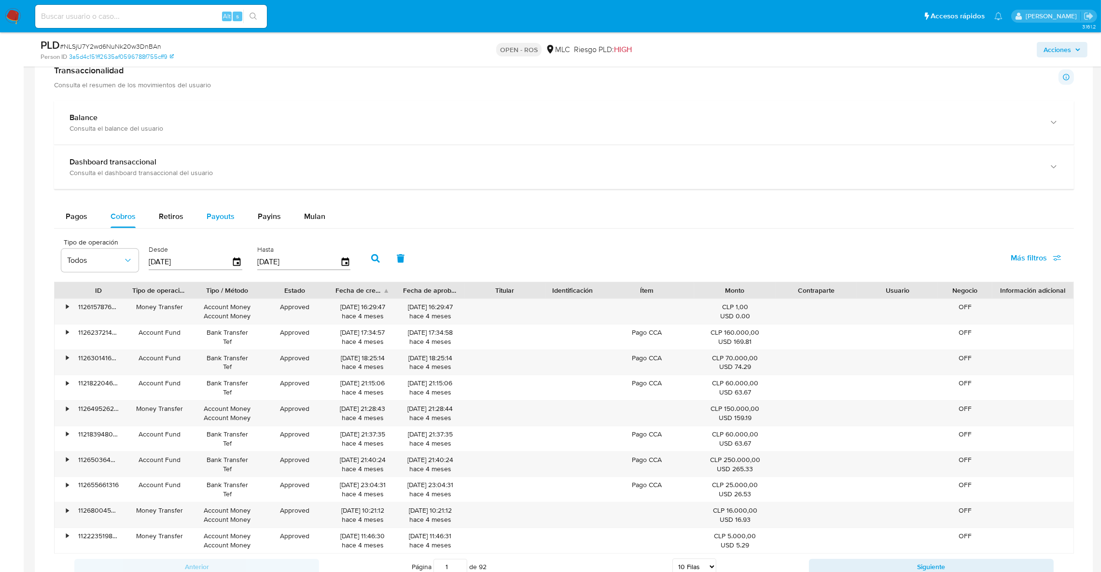
select select "10"
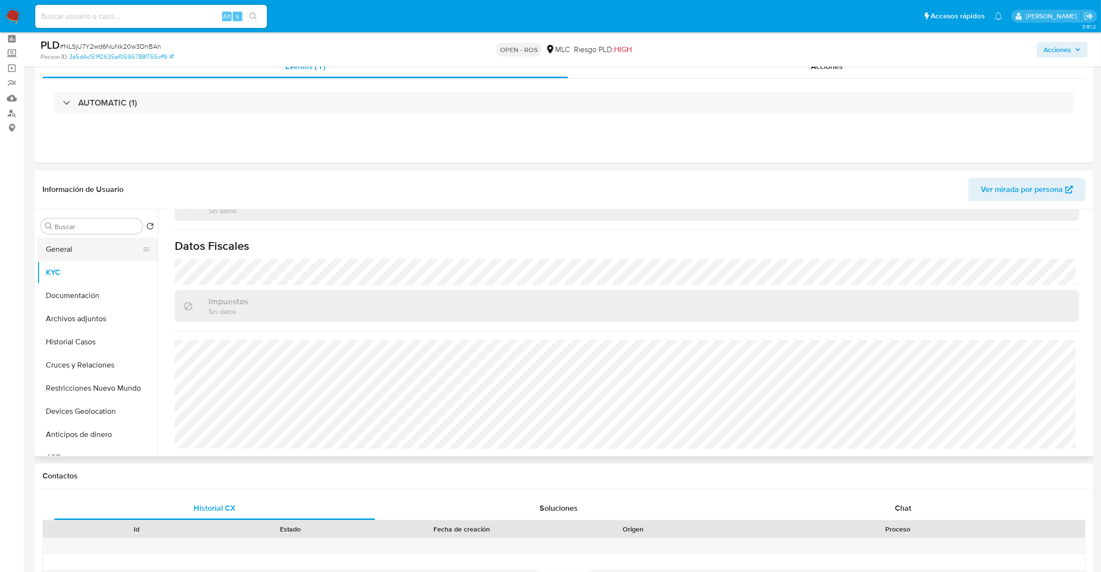
scroll to position [0, 0]
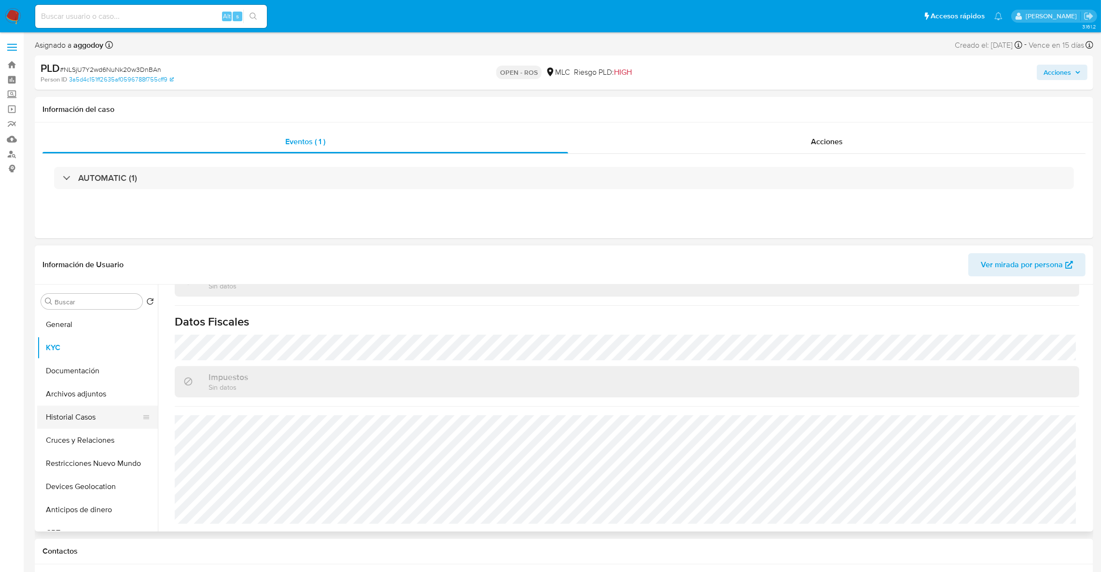
click at [73, 423] on button "Historial Casos" at bounding box center [93, 417] width 113 height 23
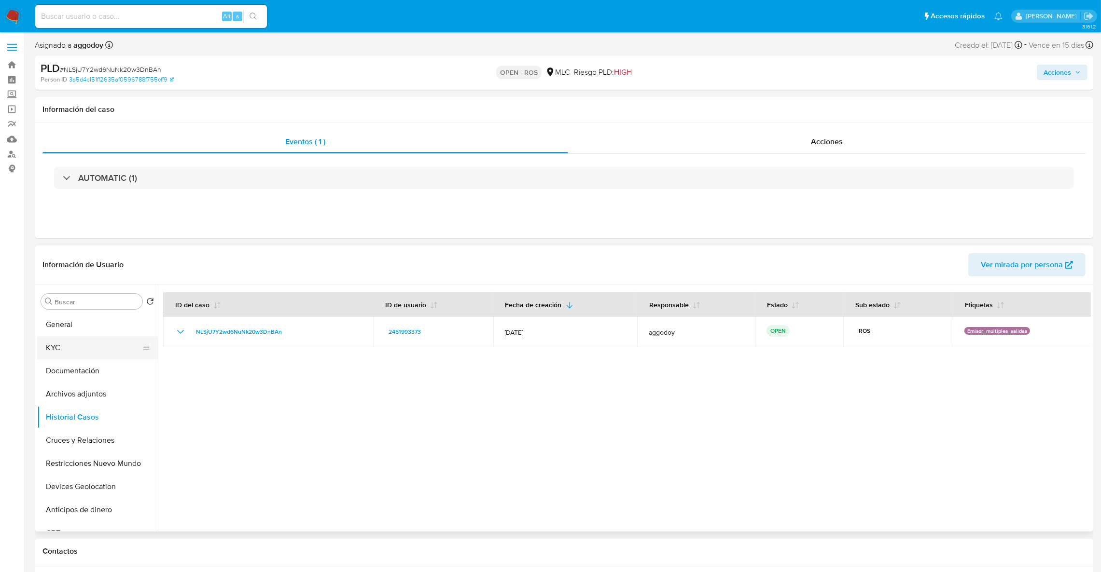
click at [47, 353] on button "KYC" at bounding box center [93, 347] width 113 height 23
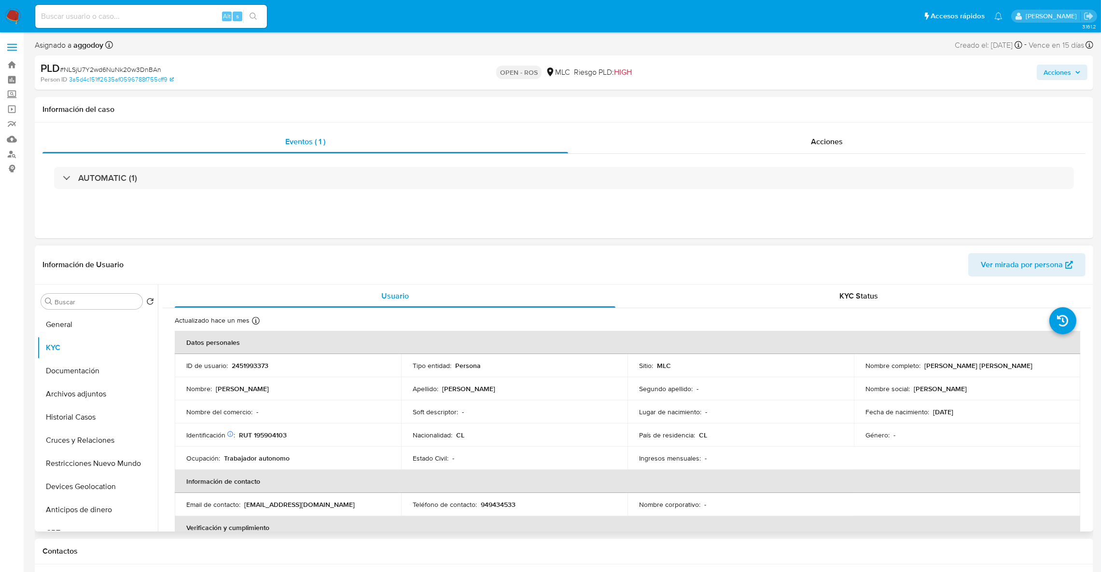
drag, startPoint x: 923, startPoint y: 369, endPoint x: 1035, endPoint y: 375, distance: 112.1
click at [1035, 375] on td "Nombre completo : Claudia Francesca Hernández Soto" at bounding box center [967, 365] width 226 height 23
click at [1027, 374] on td "Nombre completo : Claudia Francesca Hernández Soto" at bounding box center [967, 365] width 226 height 23
drag, startPoint x: 972, startPoint y: 372, endPoint x: 920, endPoint y: 370, distance: 51.7
click at [920, 370] on div "Nombre completo : Claudia Francesca Hernández Soto" at bounding box center [966, 365] width 203 height 9
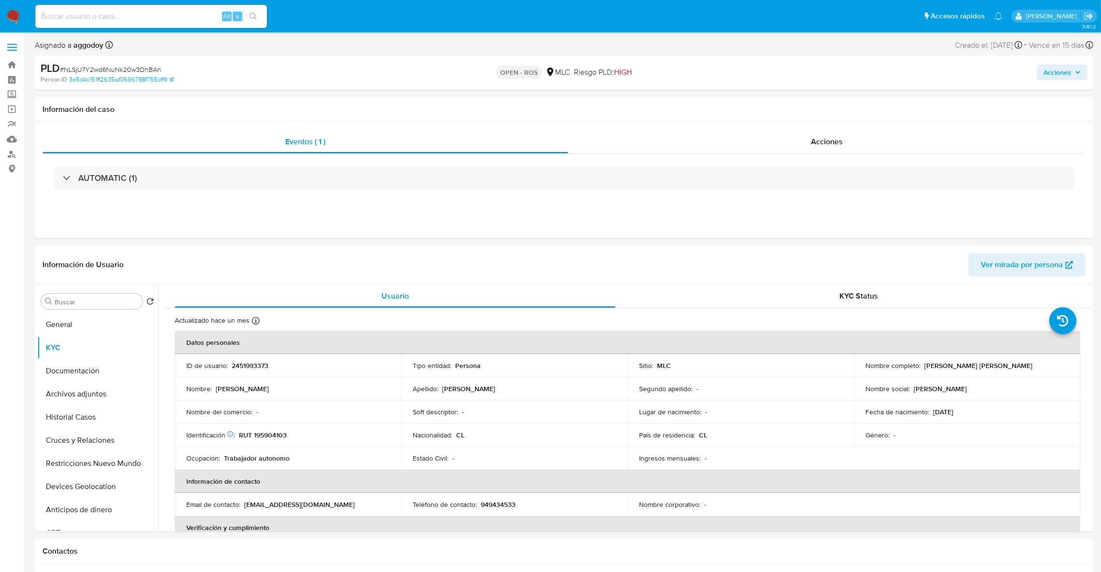
copy p "Claudia Francesca Hernández Soto"
click at [942, 411] on p "09/04/1997" at bounding box center [943, 412] width 20 height 9
click at [275, 436] on p "RUT 195904103" at bounding box center [263, 435] width 48 height 9
copy p "195904103"
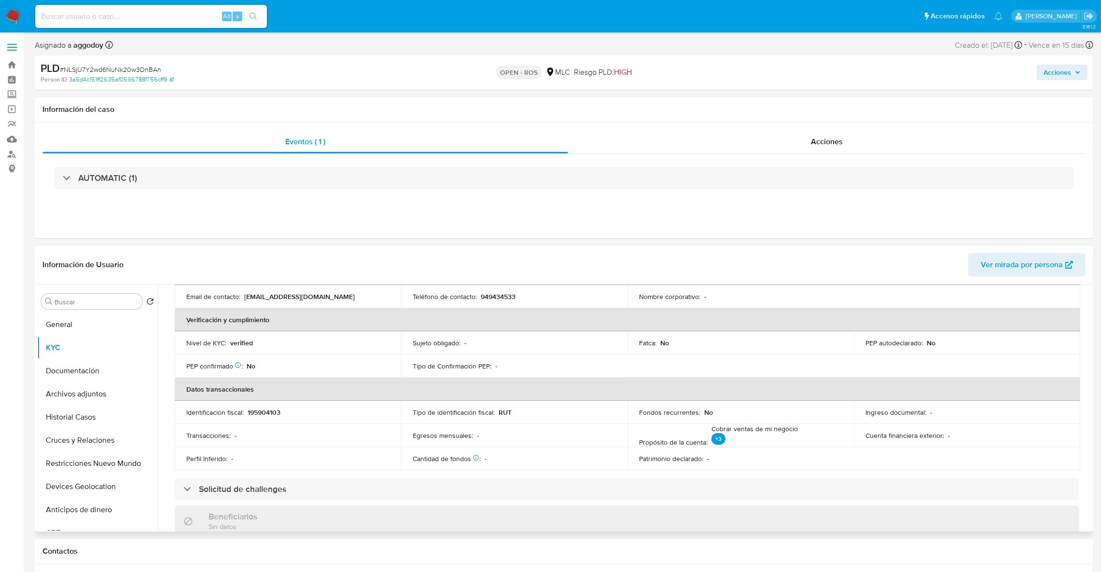
scroll to position [161, 0]
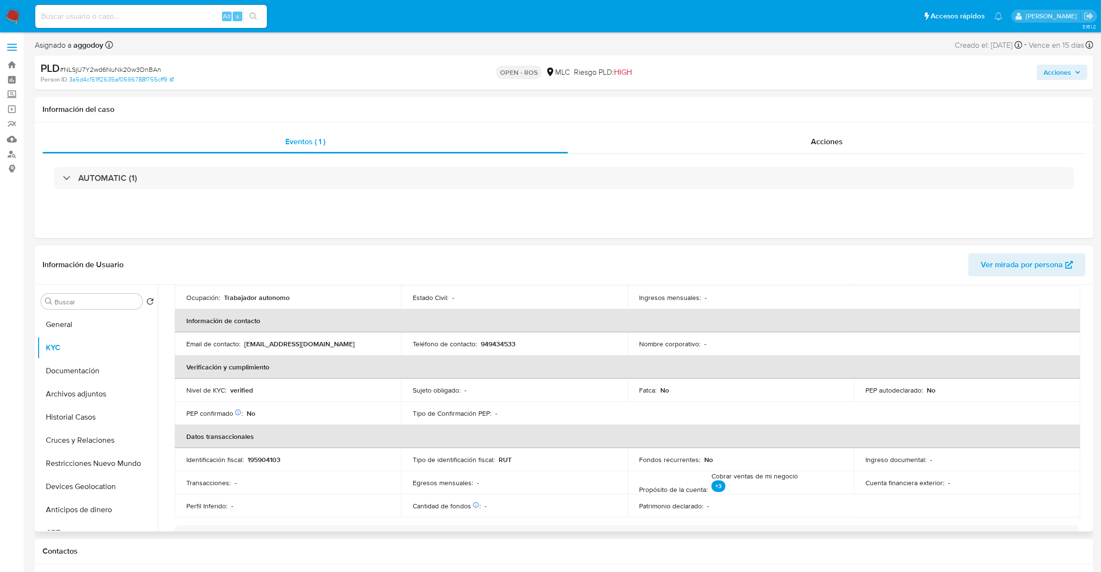
click at [486, 348] on p "949434533" at bounding box center [498, 344] width 35 height 9
copy p "949434533"
drag, startPoint x: 352, startPoint y: 344, endPoint x: 243, endPoint y: 346, distance: 109.1
click at [243, 346] on div "Email de contacto : claudiasotocastro439@gmail.com" at bounding box center [287, 344] width 203 height 9
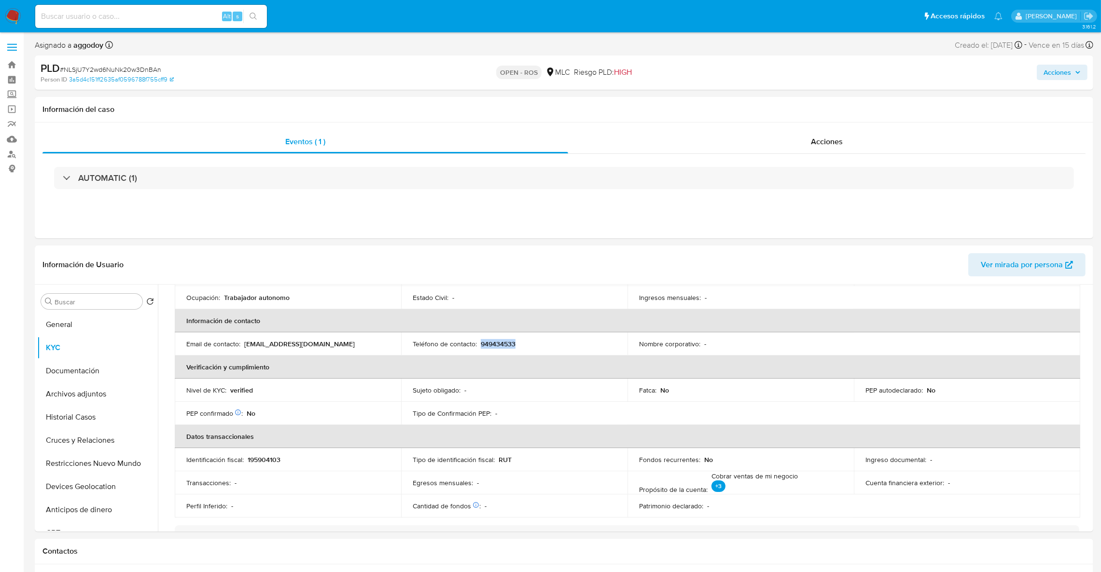
copy div "claudiasotocastro439@gmail.com"
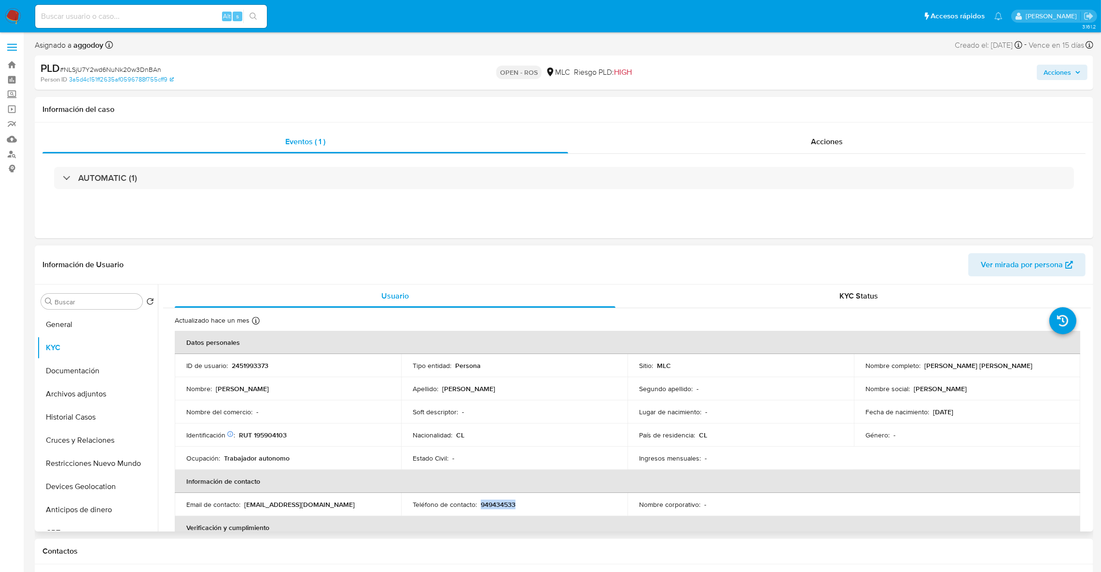
scroll to position [72, 0]
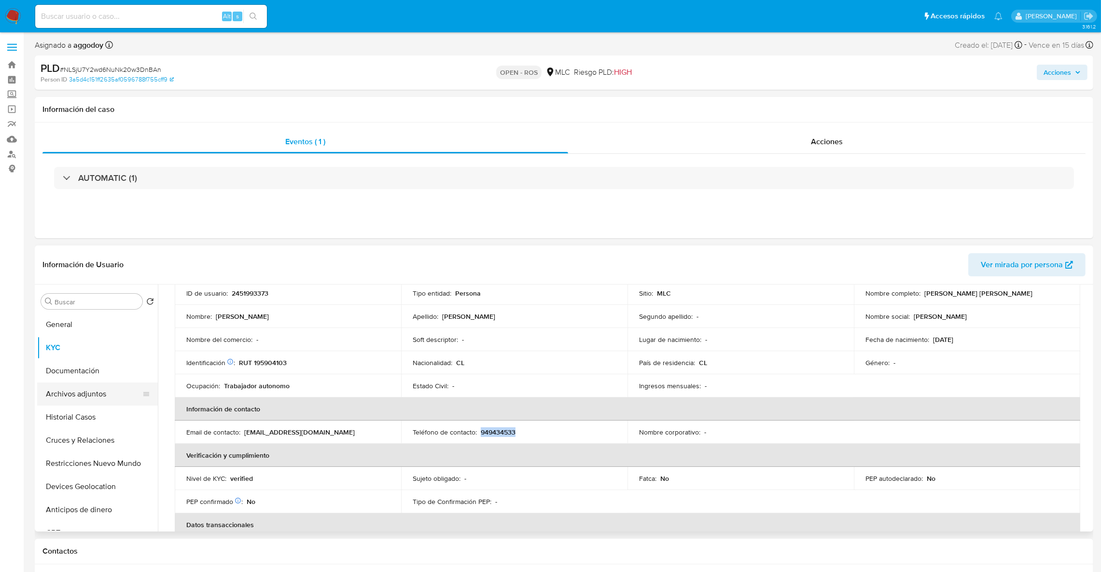
click at [72, 398] on button "Archivos adjuntos" at bounding box center [93, 394] width 113 height 23
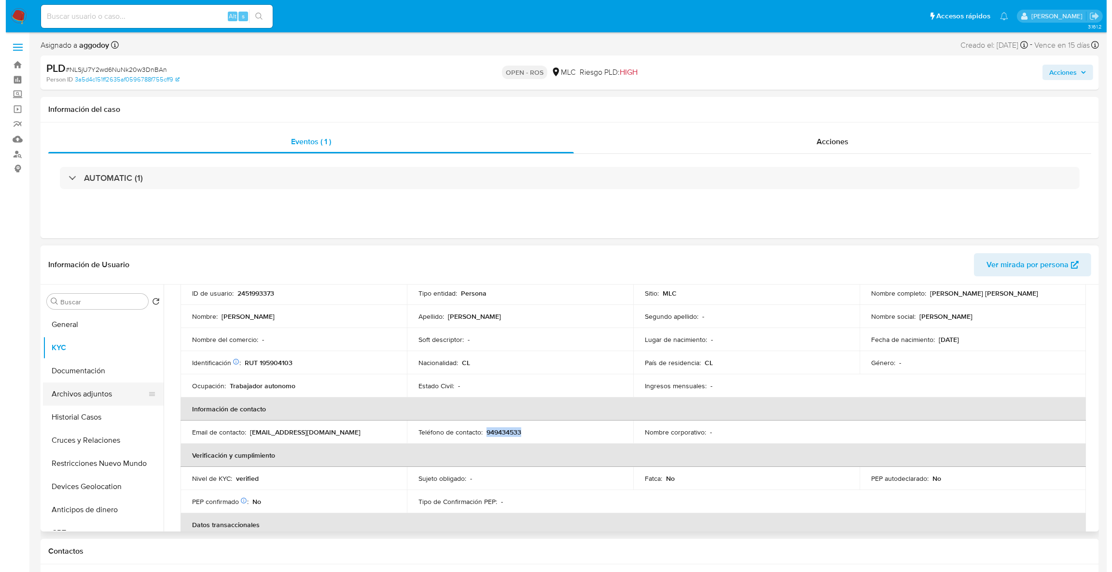
scroll to position [0, 0]
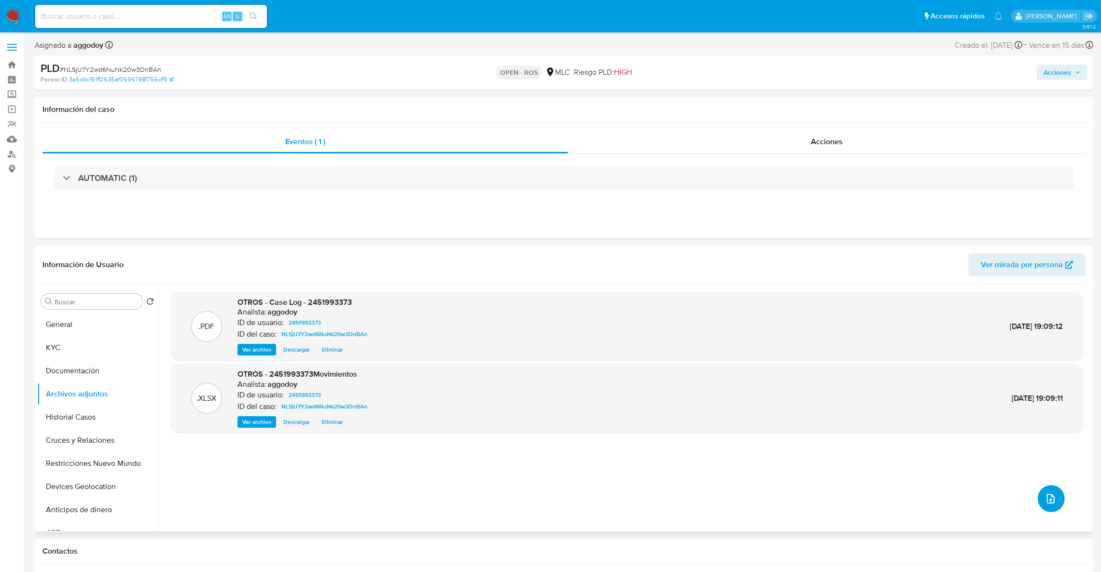
click at [1040, 491] on button "upload-file" at bounding box center [1051, 499] width 27 height 27
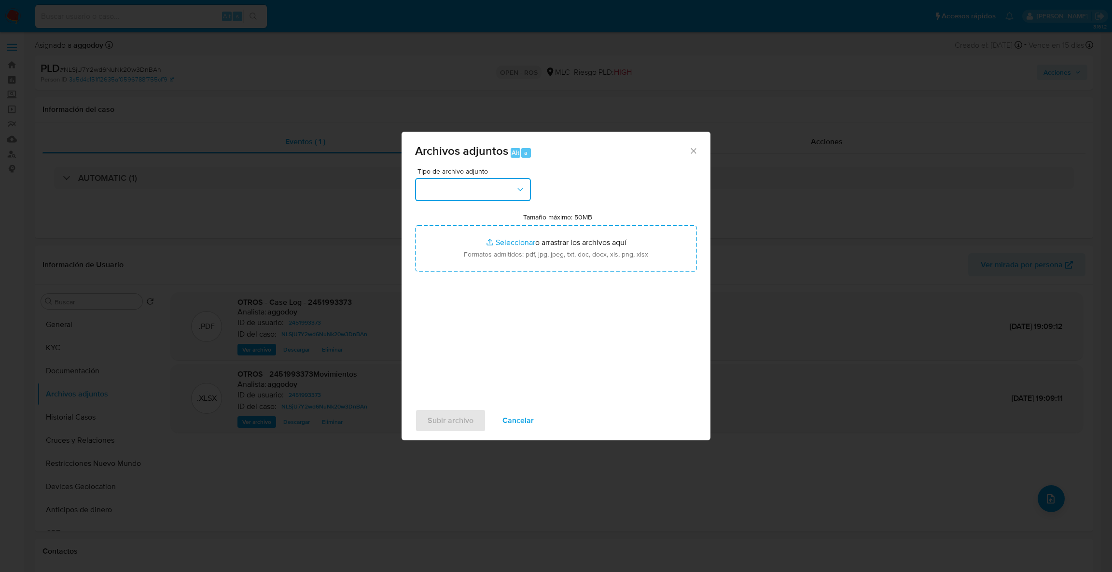
click at [488, 199] on button "button" at bounding box center [473, 189] width 116 height 23
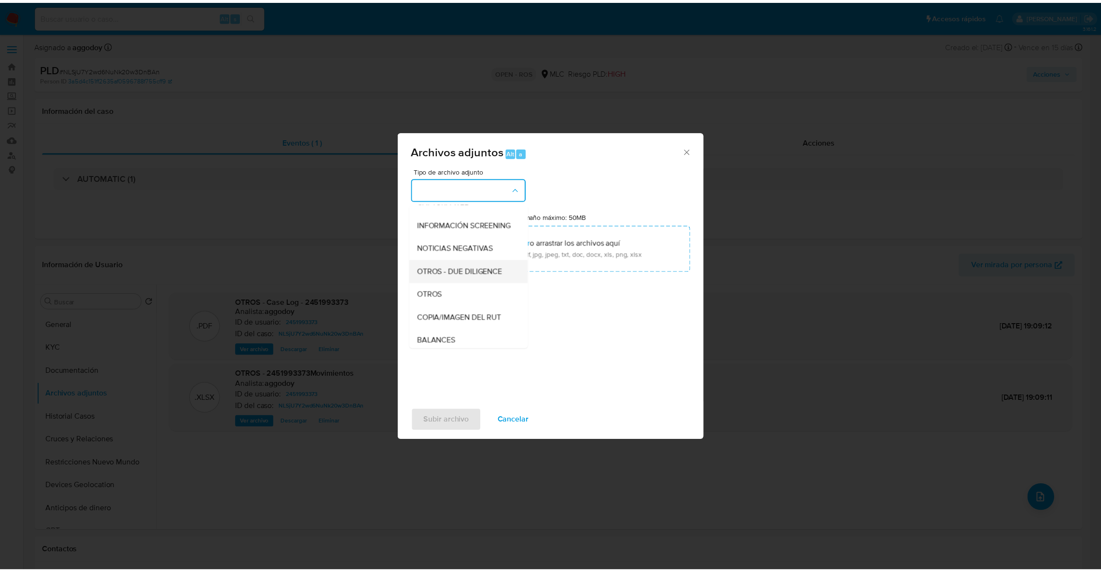
scroll to position [86, 0]
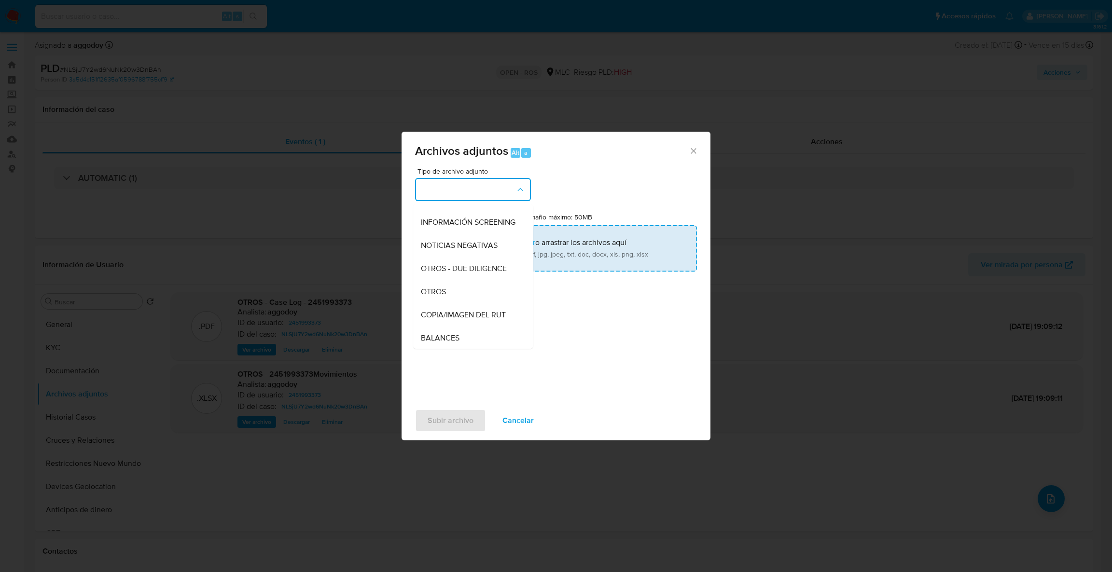
drag, startPoint x: 447, startPoint y: 303, endPoint x: 449, endPoint y: 264, distance: 39.2
click at [446, 302] on div "OTROS" at bounding box center [470, 291] width 98 height 23
click at [449, 264] on input "Tamaño máximo: 50MB Seleccionar archivos" at bounding box center [556, 248] width 282 height 46
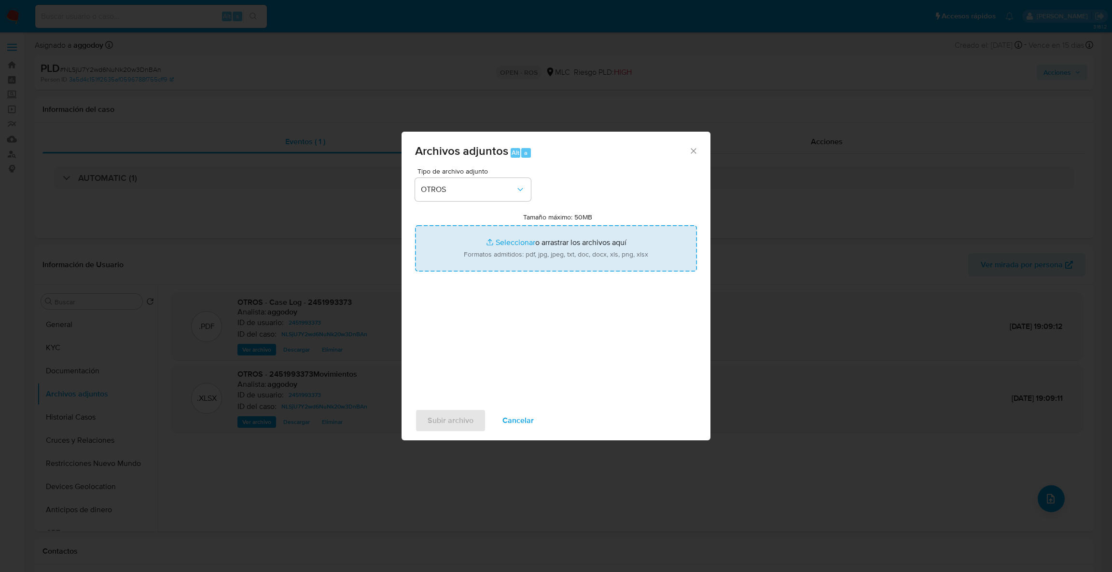
type input "C:\fakepath\UAF #1312.pdf"
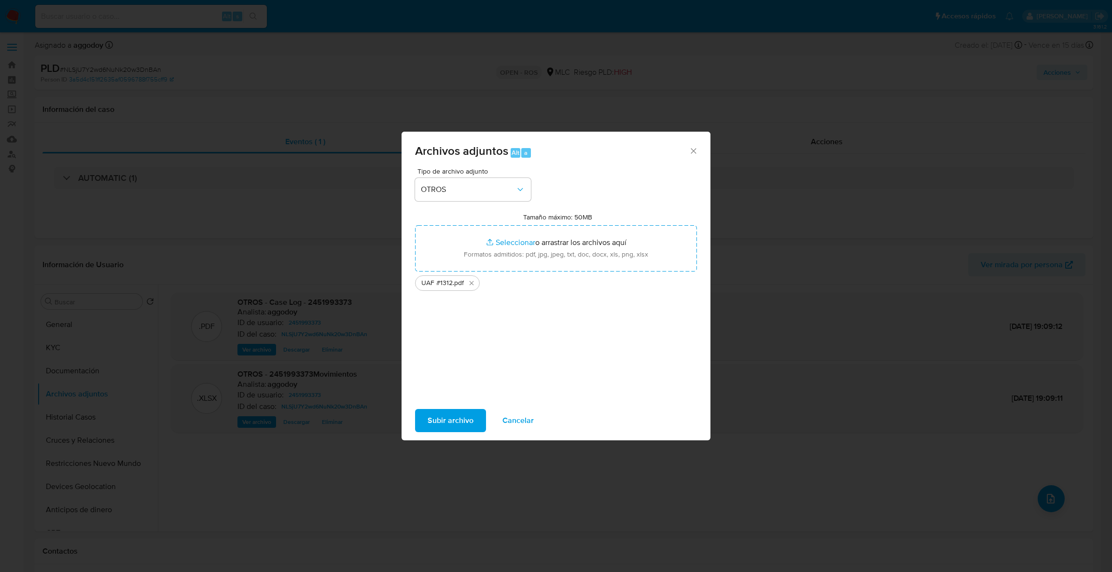
click at [466, 421] on span "Subir archivo" at bounding box center [451, 420] width 46 height 21
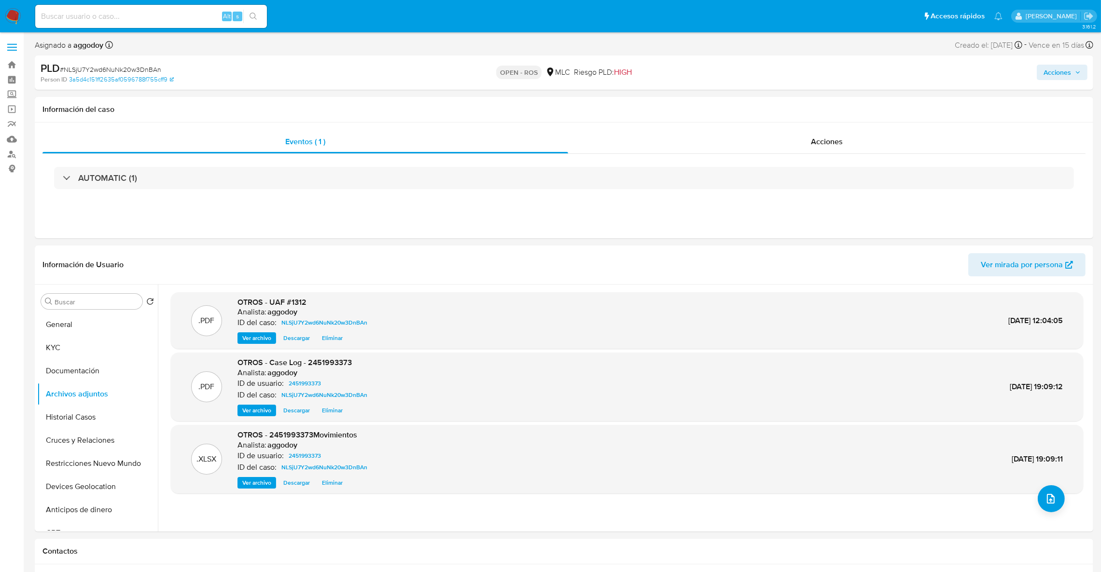
click at [1068, 69] on span "Acciones" at bounding box center [1057, 72] width 28 height 15
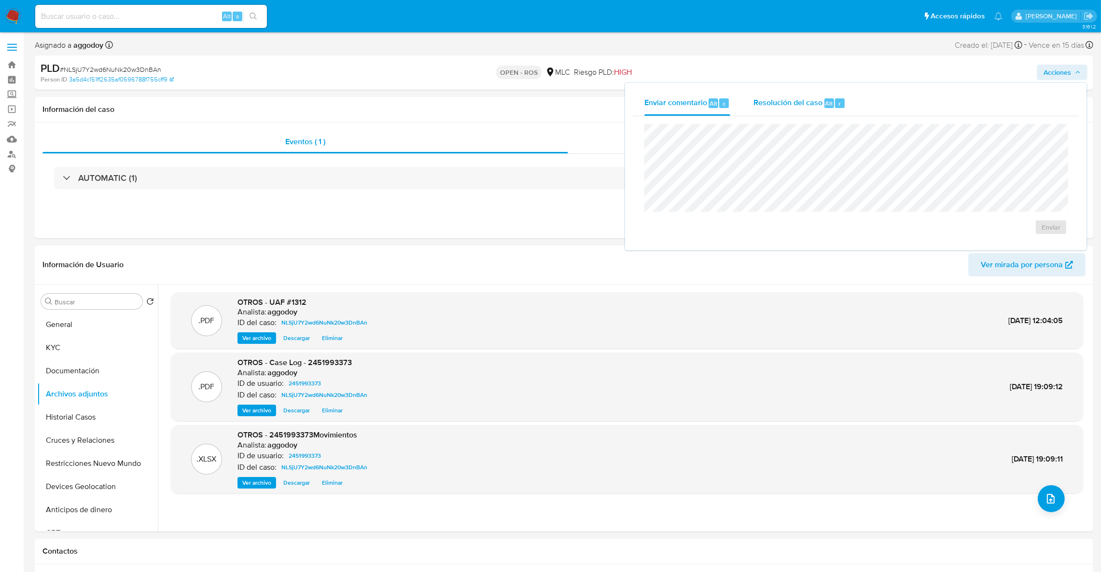
click at [833, 111] on div "Resolución del caso Alt r" at bounding box center [799, 103] width 92 height 25
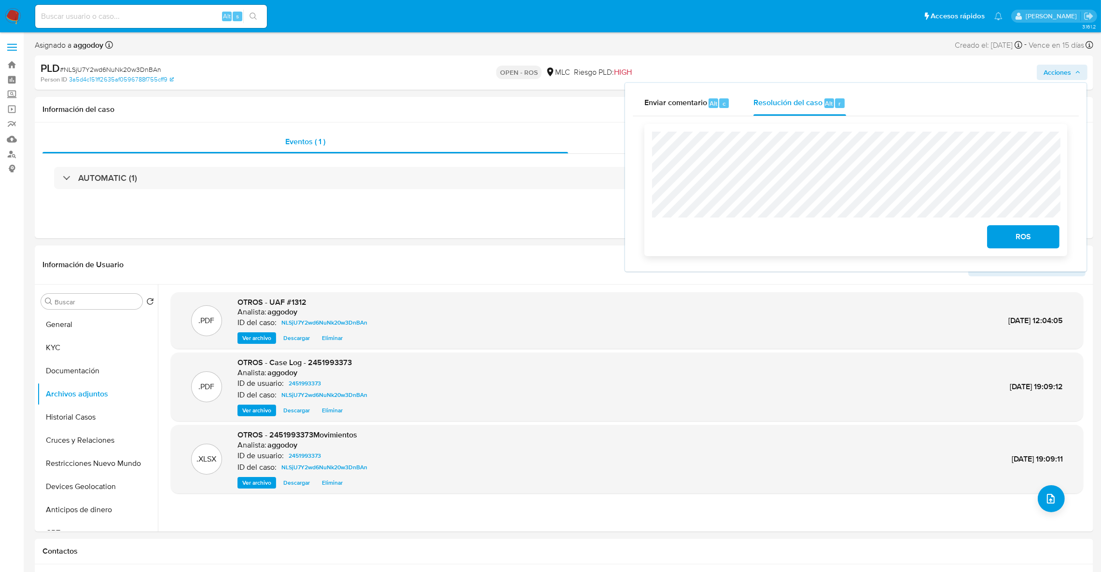
click at [993, 230] on button "ROS" at bounding box center [1023, 236] width 72 height 23
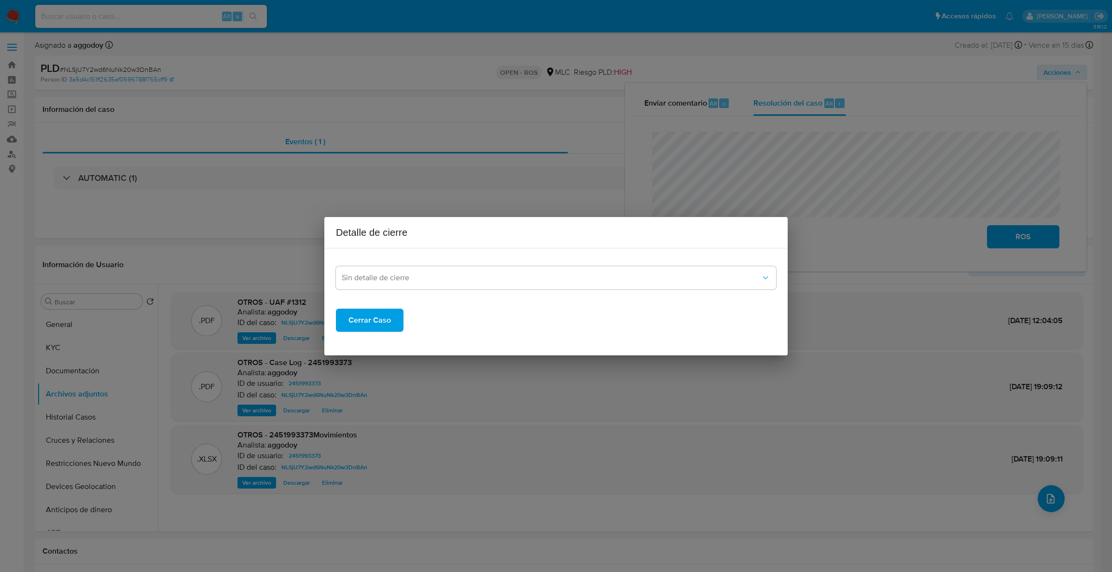
click at [566, 265] on div "Sin detalle de cierre" at bounding box center [556, 272] width 440 height 33
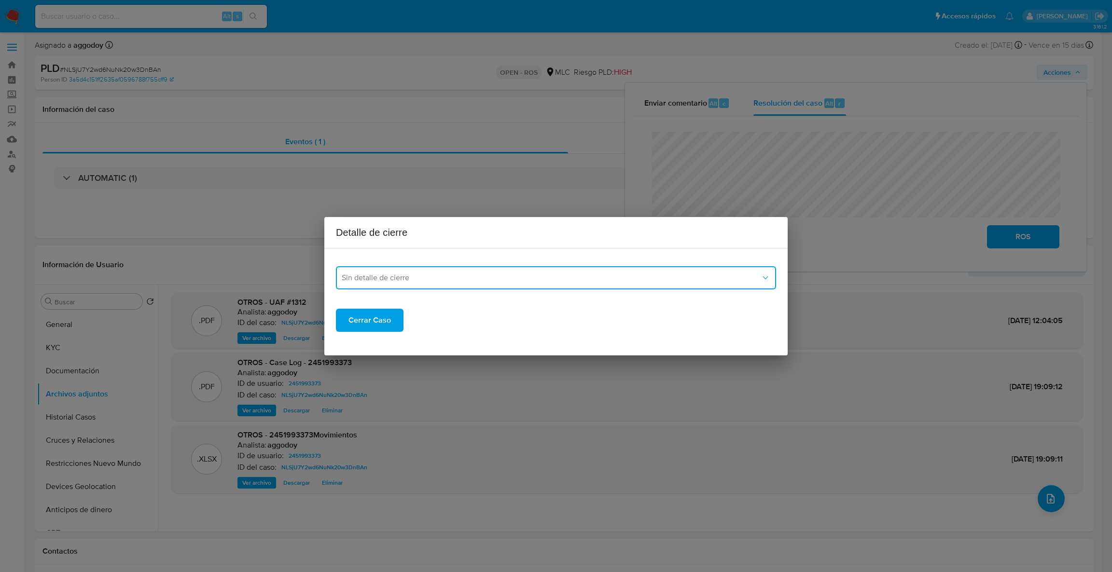
click at [566, 268] on button "Sin detalle de cierre" at bounding box center [556, 277] width 440 height 23
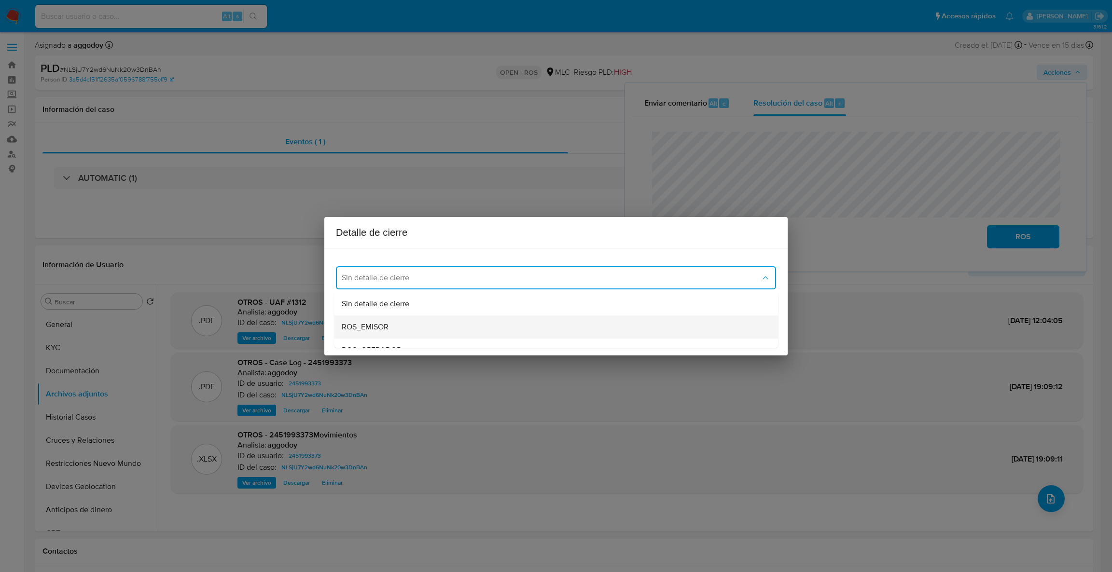
click at [413, 331] on div "ROS_EMISOR" at bounding box center [553, 327] width 423 height 23
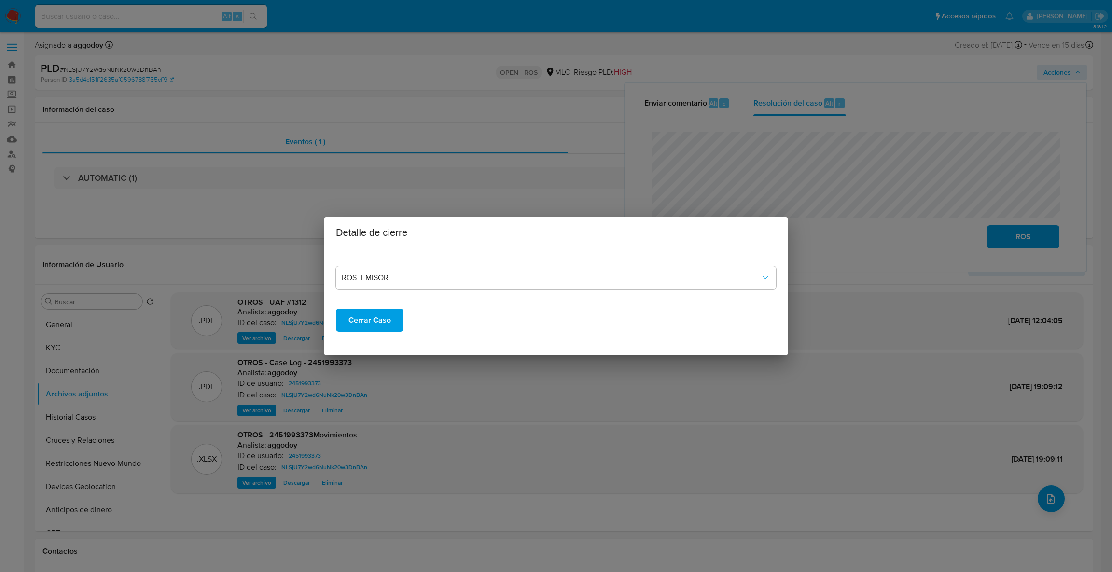
click at [379, 331] on span "Cerrar Caso" at bounding box center [369, 320] width 42 height 21
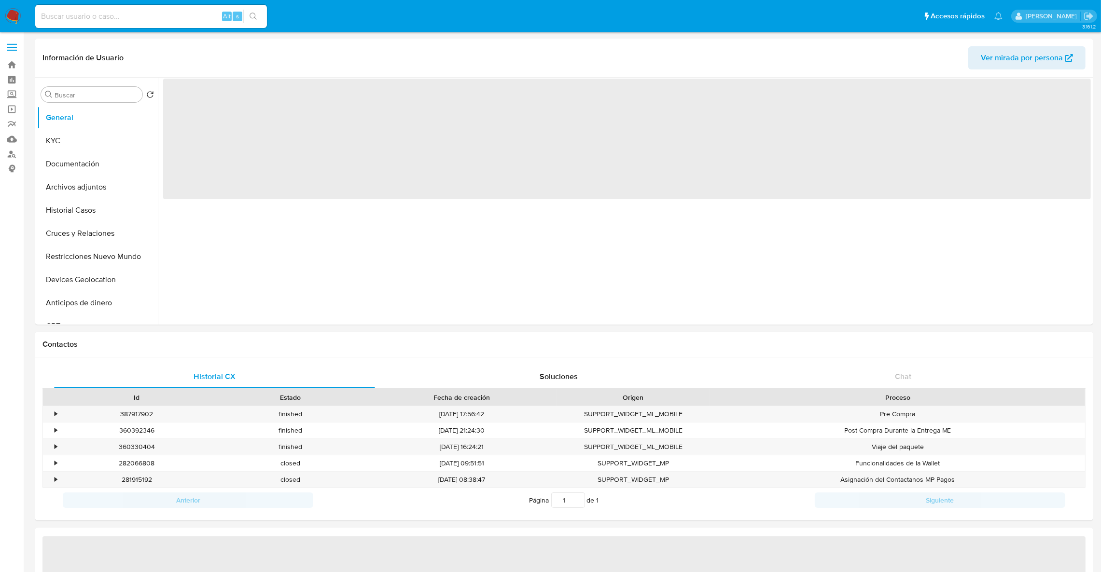
select select "10"
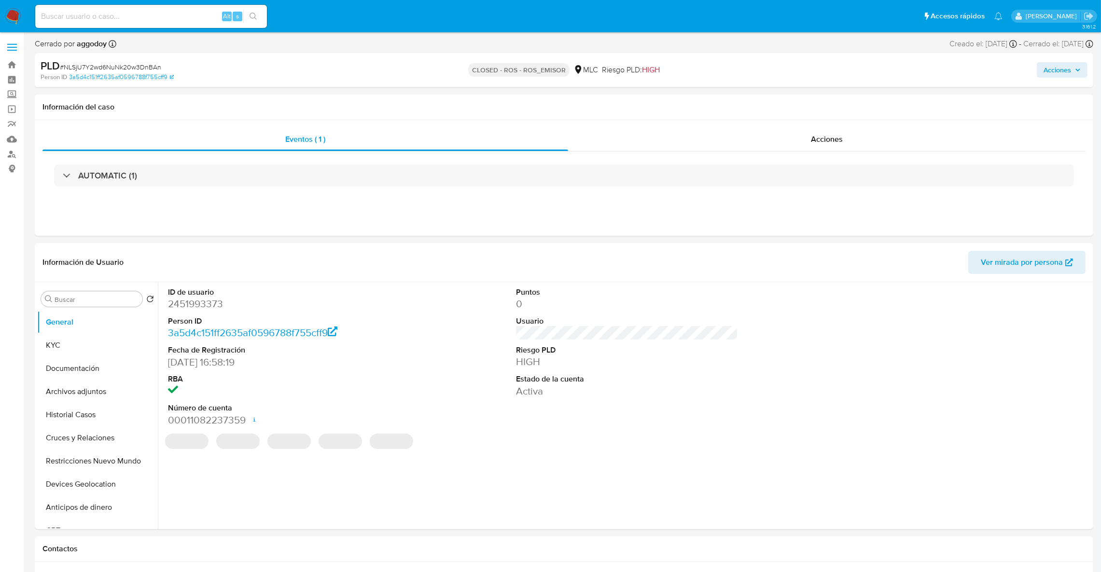
select select "10"
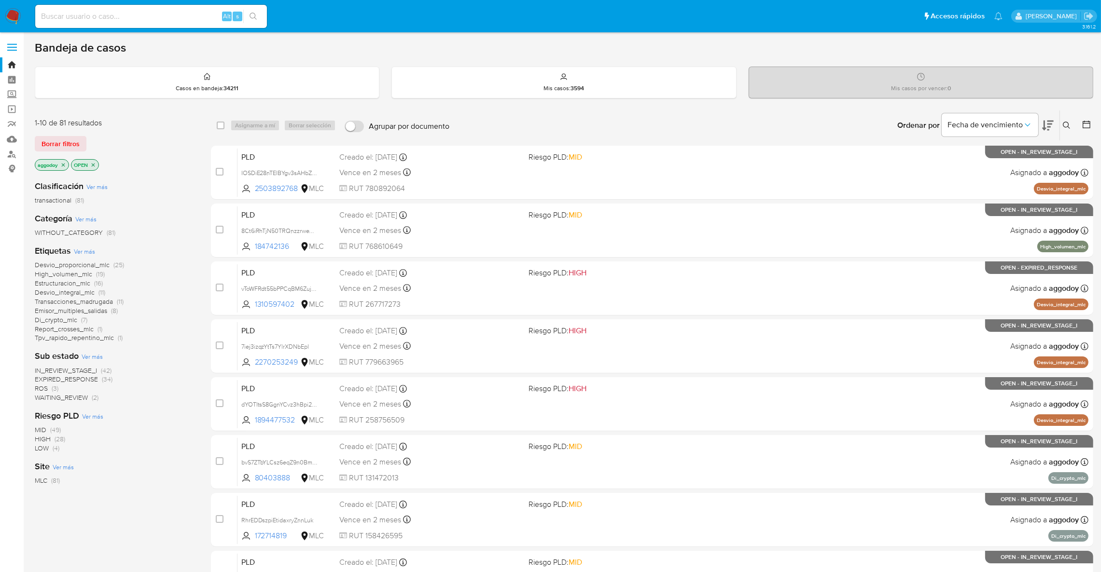
click at [1065, 123] on icon at bounding box center [1067, 126] width 8 height 8
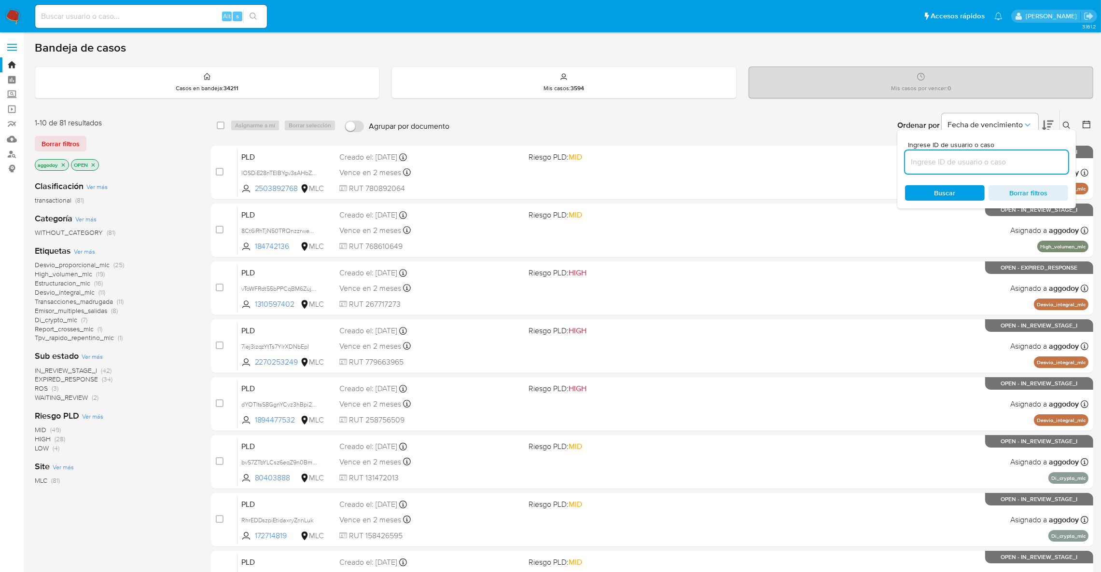
click at [1020, 160] on input at bounding box center [986, 162] width 163 height 13
type input "tIbhxUTzWHbzndxiphXcX9rm"
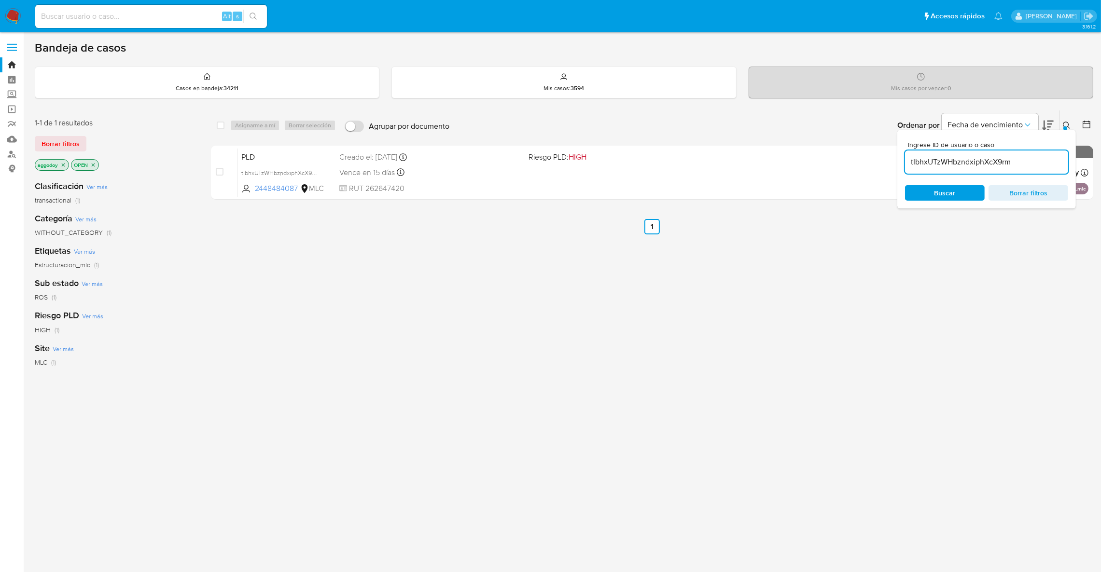
click at [1067, 128] on div at bounding box center [1065, 128] width 4 height 4
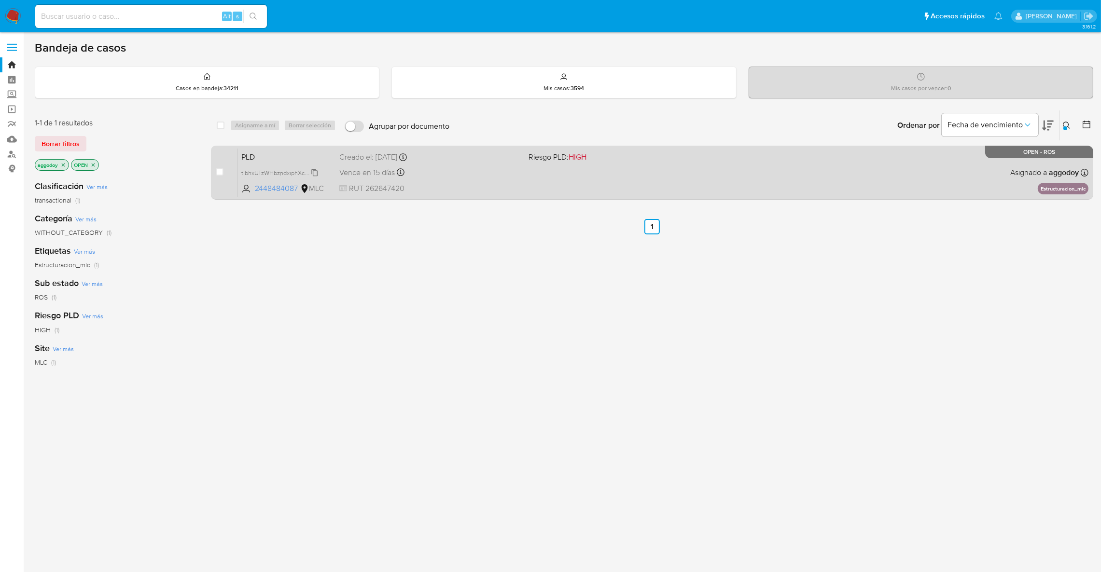
click at [271, 171] on span "tIbhxUTzWHbzndxiphXcX9rm" at bounding box center [280, 172] width 78 height 11
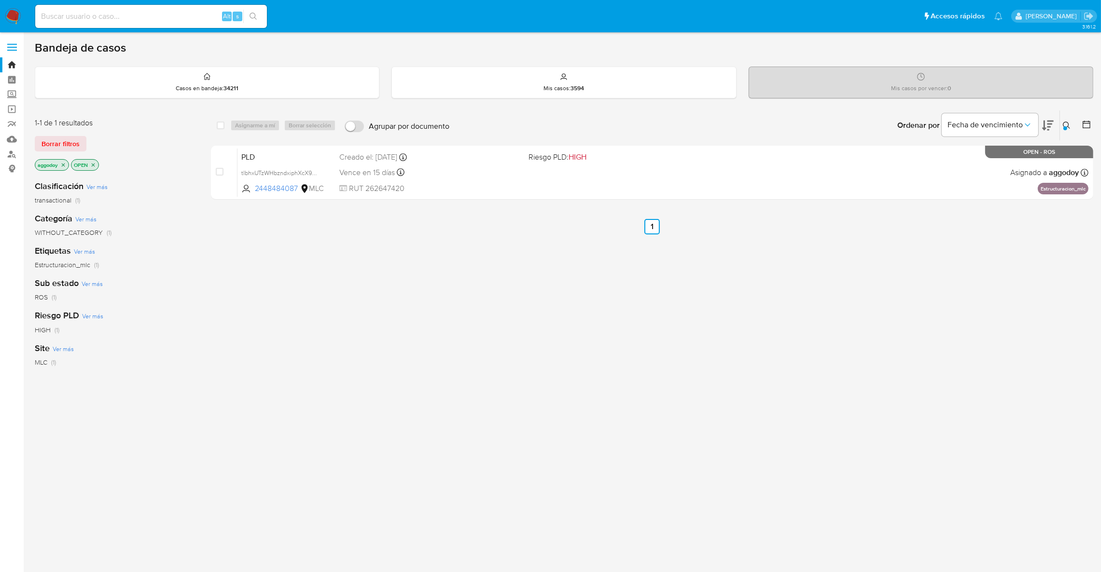
click at [98, 164] on p "OPEN" at bounding box center [84, 165] width 27 height 11
click at [94, 160] on p "OPEN" at bounding box center [84, 165] width 27 height 11
click at [94, 163] on icon "close-filter" at bounding box center [93, 165] width 6 height 6
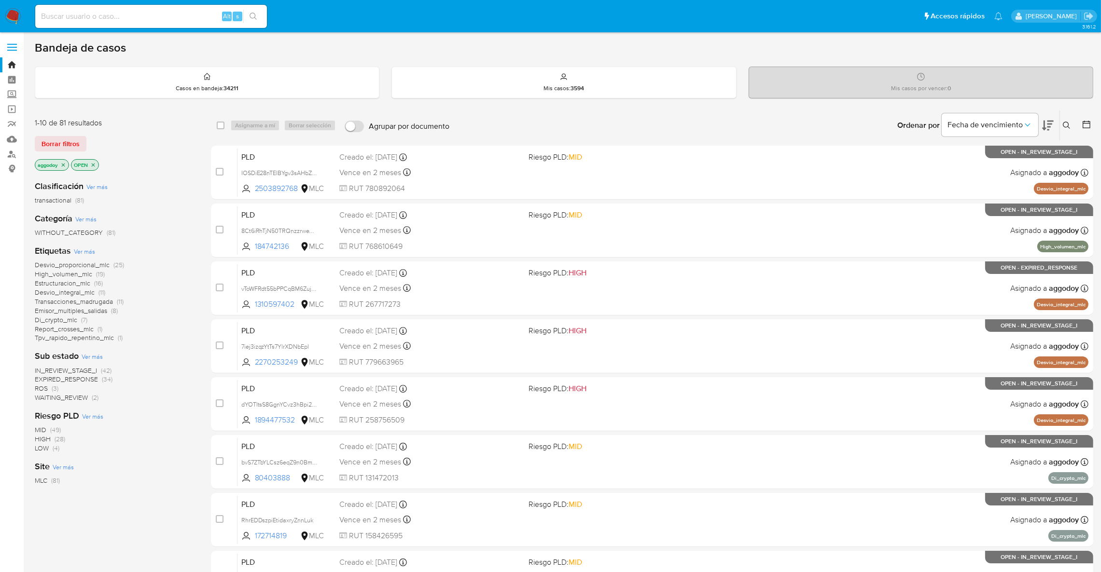
click at [98, 165] on p "OPEN" at bounding box center [84, 165] width 27 height 11
click at [95, 166] on icon "close-filter" at bounding box center [93, 165] width 6 height 6
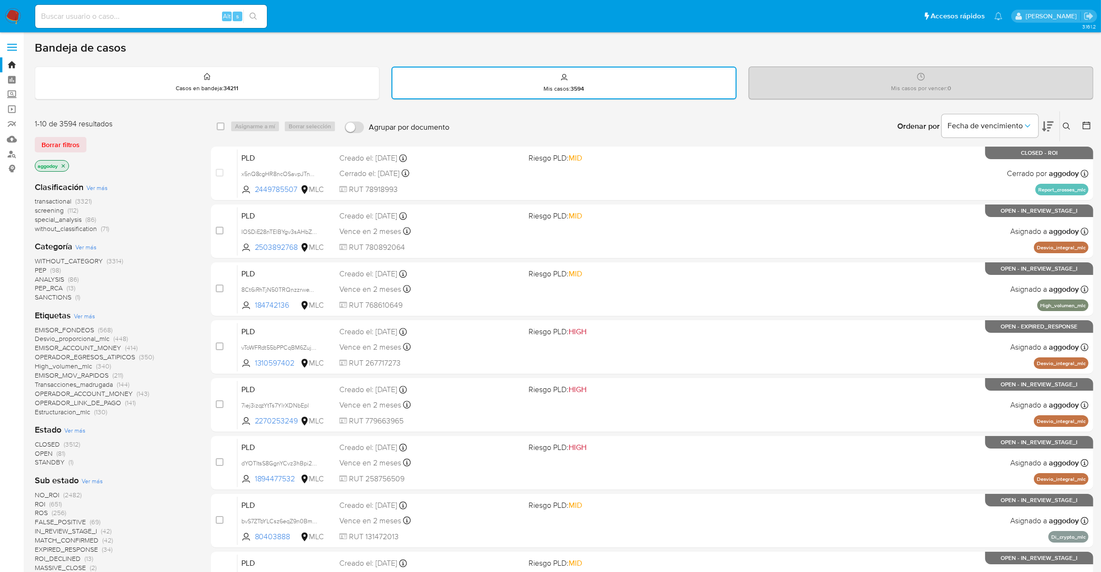
click at [57, 442] on span "CLOSED" at bounding box center [47, 445] width 25 height 10
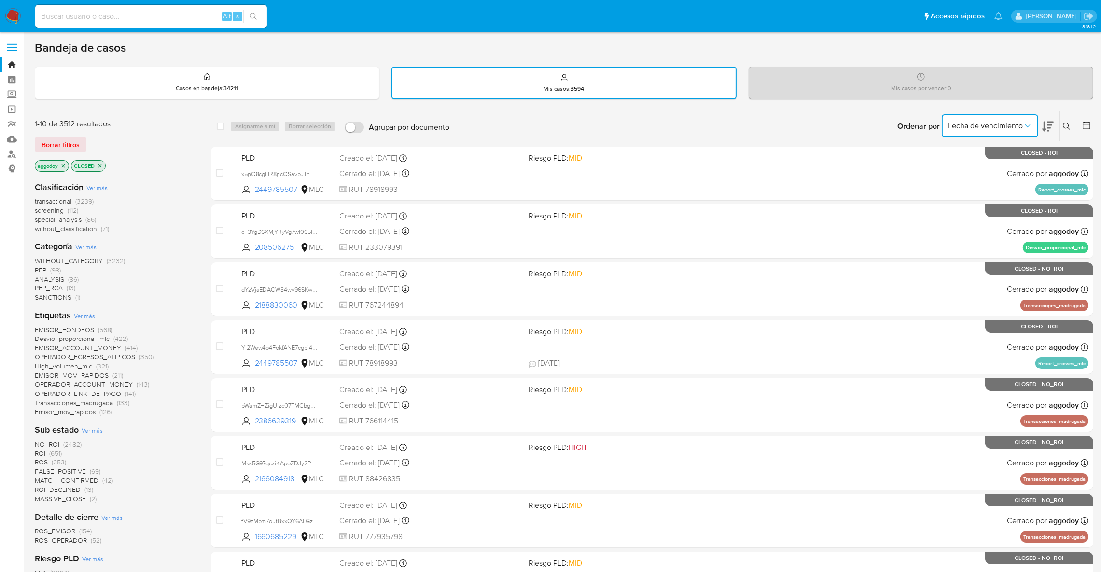
click at [999, 117] on button "Fecha de vencimiento" at bounding box center [990, 125] width 97 height 23
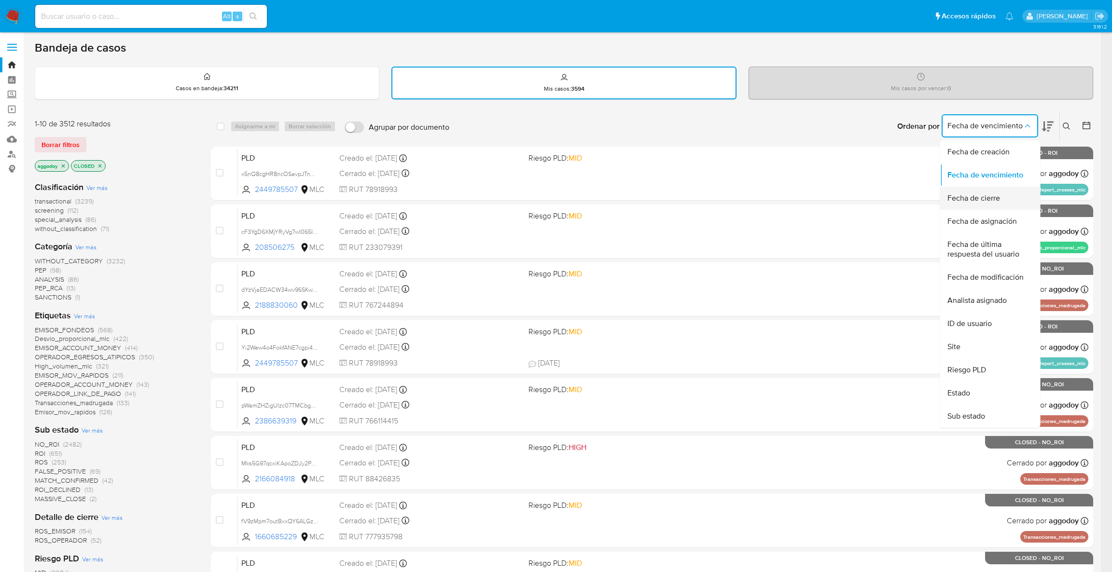
click at [1003, 198] on div "Fecha de cierre" at bounding box center [986, 198] width 79 height 23
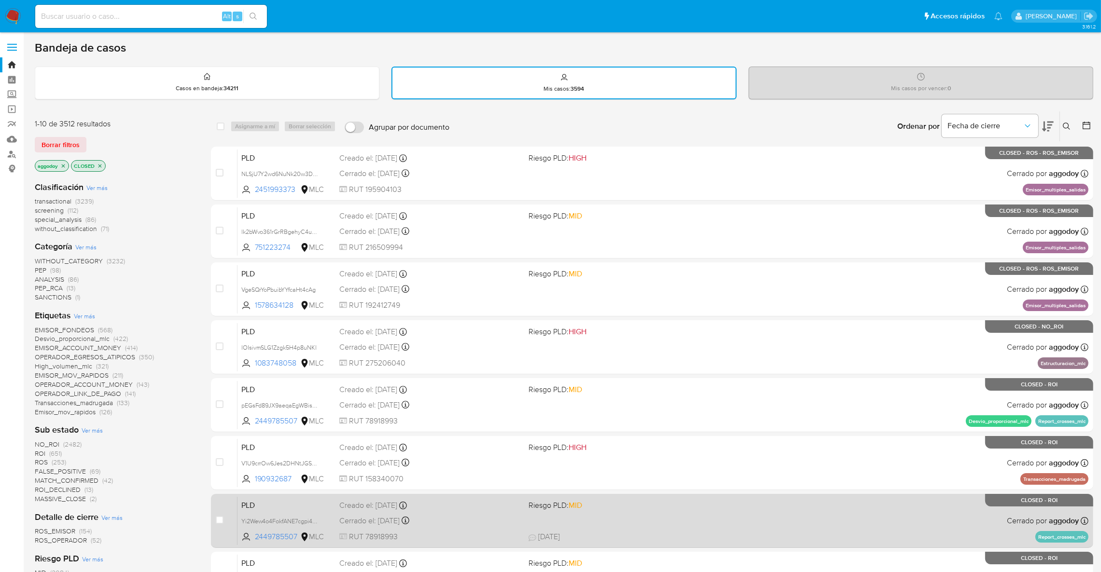
scroll to position [72, 0]
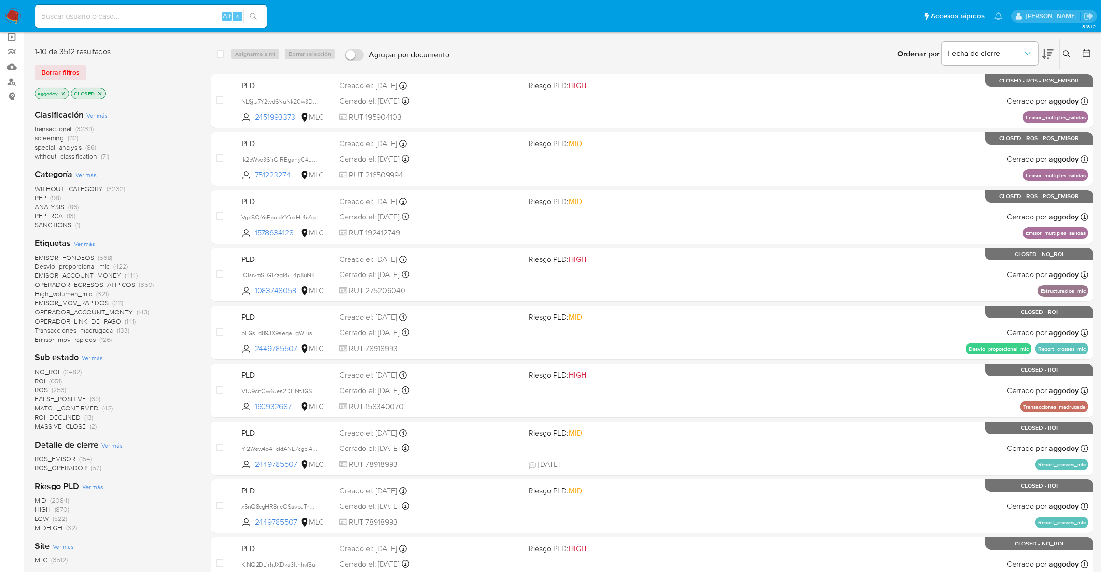
click at [1064, 50] on icon at bounding box center [1066, 53] width 7 height 7
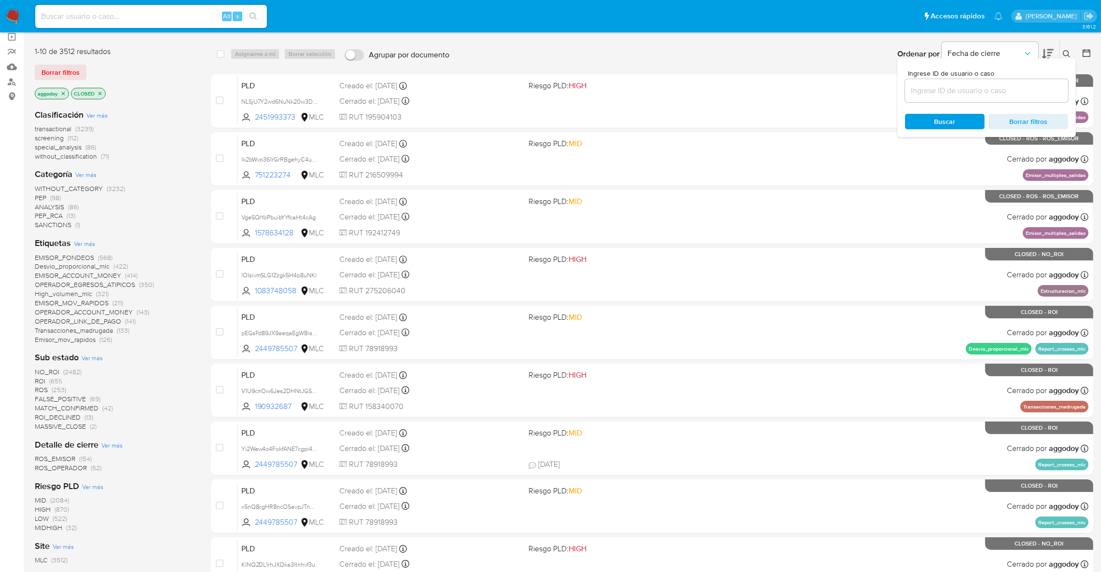
click at [1001, 91] on input at bounding box center [986, 90] width 163 height 13
type input "tIbhxUTzWHbzndxiphXcX9rm"
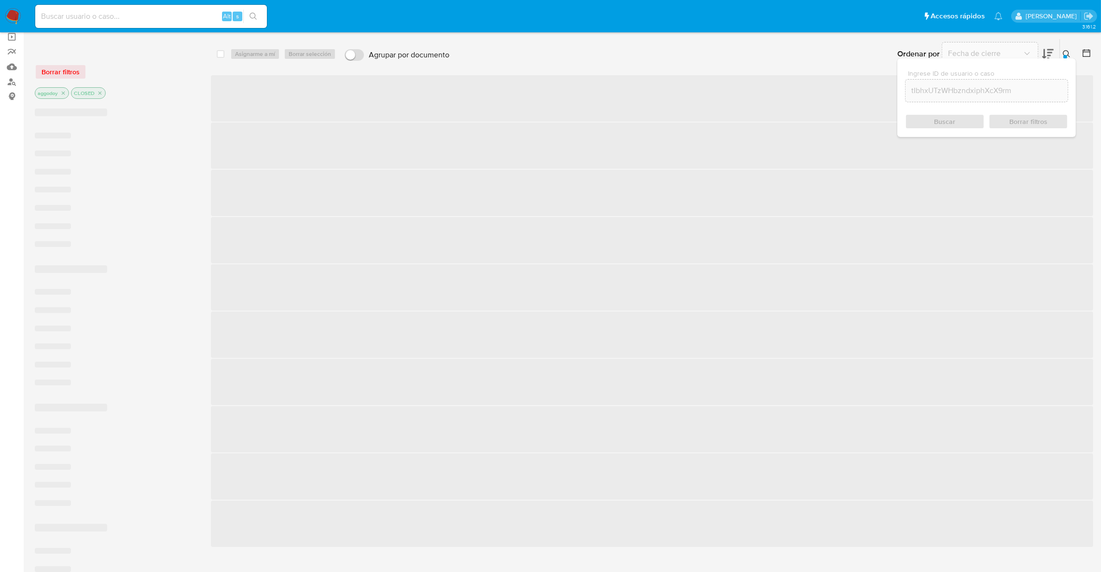
scroll to position [14, 0]
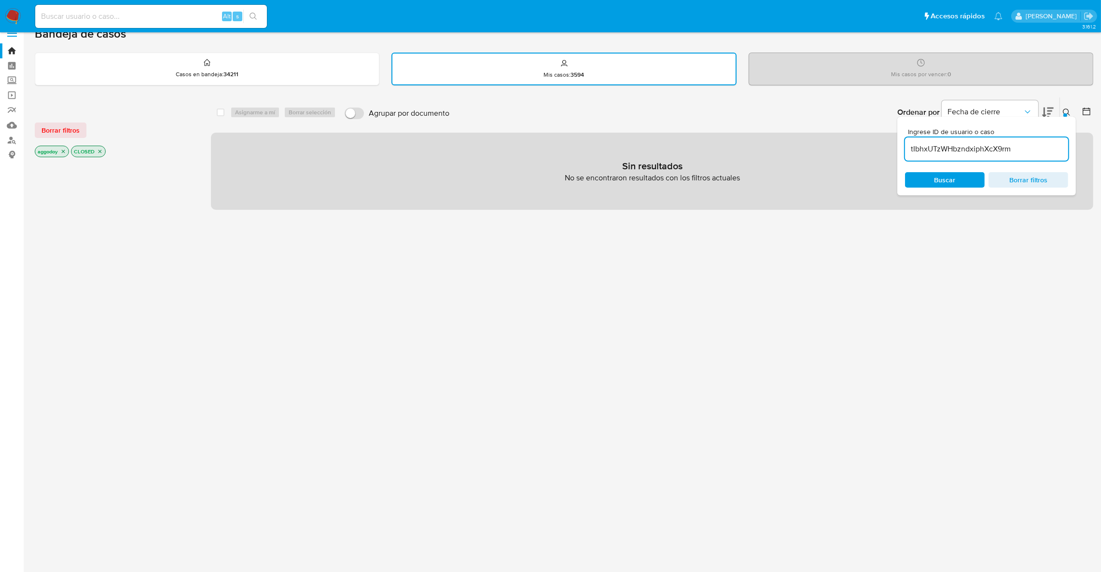
click at [99, 149] on icon "close-filter" at bounding box center [100, 152] width 6 height 6
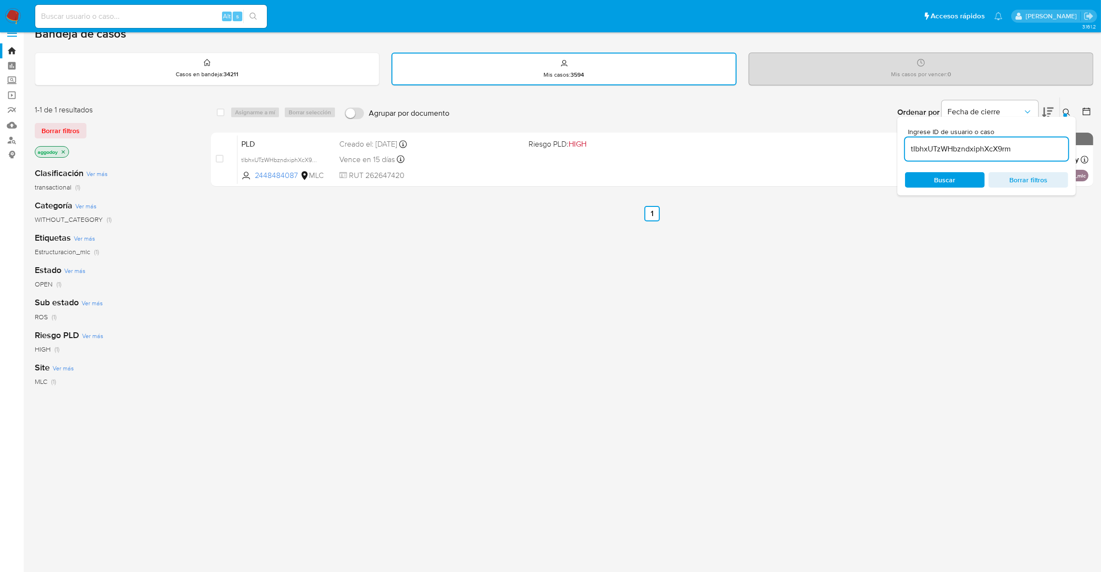
click at [1064, 109] on icon at bounding box center [1066, 112] width 7 height 7
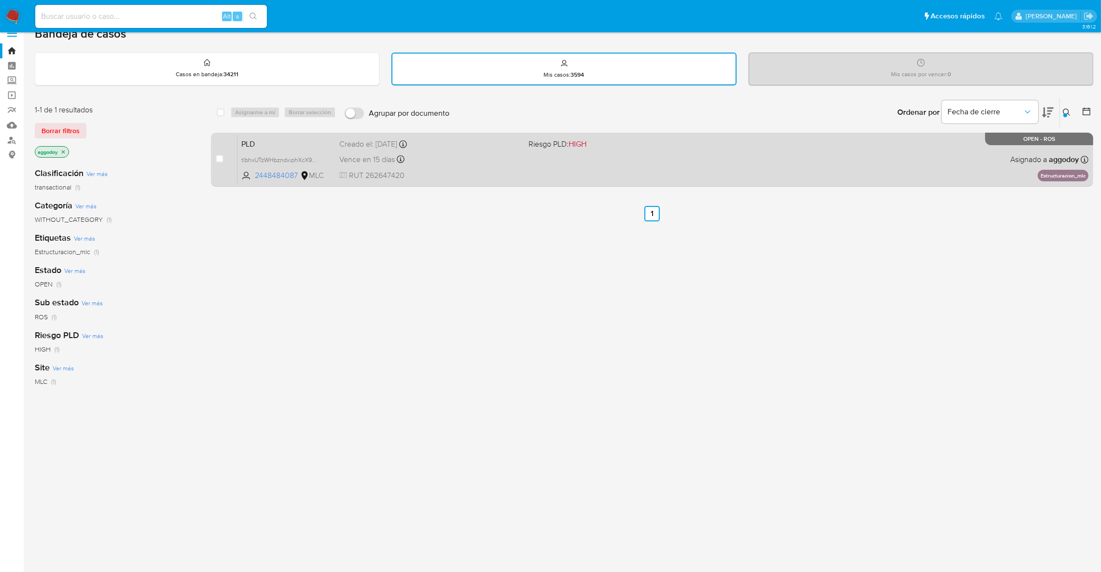
click at [684, 143] on span "Riesgo PLD: HIGH" at bounding box center [618, 143] width 181 height 13
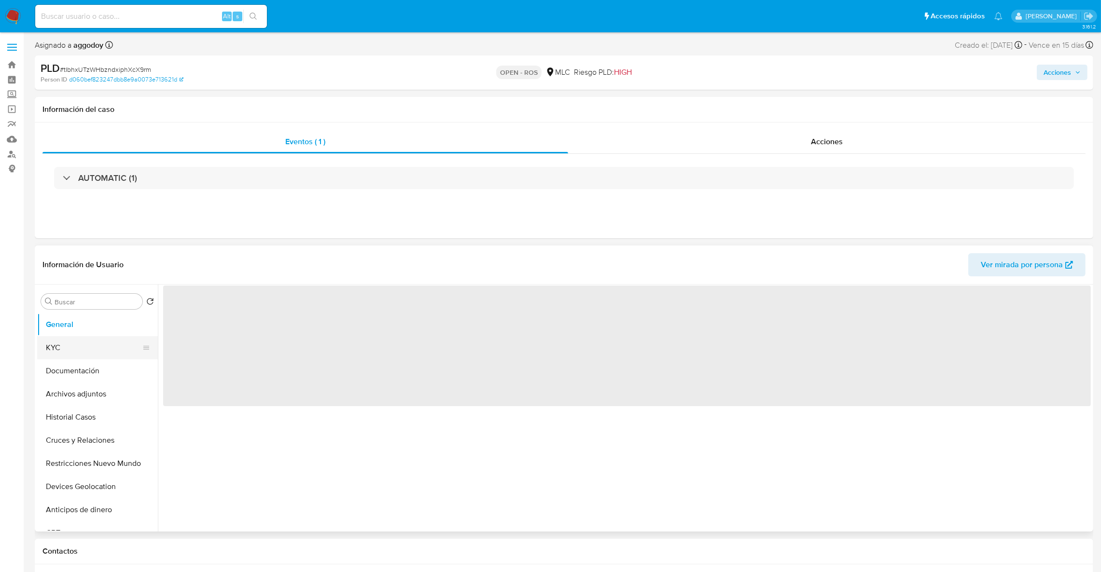
select select "10"
click at [82, 347] on button "KYC" at bounding box center [93, 347] width 113 height 23
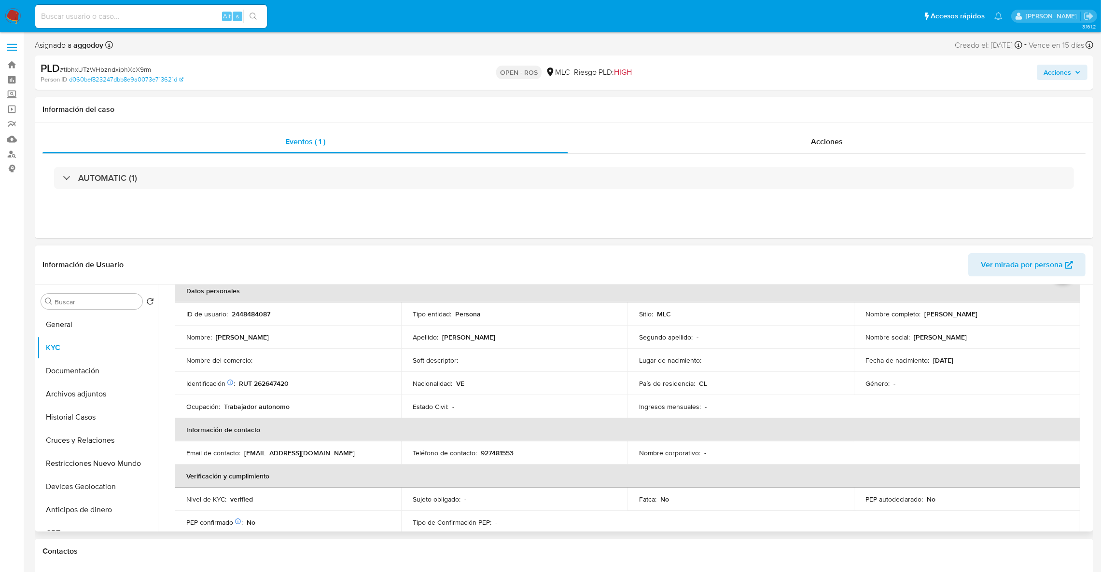
scroll to position [48, 0]
click at [254, 320] on p "2448484087" at bounding box center [251, 317] width 39 height 9
copy p "2448484087"
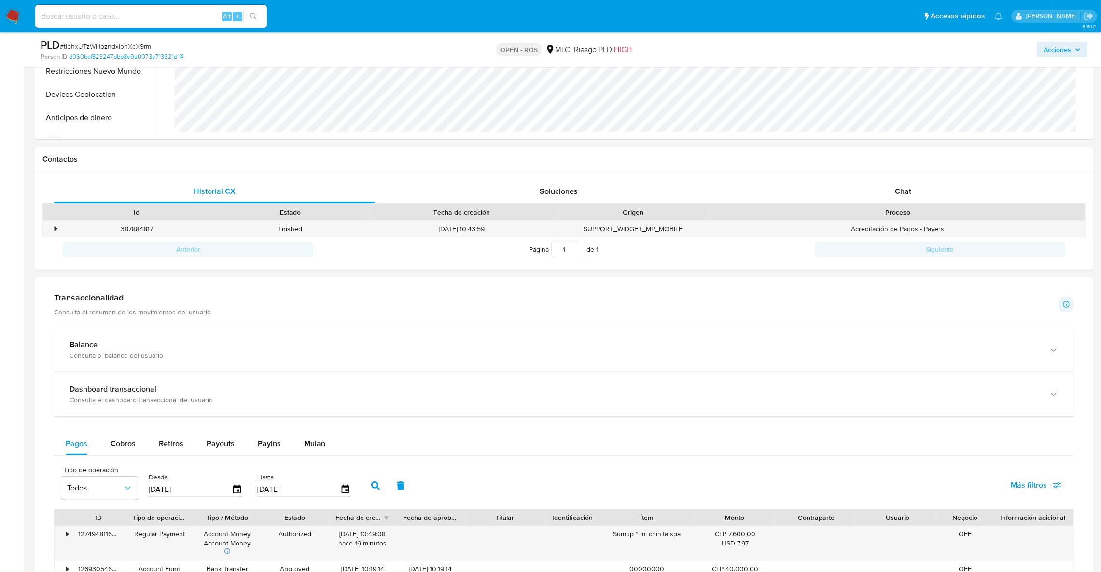
scroll to position [434, 0]
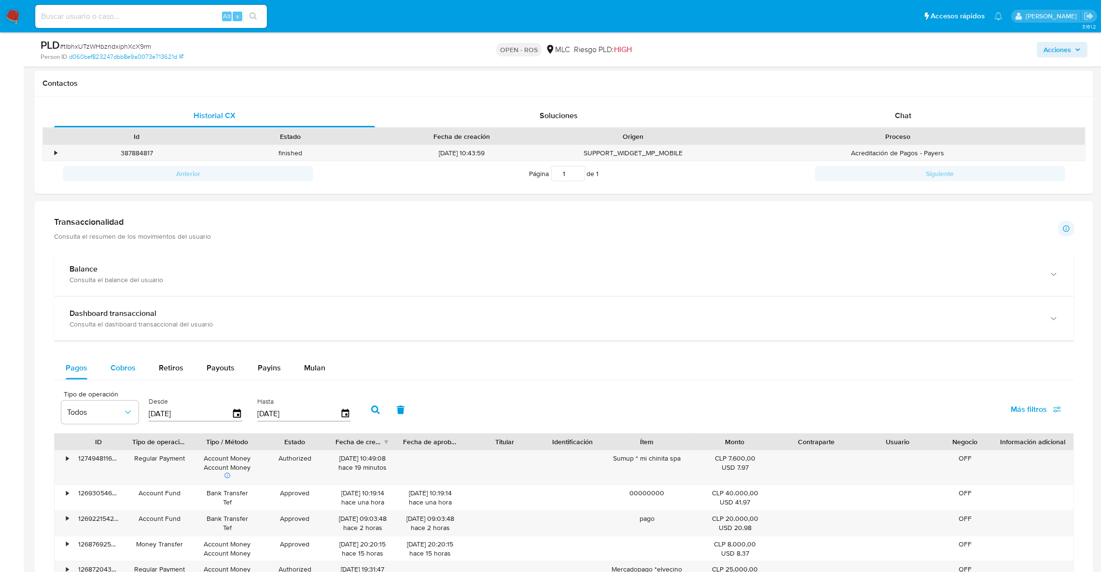
click at [132, 365] on span "Cobros" at bounding box center [123, 367] width 25 height 11
select select "10"
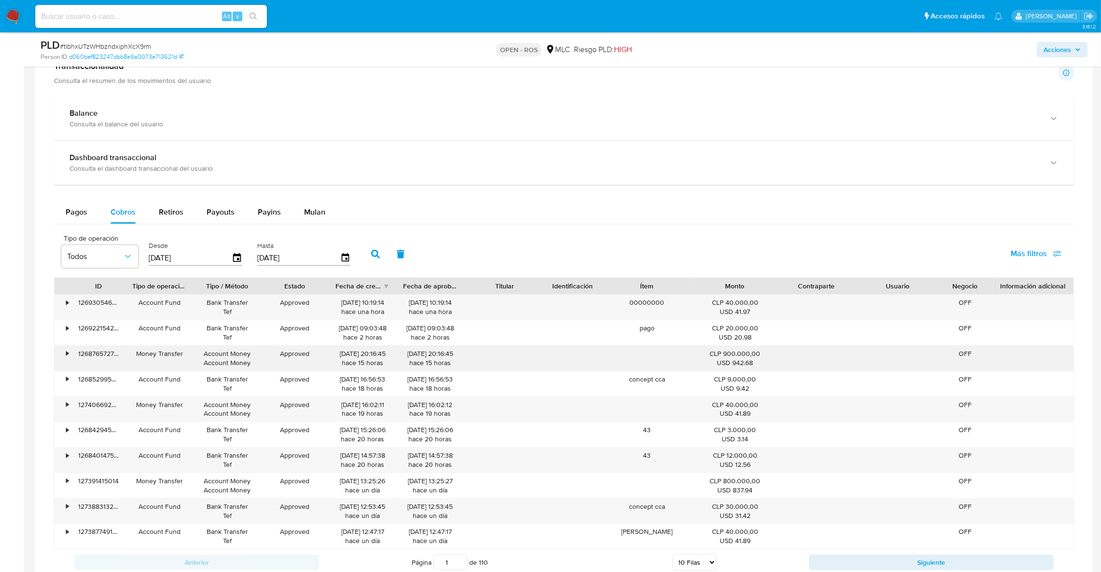
scroll to position [651, 0]
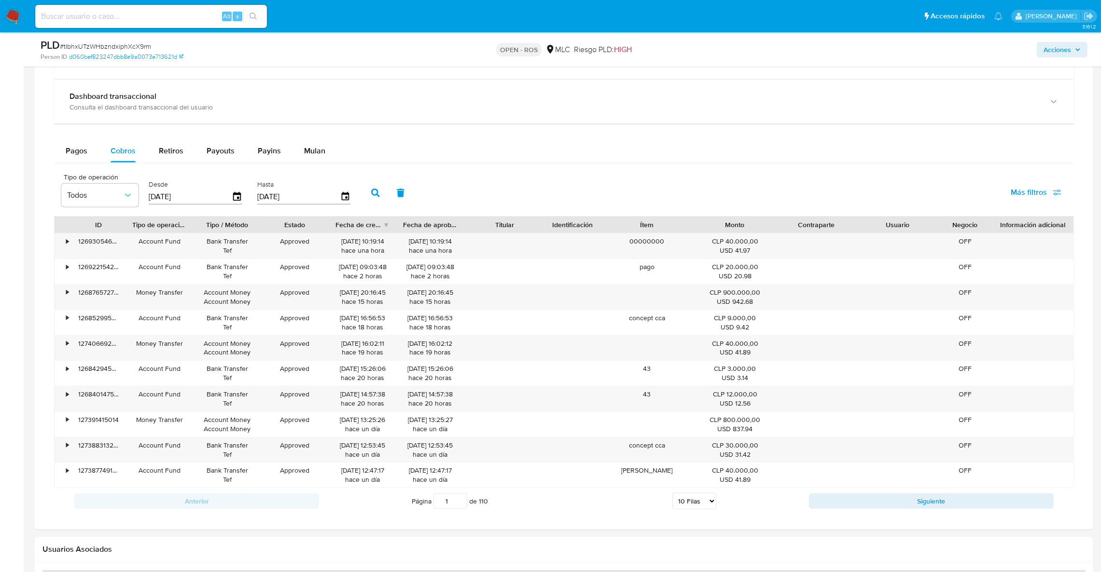
click at [224, 197] on input "[DATE]" at bounding box center [190, 196] width 83 height 15
click at [230, 197] on icon "button" at bounding box center [237, 197] width 17 height 17
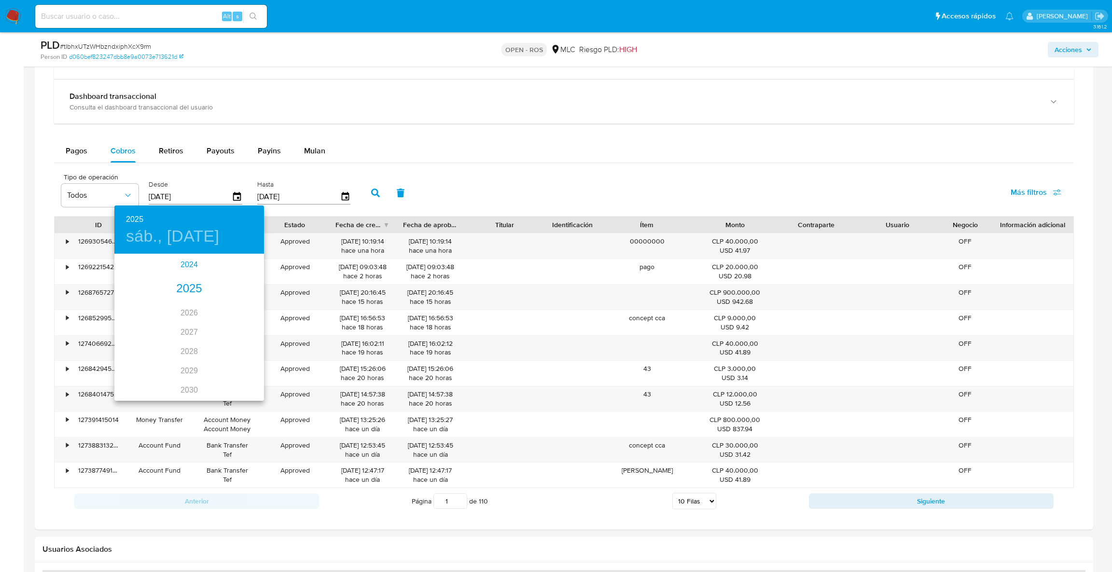
click at [178, 265] on div "2024" at bounding box center [189, 264] width 150 height 19
click at [227, 349] on div "sep." at bounding box center [239, 342] width 50 height 36
click at [156, 370] on div "24" at bounding box center [150, 374] width 19 height 17
click at [166, 375] on span "25" at bounding box center [169, 375] width 17 height 10
type input "[DATE]"
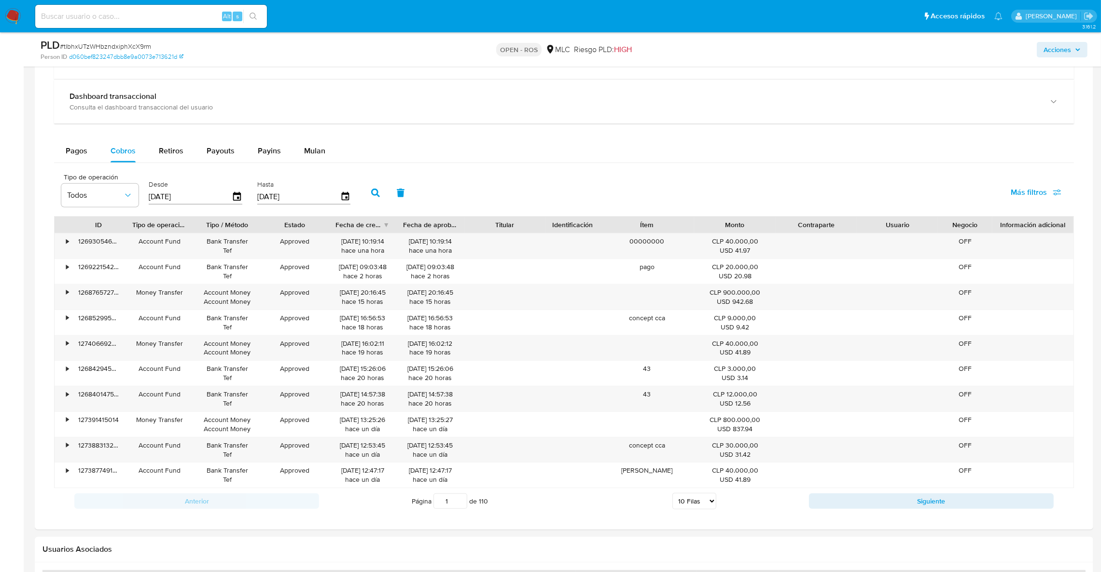
click at [366, 199] on button "button" at bounding box center [375, 192] width 25 height 23
click at [364, 223] on div "Fecha de creación" at bounding box center [358, 225] width 47 height 10
drag, startPoint x: 370, startPoint y: 241, endPoint x: 311, endPoint y: 242, distance: 58.4
click at [311, 242] on div "• 111831815603 Account Fund Bank Transfer Tef Approved [DATE] 20:03:29 hace 4 m…" at bounding box center [564, 246] width 1019 height 25
click at [392, 233] on div at bounding box center [396, 225] width 17 height 16
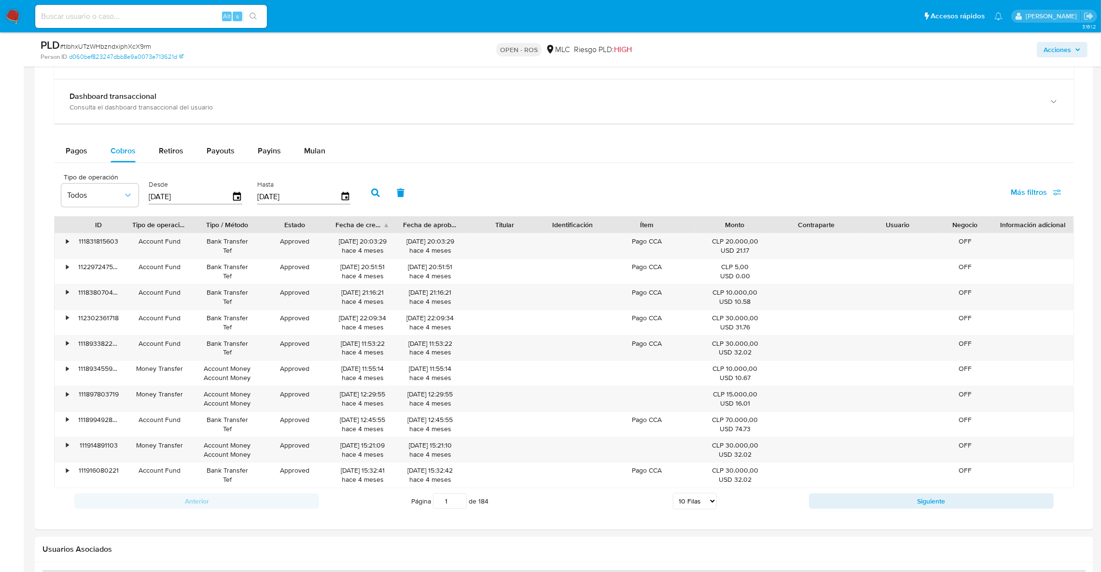
click at [381, 228] on div "Fecha de creación" at bounding box center [358, 225] width 47 height 10
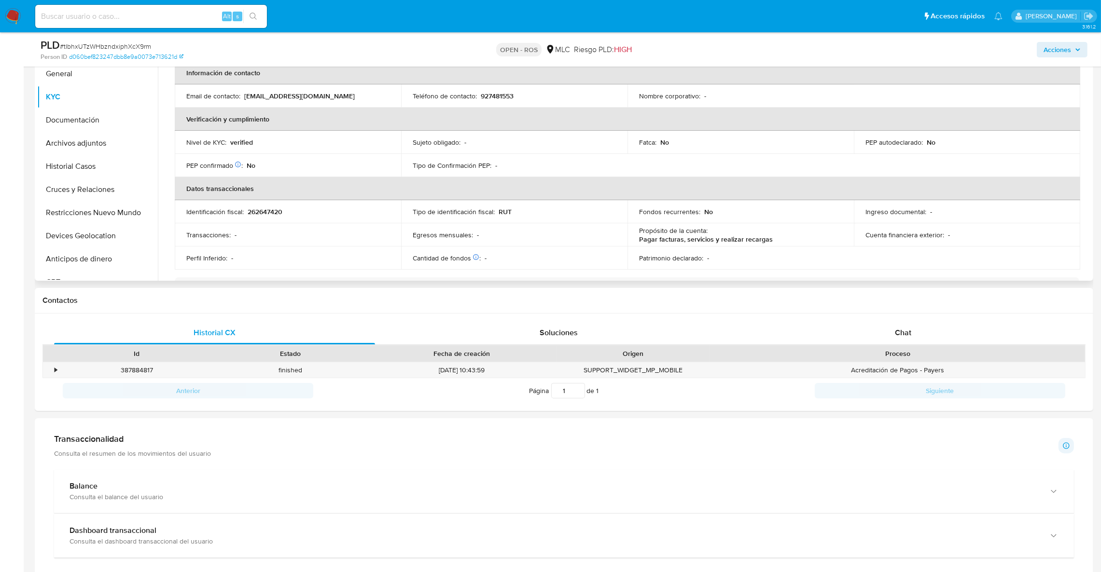
scroll to position [16, 0]
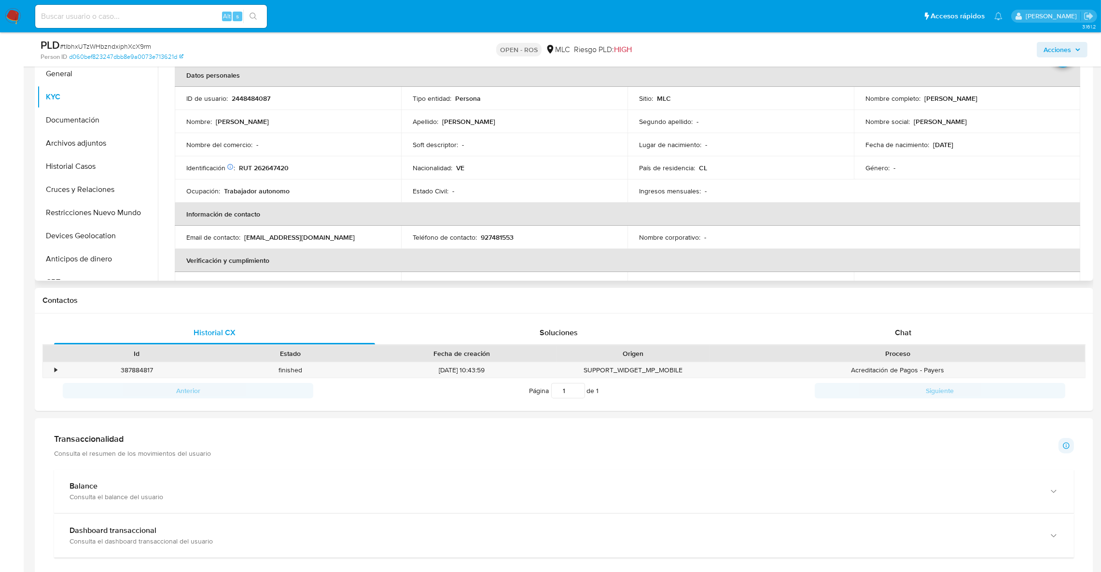
click at [233, 102] on p "2448484087" at bounding box center [251, 98] width 39 height 9
copy p "2448484087"
